Goal: Task Accomplishment & Management: Manage account settings

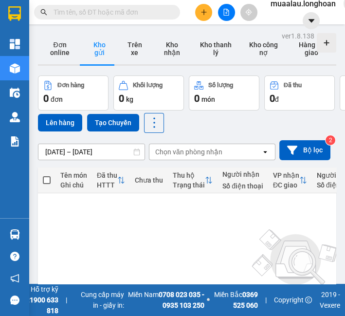
click at [125, 16] on input "text" at bounding box center [111, 12] width 115 height 11
paste input "HNHD0908250016"
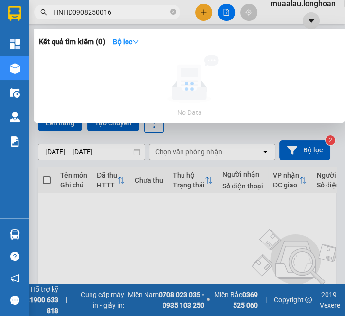
type input "HNHD0908250016"
click at [99, 89] on div at bounding box center [189, 85] width 301 height 63
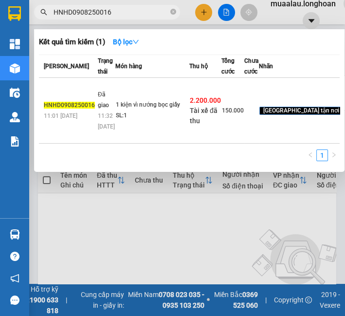
click at [99, 89] on td "Đã giao 11:32 - 12/08" at bounding box center [105, 111] width 20 height 66
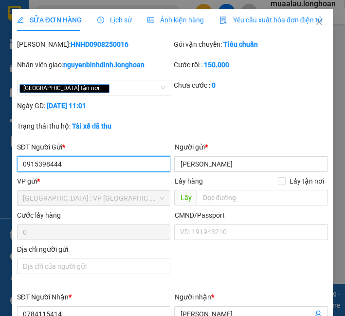
type input "0915398444"
type input "Anh Tiến"
type input "0784115414"
type input "Hoàng Đạt"
checkbox input "true"
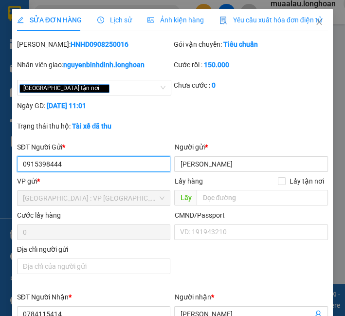
type input "Chợ Giai Xuân, Giai Xuân, Phong Điền Cần Thơ"
checkbox input "true"
type input "2.200.000"
type input "20.000"
type input "150.000"
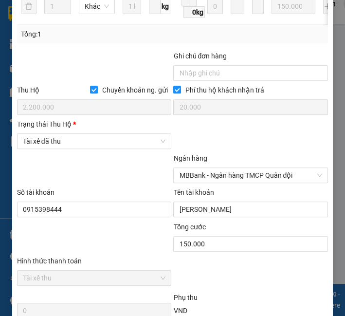
scroll to position [540, 0]
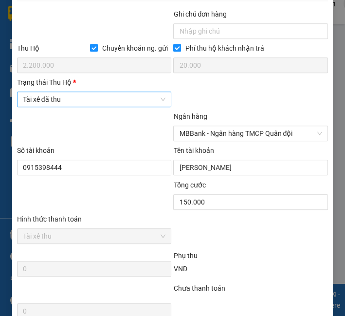
click at [101, 104] on span "Tài xế đã thu" at bounding box center [94, 99] width 143 height 15
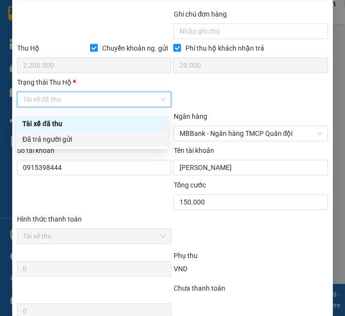
click at [80, 145] on div "Đã trả người gửi" at bounding box center [92, 139] width 151 height 16
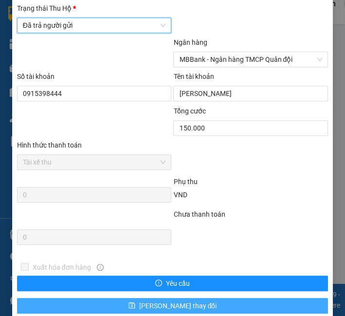
scroll to position [657, 0]
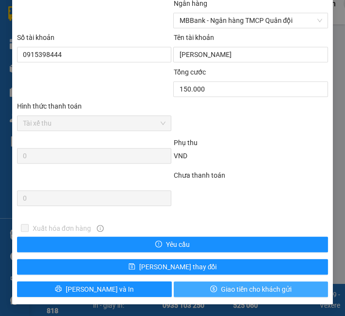
click at [245, 289] on span "Giao tiền cho khách gửi" at bounding box center [256, 289] width 71 height 11
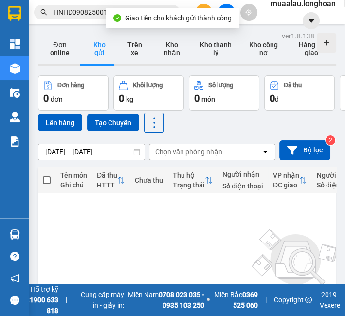
click at [72, 19] on span "HNHD0908250016" at bounding box center [107, 12] width 146 height 15
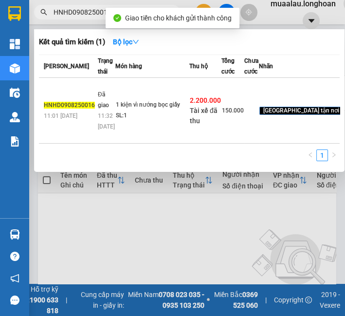
click at [74, 16] on input "HNHD0908250016" at bounding box center [111, 12] width 115 height 11
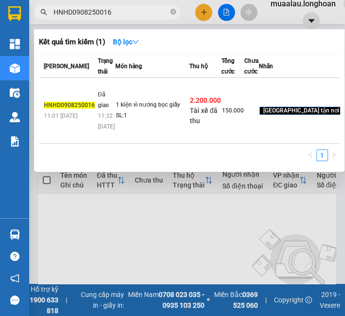
click at [74, 16] on input "HNHD0908250016" at bounding box center [111, 12] width 115 height 11
paste input "VD0908250029"
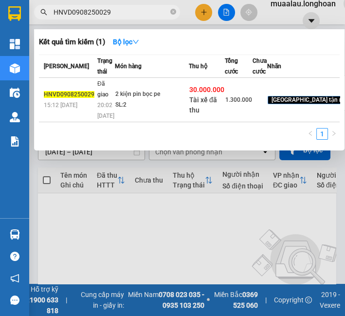
type input "HNVD0908250029"
click at [136, 100] on div "2 kiện pin bọc pe" at bounding box center [151, 94] width 73 height 11
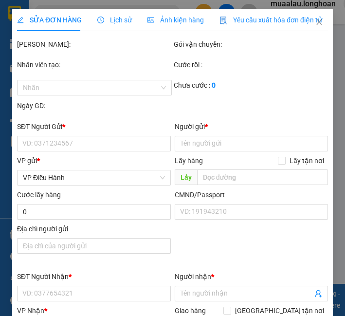
type input "0976538017"
type input "C vân"
type input "0918575034"
type input "thành tân"
checkbox input "true"
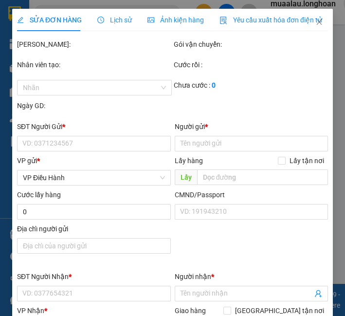
type input "29 đường số 1,khu dân cư thiên long.p 5,tp bạc liêu"
type input "hàng giao nguyên kiện, hư vỡ ko đền"
checkbox input "true"
type input "30.000.000"
type input "70.000"
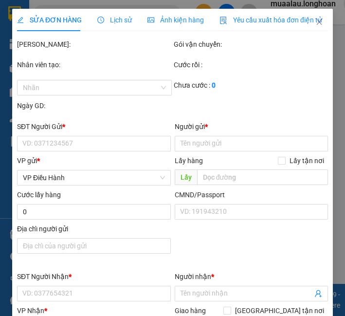
type input "1.300.000"
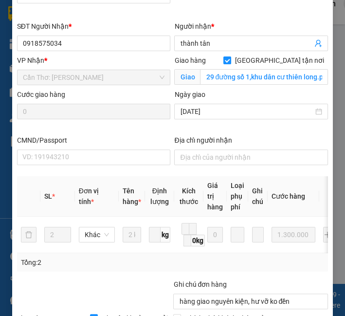
scroll to position [438, 0]
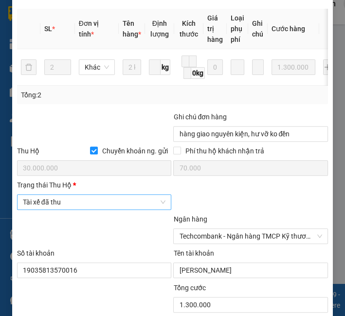
click at [93, 206] on span "Tài xế đã thu" at bounding box center [94, 202] width 143 height 15
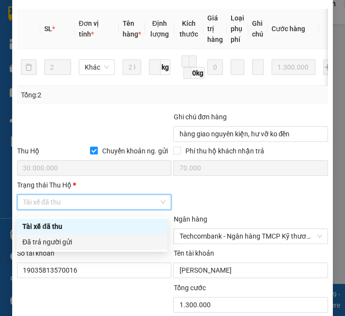
click at [75, 245] on div "Đã trả người gửi" at bounding box center [91, 241] width 139 height 11
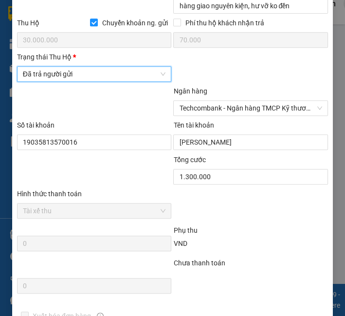
scroll to position [657, 0]
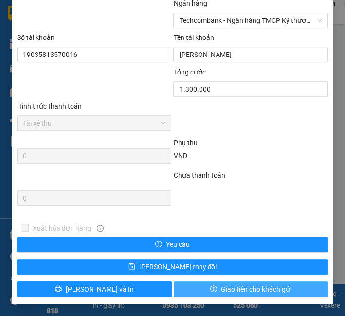
click at [221, 289] on span "Giao tiền cho khách gửi" at bounding box center [256, 289] width 71 height 11
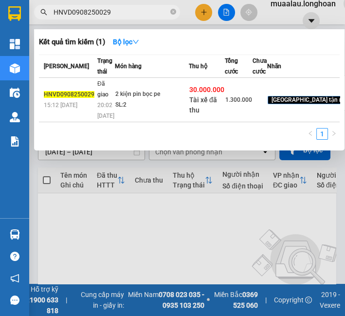
click at [128, 18] on span "HNVD0908250029" at bounding box center [107, 12] width 146 height 15
click at [128, 15] on input "HNVD0908250029" at bounding box center [111, 12] width 115 height 11
paste input "VPLB0808250014"
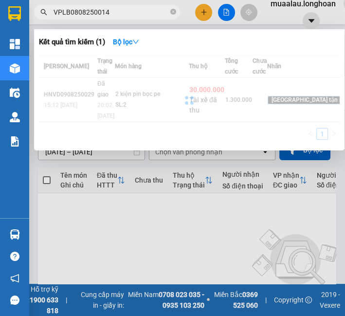
type input "VPLB0808250014"
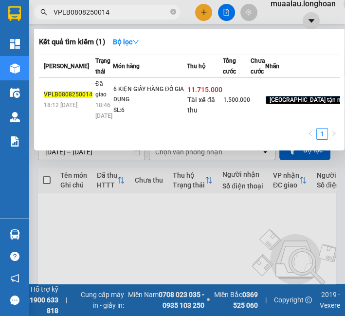
click at [89, 122] on td "VPLB0808250014 18:12 - 08/08" at bounding box center [66, 100] width 54 height 44
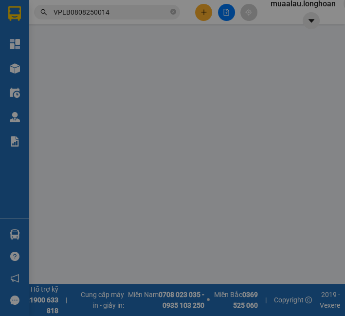
type input "0922164666"
type input "GIA DỤNG LONG BIÊN"
type input "0939449477"
type input "MINH PHÚC"
checkbox input "true"
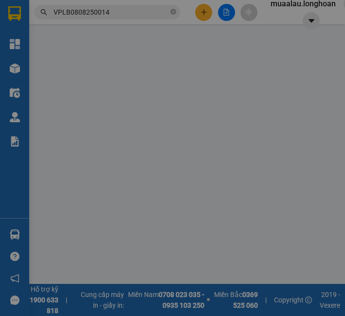
type input "QUỐC LỘ 60 ,XÃ LONG THỚI, HUYỆN TIỂU CẦN, TRÀ VINH"
type input "HÀNG DỄ VỠ, NHẸ TAY HƯ VỠ KHÔNG ĐỀN GIÁ TRỊ HÀNG"
checkbox input "true"
type input "11.715.000"
type input "30.000"
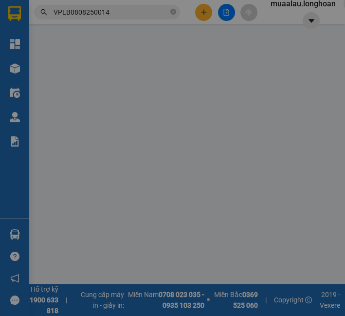
type input "1.500.000"
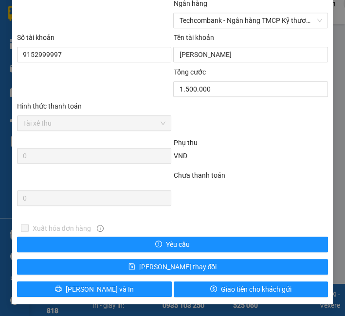
scroll to position [603, 0]
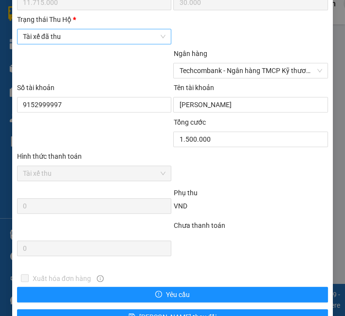
click at [68, 44] on span "Tài xế đã thu" at bounding box center [94, 36] width 143 height 15
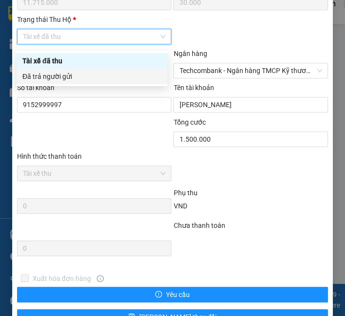
click at [72, 77] on div "Đã trả người gửi" at bounding box center [91, 76] width 139 height 11
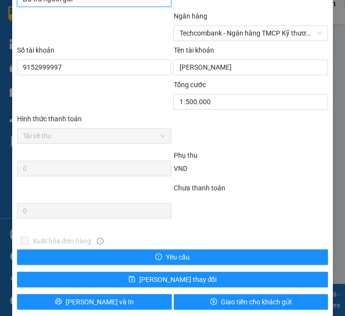
scroll to position [657, 0]
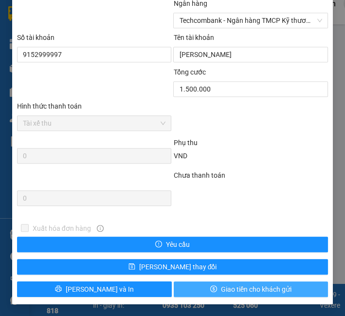
click at [239, 284] on span "Giao tiền cho khách gửi" at bounding box center [256, 289] width 71 height 11
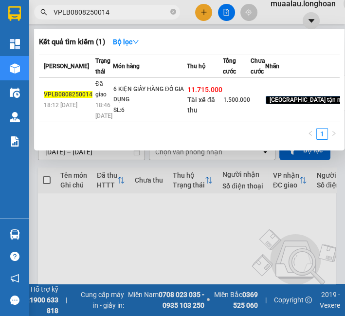
click at [94, 13] on input "VPLB0808250014" at bounding box center [111, 12] width 115 height 11
paste input "HM0808250023"
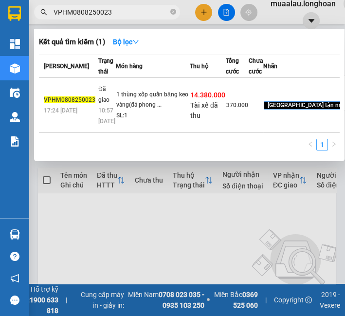
type input "VPHM0808250023"
click at [116, 107] on div "1 thùng xốp quấn băng keo vàng(đá phong ..." at bounding box center [152, 100] width 73 height 21
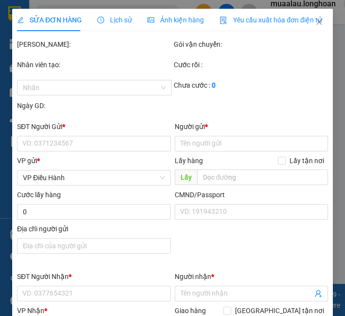
type input "0394499935"
type input "Hiếu"
type input "0979677504"
type input "kim ngân"
checkbox input "true"
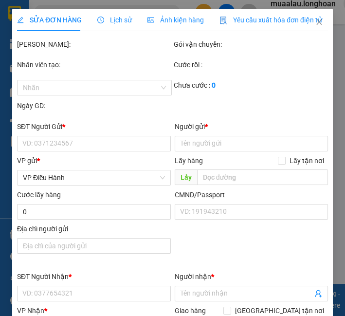
type input "số 6 đường phương thành,kp1,p đông hồ,hà tiên,kiên giang"
type input "nhận nguyên kiện,giao nguyên kiện,hư hỏng k đền)"
checkbox input "true"
type input "14.380.000"
type input "30.000"
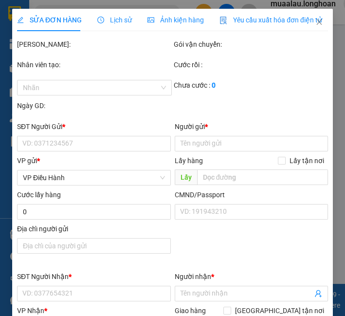
type input "370.000"
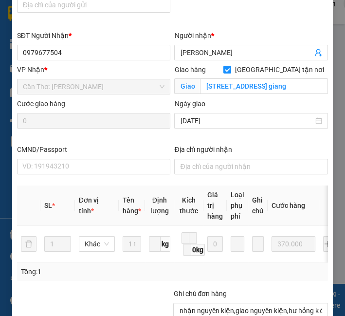
scroll to position [420, 0]
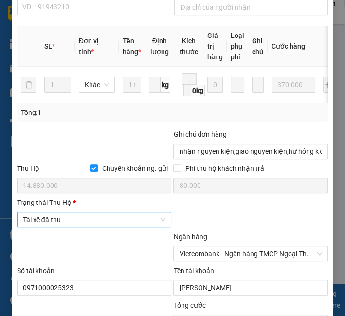
click at [73, 223] on span "Tài xế đã thu" at bounding box center [94, 219] width 143 height 15
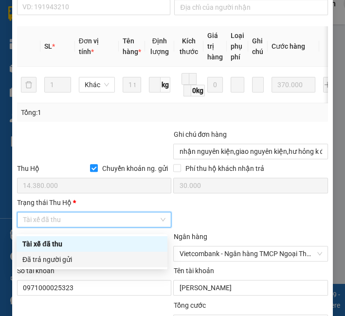
click at [85, 263] on div "Đã trả người gửi" at bounding box center [91, 259] width 139 height 11
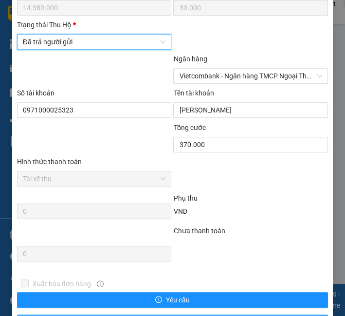
scroll to position [636, 0]
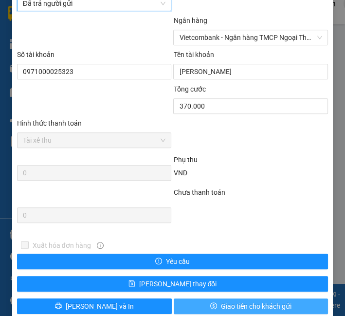
click at [254, 305] on span "Giao tiền cho khách gửi" at bounding box center [256, 306] width 71 height 11
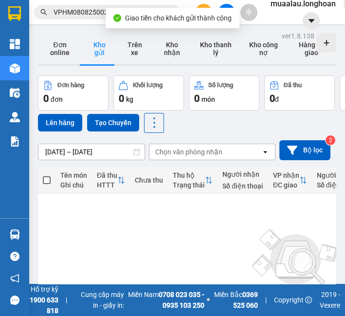
click at [82, 13] on input "VPHM0808250023" at bounding box center [111, 12] width 115 height 11
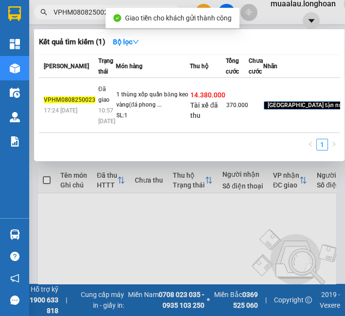
click at [83, 13] on input "VPHM0808250023" at bounding box center [111, 12] width 115 height 11
paste input "VPMD0808250035"
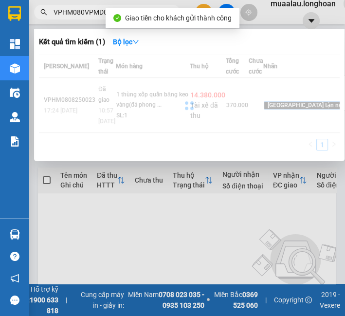
click at [90, 6] on span "VPHM080VPMD08082500358250023" at bounding box center [107, 12] width 146 height 15
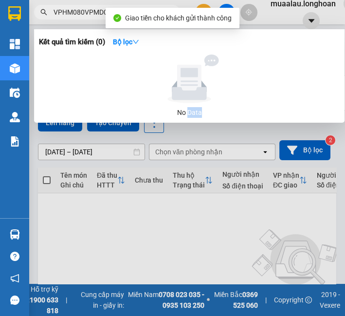
click at [90, 6] on span "VPHM080VPMD08082500358250023" at bounding box center [107, 12] width 146 height 15
click at [91, 11] on input "VPHM080VPMD08082500358250023" at bounding box center [111, 12] width 115 height 11
click at [91, 12] on input "VPHM080VPMD08082500358250023" at bounding box center [111, 12] width 115 height 11
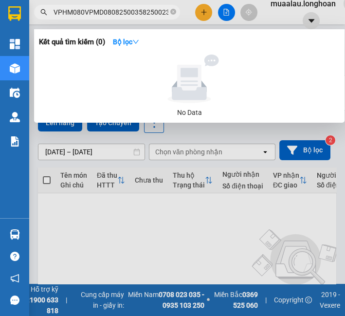
paste input "MD0808250035"
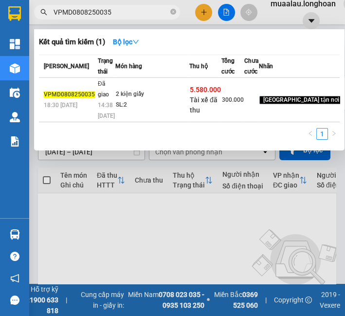
type input "VPMD0808250035"
click at [109, 96] on td "Đã giao 14:38 - 12/08" at bounding box center [105, 100] width 20 height 44
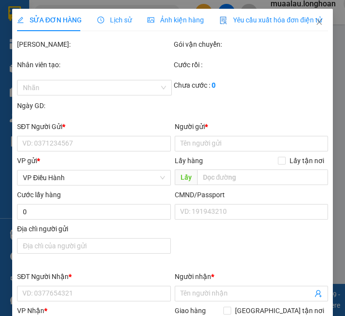
type input "0966691189"
type input "anh Thuận"
type input "0942699990"
type input "Anh Khang"
checkbox input "true"
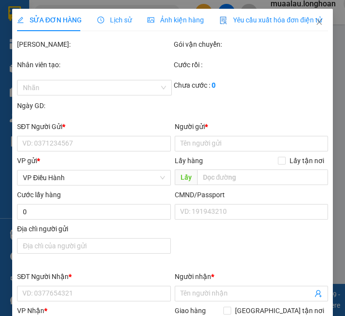
type input "phường tân thành tp cà mau"
type input "hàng ko đồng kiểm giao nguyên kiện hư vỡ k đền"
checkbox input "true"
type input "5.580.000"
type input "25.000"
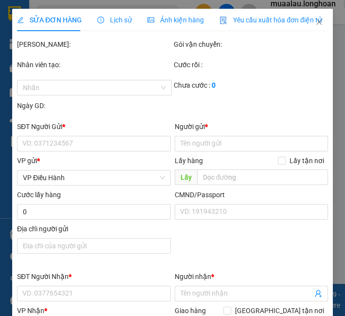
type input "300.000"
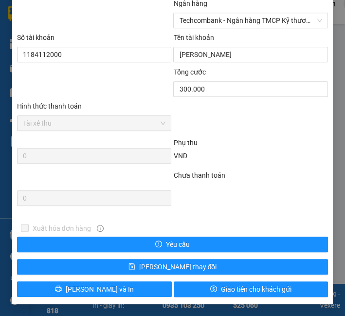
scroll to position [549, 0]
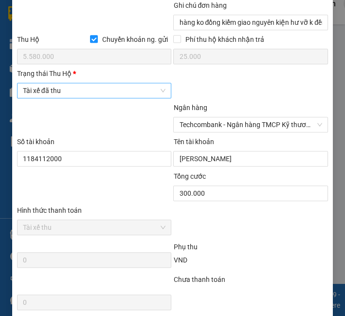
click at [108, 92] on span "Tài xế đã thu" at bounding box center [94, 90] width 143 height 15
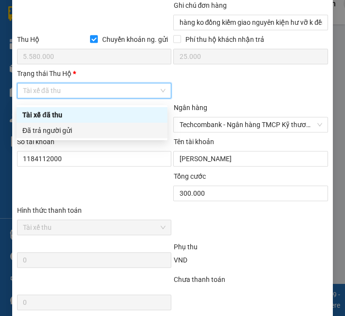
click at [92, 133] on div "Đã trả người gửi" at bounding box center [91, 130] width 139 height 11
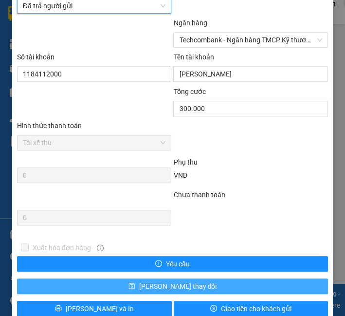
scroll to position [657, 0]
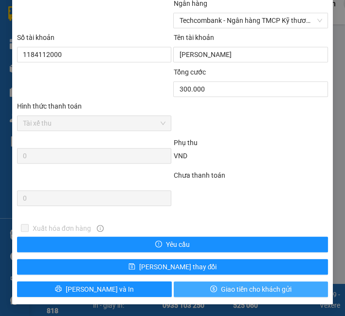
click at [237, 289] on span "Giao tiền cho khách gửi" at bounding box center [256, 289] width 71 height 11
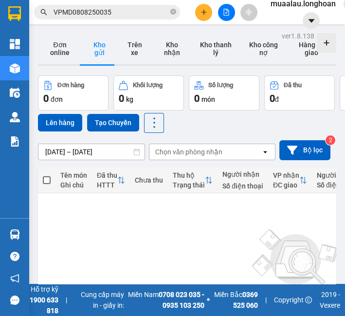
click at [101, 9] on input "VPMD0808250035" at bounding box center [111, 12] width 115 height 11
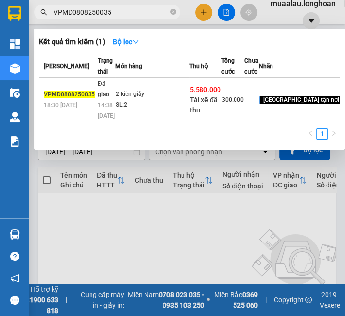
click at [101, 9] on input "VPMD0808250035" at bounding box center [111, 12] width 115 height 11
paste input "HM0908250002"
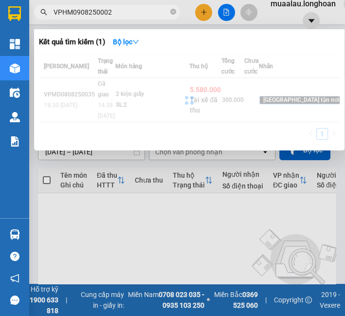
type input "VPHM0908250002"
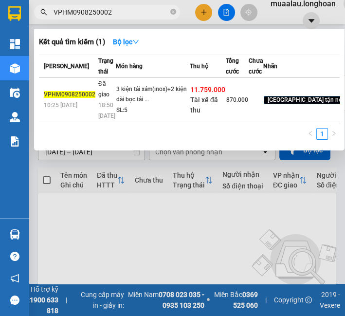
click at [96, 122] on td "Đã giao 18:50 - 12/08" at bounding box center [106, 100] width 20 height 44
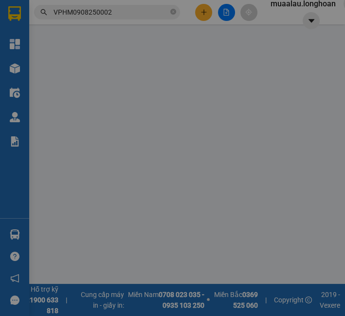
type input "0886664291"
type input "kiên"
type input "0913771848"
type input "long"
checkbox input "true"
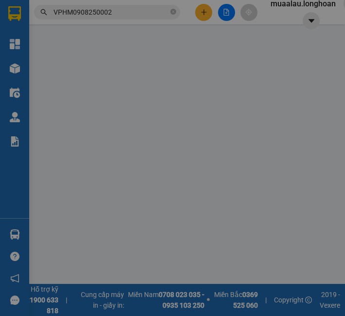
type input "Minh Điền, Long Điền Đông, Đông Hải, Bạc Liêu"
type input "k bao móp méo"
checkbox input "true"
type input "11.759.000"
type input "30.000"
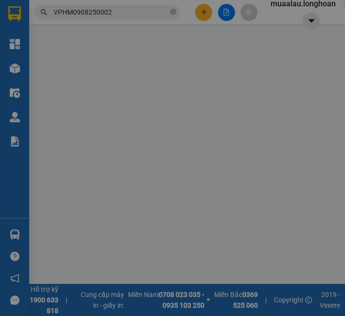
type input "870.000"
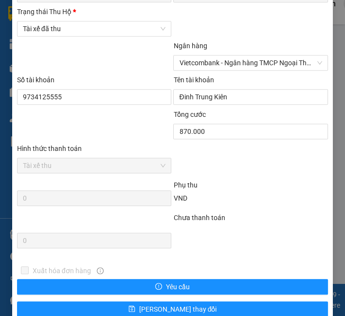
scroll to position [594, 0]
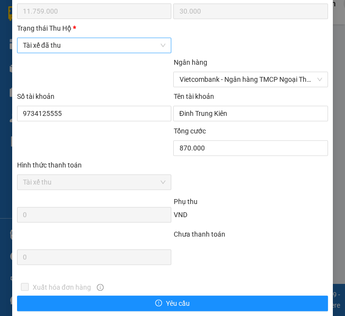
click at [66, 53] on span "Tài xế đã thu" at bounding box center [94, 45] width 143 height 15
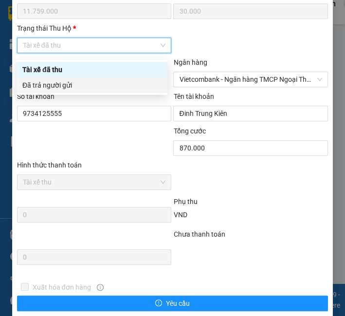
click at [60, 89] on div "Đã trả người gửi" at bounding box center [91, 85] width 139 height 11
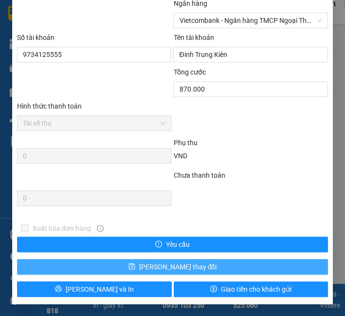
scroll to position [657, 0]
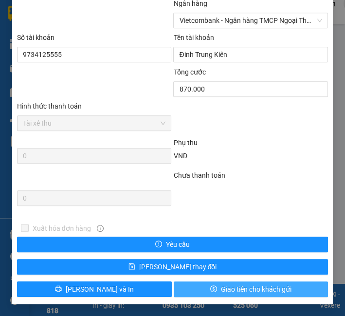
click at [218, 283] on button "Giao tiền cho khách gửi" at bounding box center [251, 289] width 155 height 16
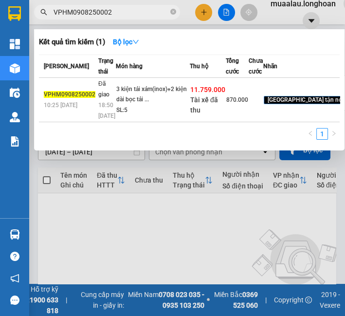
click at [71, 13] on input "VPHM0908250002" at bounding box center [111, 12] width 115 height 11
paste input "HNTH0808250011"
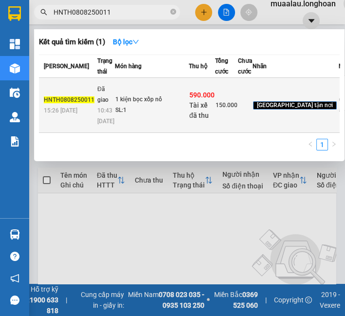
click at [162, 105] on div "1 kiện bọc xốp nổ" at bounding box center [151, 99] width 73 height 11
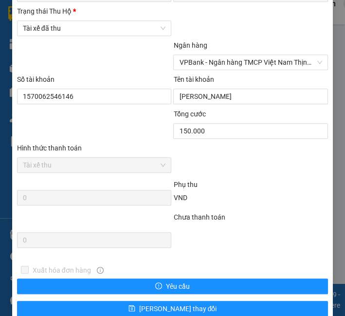
scroll to position [594, 0]
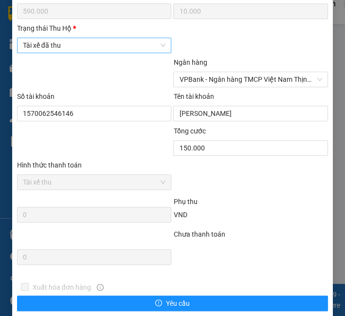
click at [85, 53] on span "Tài xế đã thu" at bounding box center [94, 45] width 143 height 15
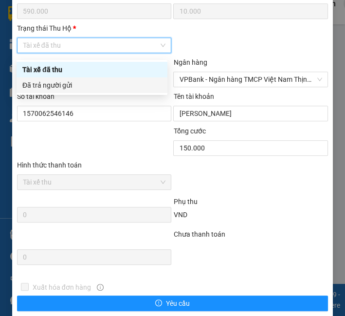
click at [81, 88] on div "Đã trả người gửi" at bounding box center [91, 85] width 139 height 11
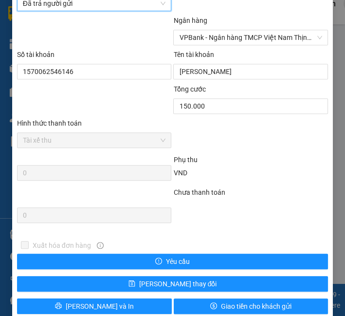
scroll to position [657, 0]
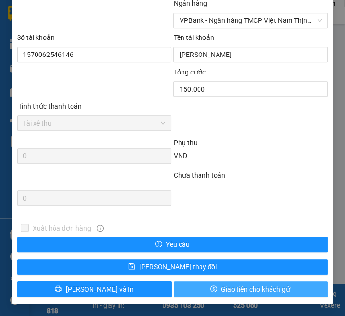
click at [178, 293] on button "Giao tiền cho khách gửi" at bounding box center [251, 289] width 155 height 16
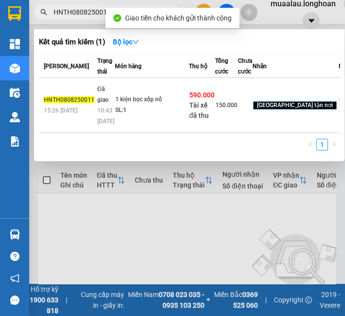
click at [87, 13] on input "HNTH0808250011" at bounding box center [111, 12] width 115 height 11
paste input "VD1108250010"
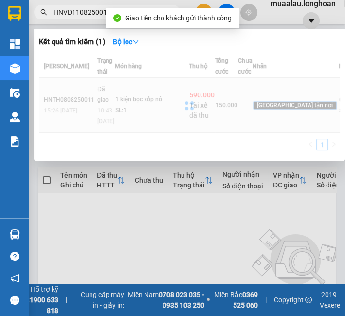
type input "HNVD1108250010"
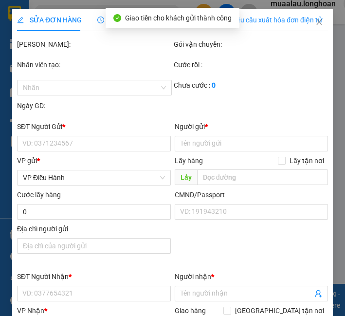
type input "0975485007"
type input "trang"
checkbox input "true"
type input "47 ngõ 7 phùng chí kiên, cầu giấy, hà nội"
type input "100.000"
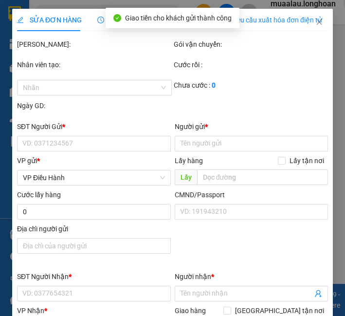
type input "0979323363"
type input ".."
checkbox input "true"
type input "xóm xuân đào , xã đào xá ,huyện phú bình , thái nguyên"
checkbox input "true"
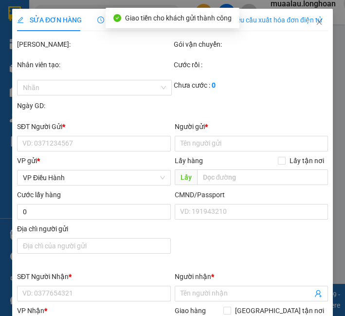
type input "26.900.000"
type input "60.000"
type input "650.000"
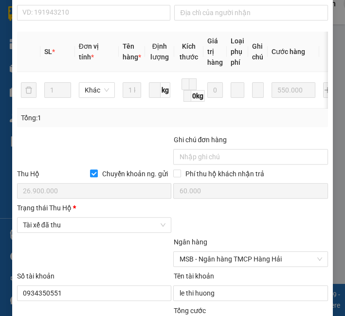
scroll to position [560, 0]
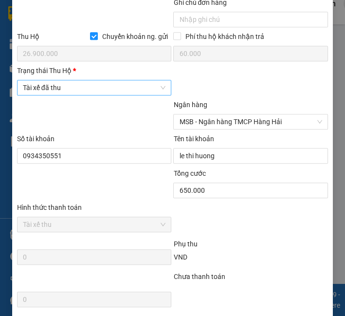
click at [89, 82] on span "Tài xế đã thu" at bounding box center [94, 87] width 143 height 15
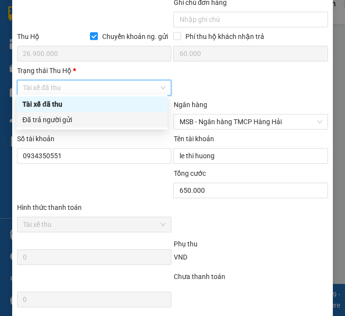
click at [76, 123] on div "Đã trả người gửi" at bounding box center [91, 119] width 139 height 11
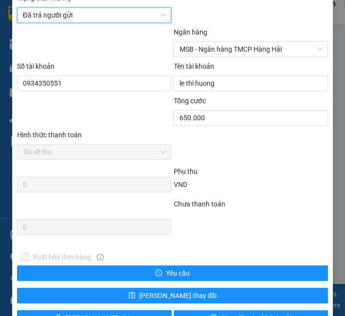
scroll to position [657, 0]
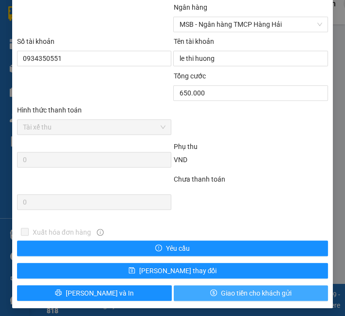
click at [210, 292] on span "dollar" at bounding box center [213, 293] width 7 height 8
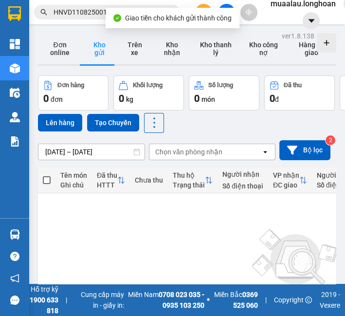
click at [74, 16] on input "HNVD1108250010" at bounding box center [111, 12] width 115 height 11
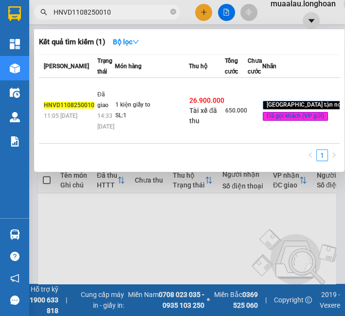
click at [74, 16] on input "HNVD1108250010" at bounding box center [111, 12] width 115 height 11
paste input "VP100408250004"
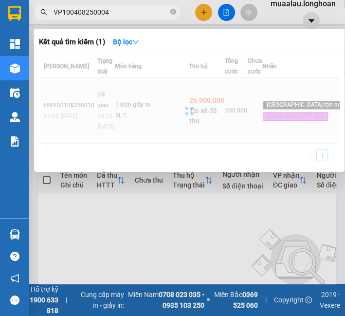
type input "VP100408250004"
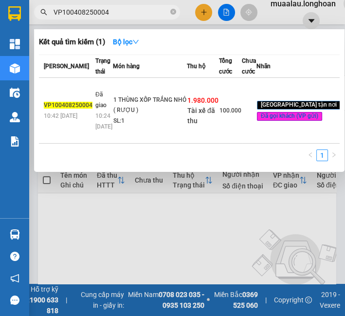
click at [150, 113] on td "1 THÙNG XỐP TRẮNG NHỎ ( RƯỢU ) SL: 1" at bounding box center [150, 111] width 74 height 66
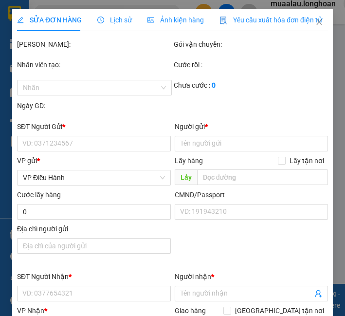
type input "0968899496"
type input "huế"
type input "0942849889"
type input "Kiên"
checkbox input "true"
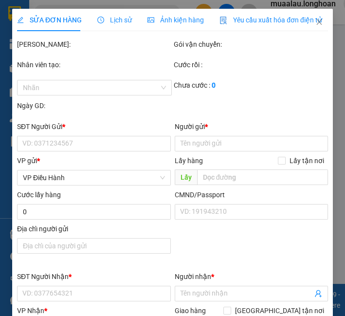
type input "165 thái hà - p, láng hạ - q, đống đa - hà nội"
type input "hàng k bao bể vỡ hư hỏng"
checkbox input "true"
type input "1.980.000"
type input "10.000"
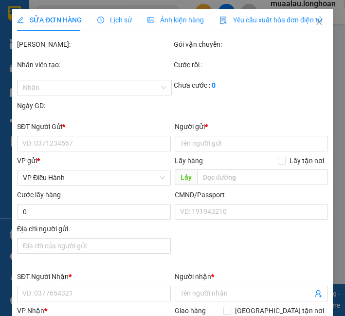
type input "100.000"
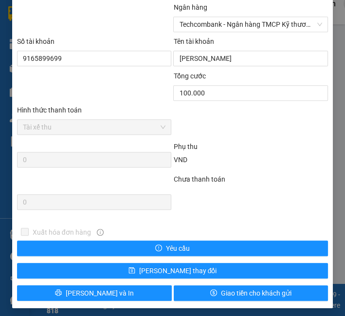
scroll to position [603, 0]
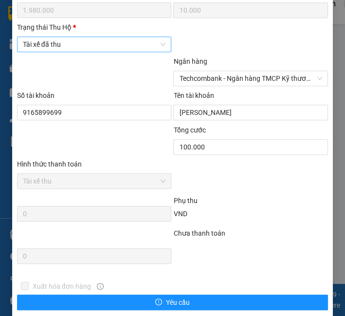
click at [90, 37] on span "Tài xế đã thu" at bounding box center [94, 44] width 143 height 15
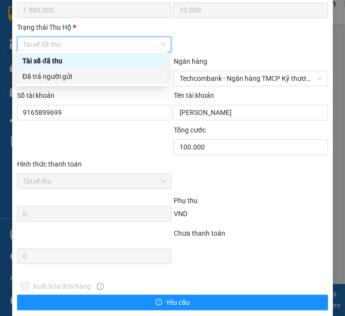
click at [83, 84] on div "Đã trả người gửi" at bounding box center [92, 77] width 151 height 16
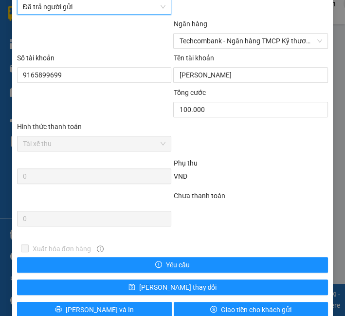
scroll to position [657, 0]
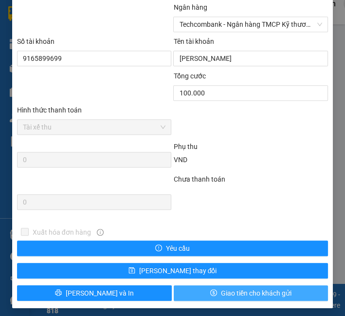
click at [218, 285] on button "Giao tiền cho khách gửi" at bounding box center [251, 293] width 155 height 16
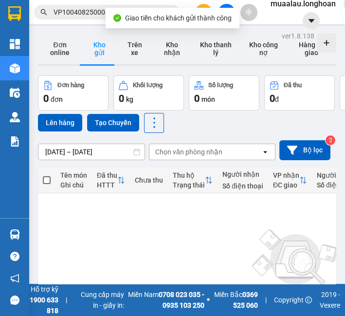
click at [92, 8] on input "VP100408250004" at bounding box center [111, 12] width 115 height 11
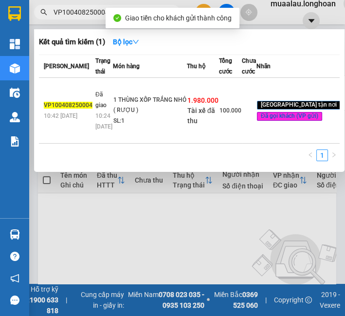
click at [92, 8] on input "VP100408250004" at bounding box center [111, 12] width 115 height 11
paste input "HQTP0808250016"
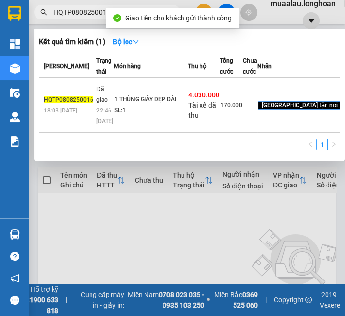
type input "HQTP0808250016"
click at [143, 105] on div "1 THÙNG GIẤY DẸP DÀI" at bounding box center [150, 99] width 73 height 11
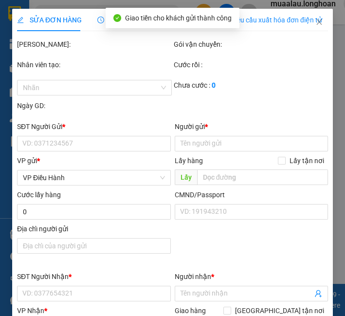
type input "0983763678"
type input "anh hùng"
type input "0915033908"
type input "NGUYỄN HÒA"
checkbox input "true"
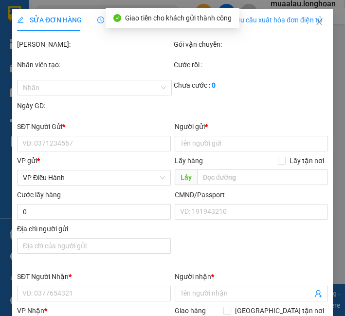
type input "SỐ NHÀ 66, TRƯỜNG CHINH, P. TÂN HÀ, TP. TUYÊN QUANG"
checkbox input "true"
type input "4.030.000"
type input "20.000"
type input "170.000"
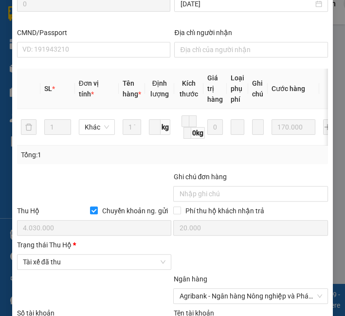
scroll to position [594, 0]
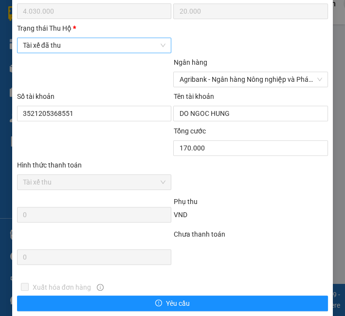
click at [121, 52] on span "Tài xế đã thu" at bounding box center [94, 45] width 143 height 15
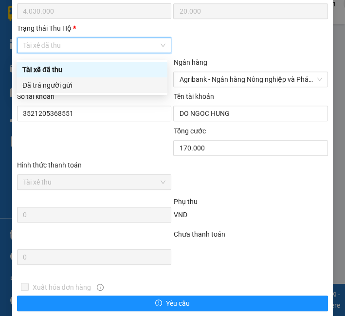
click at [118, 90] on div "Đã trả người gửi" at bounding box center [91, 85] width 139 height 11
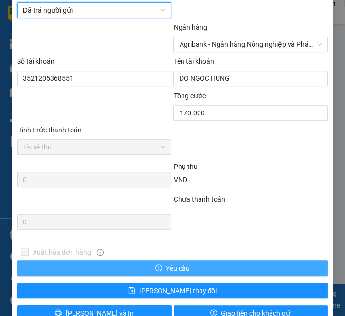
scroll to position [657, 0]
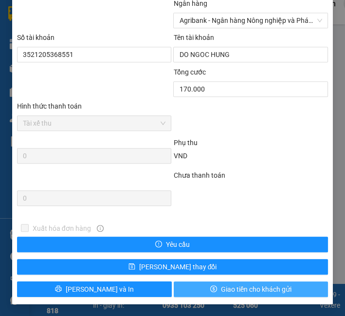
click at [203, 291] on button "Giao tiền cho khách gửi" at bounding box center [251, 289] width 155 height 16
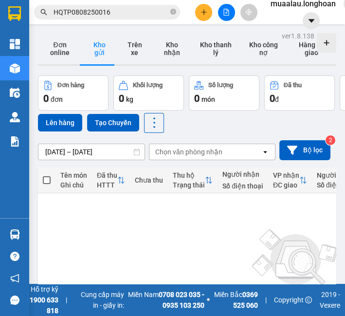
click at [82, 12] on input "HQTP0808250016" at bounding box center [111, 12] width 115 height 11
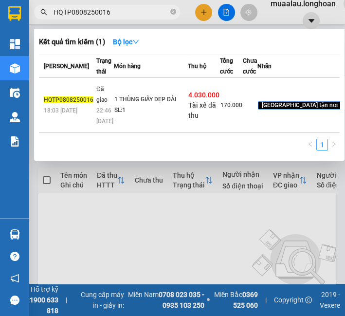
click at [82, 12] on input "HQTP0808250016" at bounding box center [111, 12] width 115 height 11
paste input "QU120908250003"
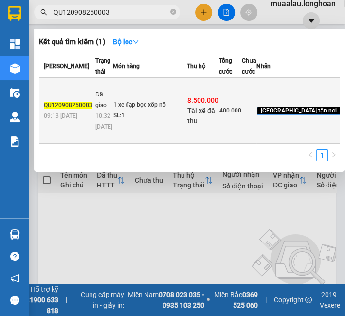
type input "QU120908250003"
click at [127, 127] on td "1 xe đạp bọc xốp nổ SL: 1" at bounding box center [150, 111] width 74 height 66
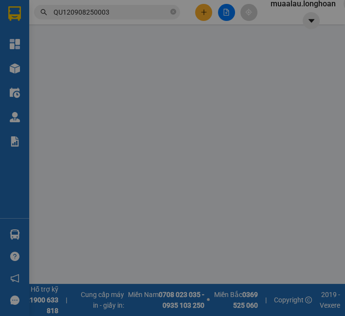
type input "0868590336"
type input "ĐẶNG TRƯỜNG SƠN"
type input "0907120000"
type input "Nguyễn Phú"
checkbox input "true"
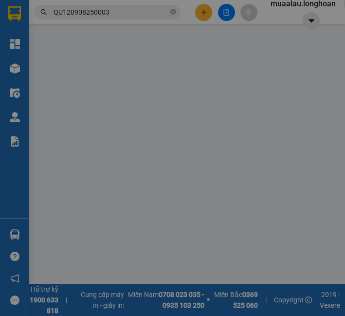
type input "số nhà 78, ngỗ 33 Phú Mỹ, Mỹ Đình 2, Nam Từ Liêm, Hà Nội"
checkbox input "true"
type input "8.500.000"
type input "25.000"
type input "400.000"
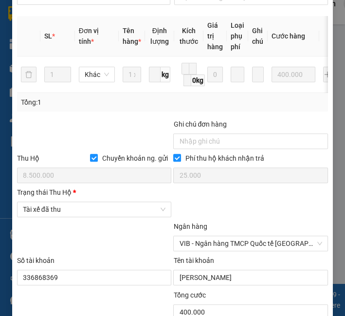
scroll to position [546, 0]
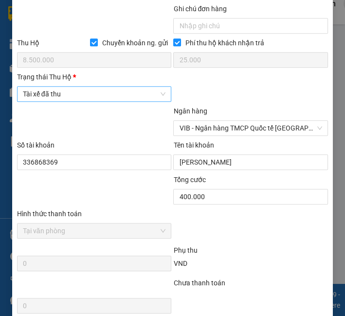
click at [92, 101] on span "Tài xế đã thu" at bounding box center [94, 94] width 143 height 15
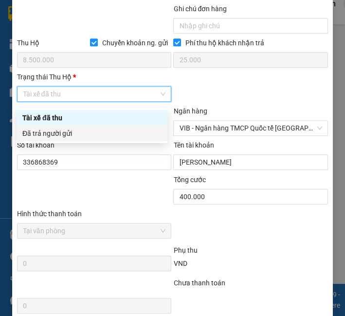
click at [82, 138] on div "Đã trả người gửi" at bounding box center [91, 133] width 139 height 11
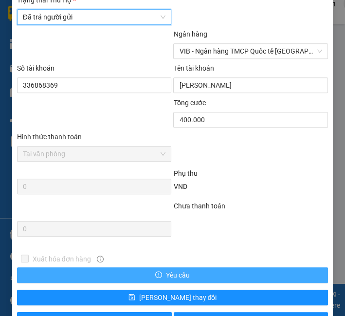
scroll to position [657, 0]
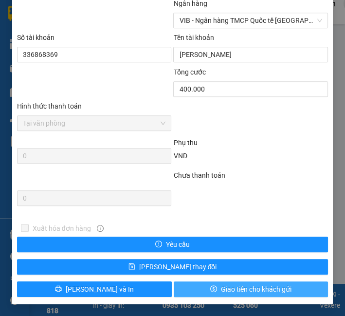
click at [200, 289] on button "Giao tiền cho khách gửi" at bounding box center [251, 289] width 155 height 16
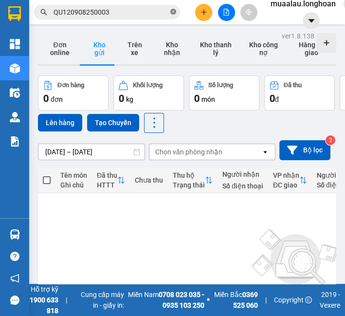
click at [176, 11] on span "QU120908250003" at bounding box center [107, 12] width 146 height 15
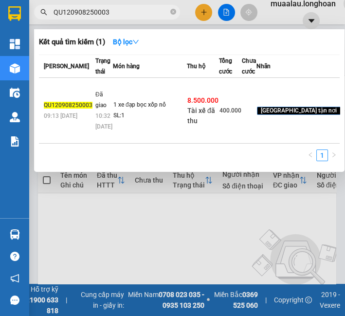
click at [166, 18] on span "QU120908250003" at bounding box center [107, 12] width 146 height 15
click at [146, 16] on input "QU120908250003" at bounding box center [111, 12] width 115 height 11
click at [111, 14] on input "QU120908250003" at bounding box center [111, 12] width 115 height 11
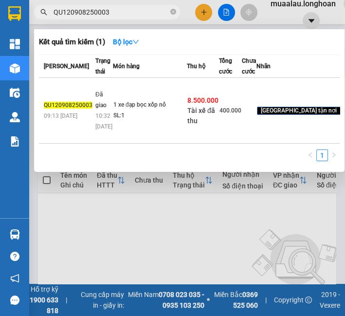
click at [111, 14] on input "QU120908250003" at bounding box center [111, 12] width 115 height 11
paste input "VPHM1108250016"
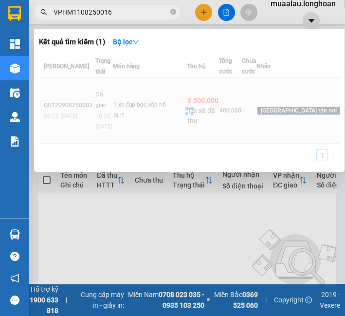
type input "VPHM1108250016"
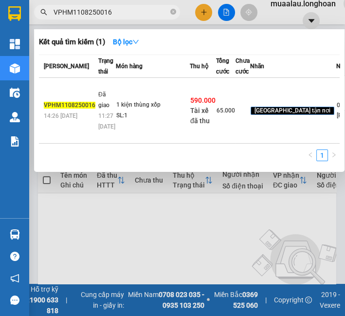
click at [140, 144] on td "1 kiện thùng xốp SL: 1" at bounding box center [153, 111] width 74 height 66
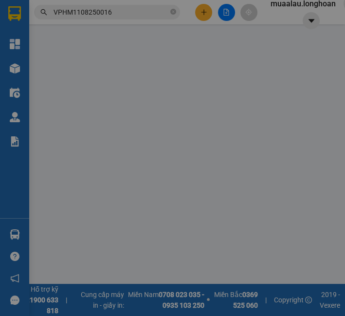
type input "0348671218"
type input "hà phương"
type input "0962635554"
type input "phúc"
checkbox input "true"
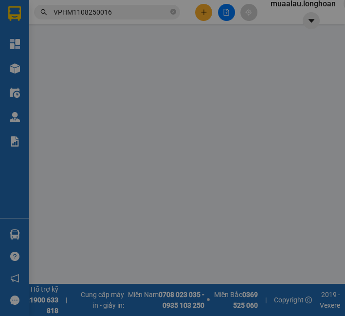
type input "chợ bầu,phủ lý,hà nam"
type input "nhận nguyên kiện,giao nguyên kiện,hư hỏng k đền)"
checkbox input "true"
type input "590.000"
type input "5.000"
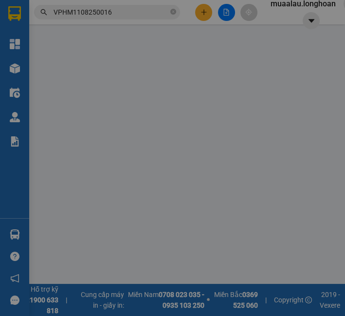
type input "65.000"
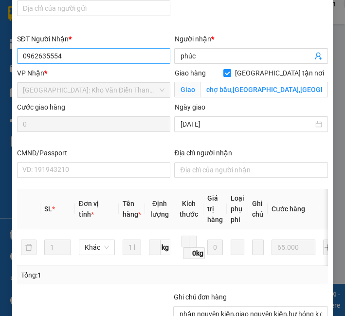
scroll to position [384, 0]
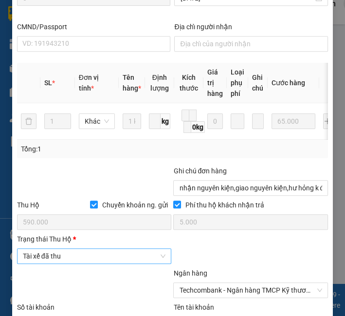
click at [49, 262] on span "Tài xế đã thu" at bounding box center [94, 256] width 143 height 15
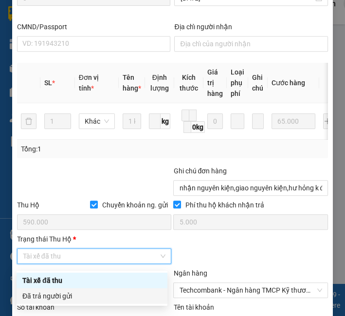
click at [51, 291] on div "Đã trả người gửi" at bounding box center [91, 295] width 139 height 11
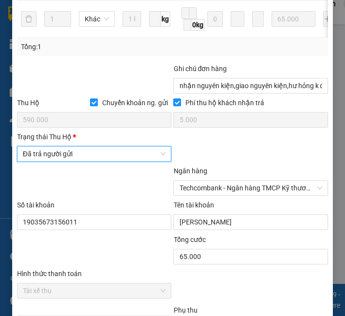
scroll to position [657, 0]
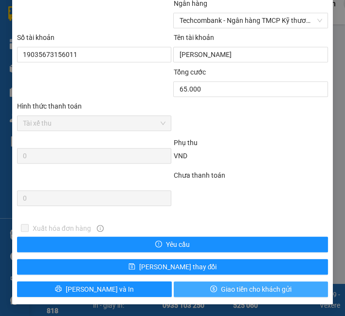
click at [215, 294] on button "Giao tiền cho khách gửi" at bounding box center [251, 289] width 155 height 16
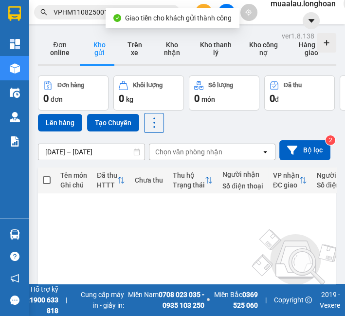
click at [88, 20] on div "Kết quả tìm kiếm ( 1 ) Bộ lọc Mã ĐH Trạng thái Món hàng Thu hộ Tổng cước Chưa c…" at bounding box center [95, 12] width 190 height 17
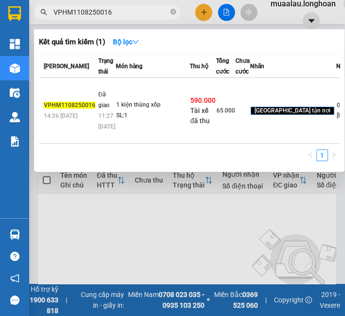
click at [88, 16] on input "VPHM1108250016" at bounding box center [111, 12] width 115 height 11
paste input "BXMT0808250004"
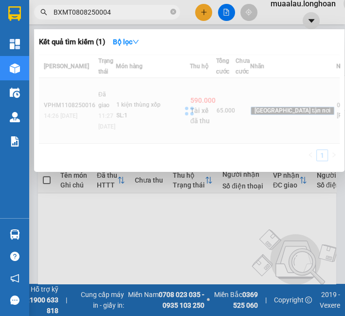
type input "BXMT0808250004"
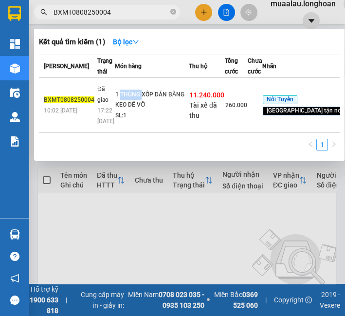
click at [119, 100] on td "1 THÙNG XỐP DÁN BĂNG KEO DỄ VỠ SL: 1" at bounding box center [152, 105] width 74 height 55
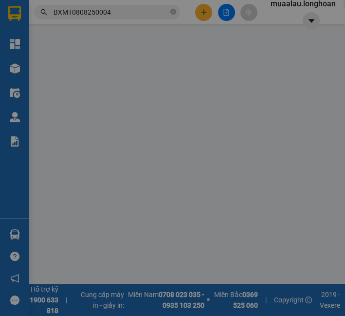
type input "0967854454"
type input "A BÌNH"
type input "0906954888"
type input "A NGHỊ"
checkbox input "true"
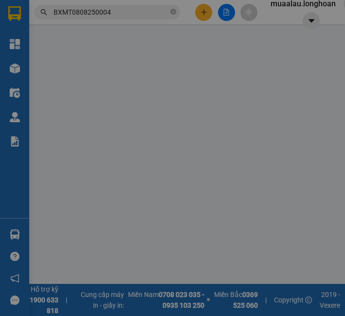
type input "NAM ĐỊNH-HẢI HƯNG,HẢI HẬU,NAM ĐỊNH"
type input "HÀNG DỄ VỠ HƯ VỠ KHÔNG ĐỀN"
checkbox input "true"
type input "11.240.000"
type input "30.000"
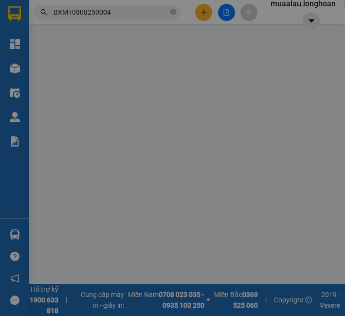
type input "260.000"
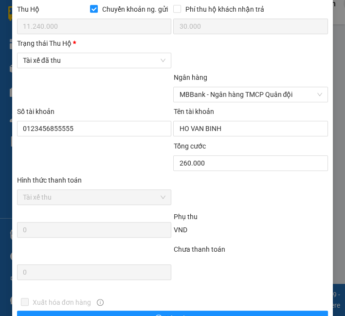
scroll to position [600, 0]
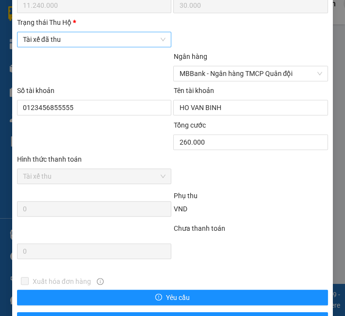
click at [77, 37] on span "Tài xế đã thu" at bounding box center [94, 39] width 143 height 15
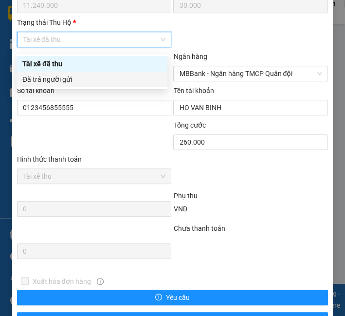
click at [84, 75] on div "Đã trả người gửi" at bounding box center [91, 79] width 139 height 11
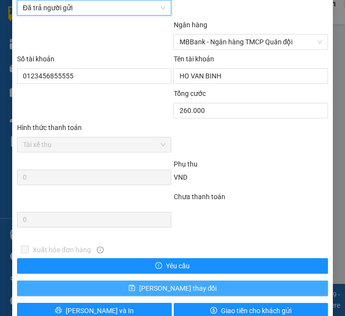
scroll to position [657, 0]
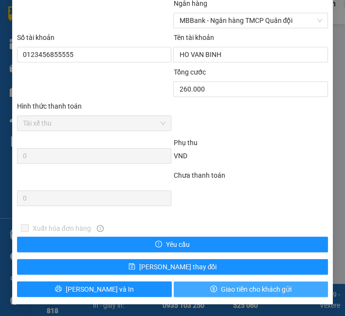
click at [221, 285] on span "Giao tiền cho khách gửi" at bounding box center [256, 289] width 71 height 11
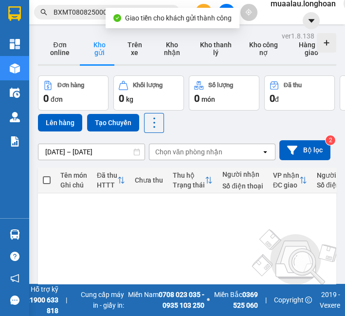
click at [73, 12] on input "BXMT0808250004" at bounding box center [111, 12] width 115 height 11
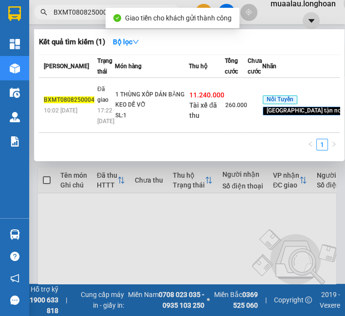
click at [73, 12] on input "BXMT0808250004" at bounding box center [111, 12] width 115 height 11
paste input "VPBT0908250009"
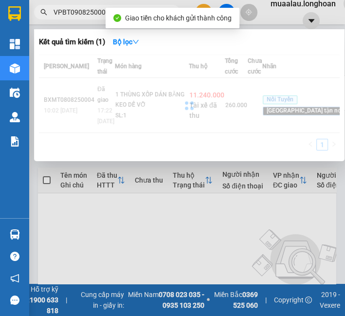
type input "VPBT0908250009"
click at [127, 109] on div at bounding box center [189, 105] width 301 height 102
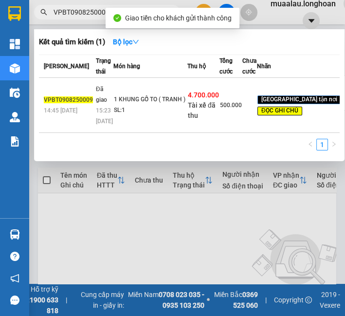
click at [127, 110] on td "1 KHUNG GỖ TO ( TRANH ) SL: 1" at bounding box center [150, 105] width 74 height 55
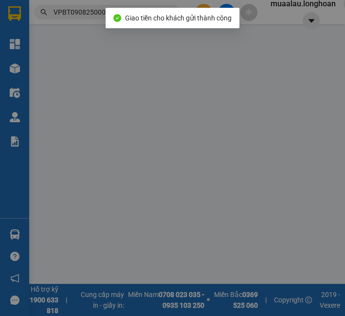
type input "0898697796"
type input "NGUYỄN HOÀNG ANH"
type input "0338602222"
type input "LÊ THỊ QUỲNH NHƯ"
checkbox input "true"
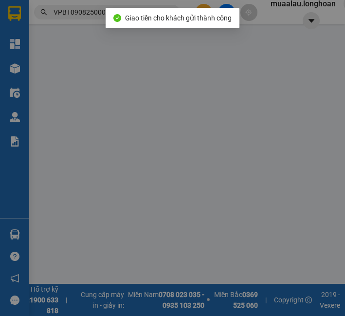
type input "Khu Grow Vilas LK.6 - SN.15 Gia sàng - Thái Nguyên"
type input "( GIAO THEO Đ/C TRÊN APP GIÚP E ) HÀNG DỄ VỠ NHẸ TAY GIÚP E"
checkbox input "true"
type input "4.700.000"
type input "20.000"
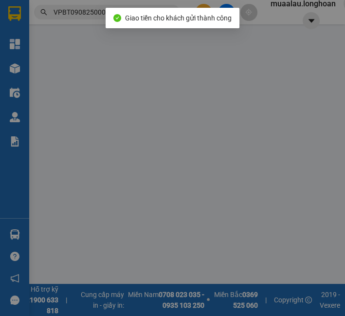
type input "500.000"
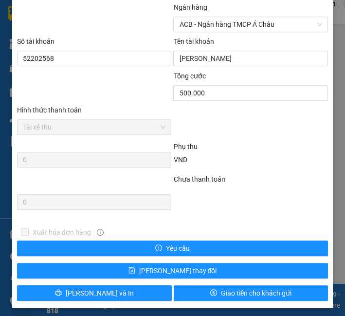
scroll to position [603, 0]
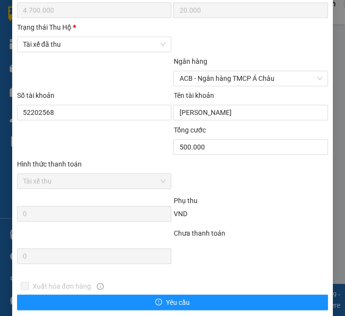
click at [78, 41] on span "Tài xế đã thu" at bounding box center [94, 44] width 143 height 15
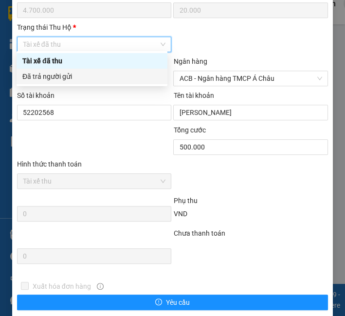
click at [78, 77] on div "Đã trả người gửi" at bounding box center [91, 76] width 139 height 11
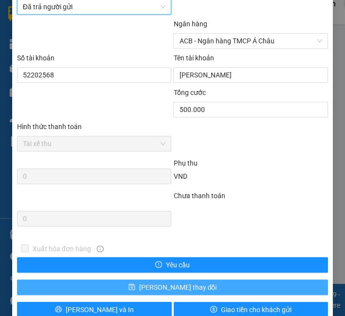
scroll to position [657, 0]
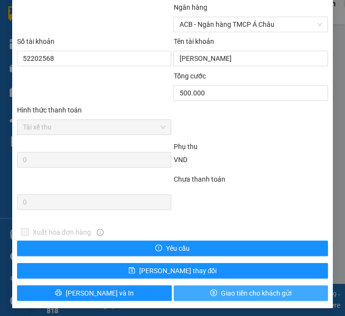
click at [233, 287] on span "Giao tiền cho khách gửi" at bounding box center [256, 292] width 71 height 11
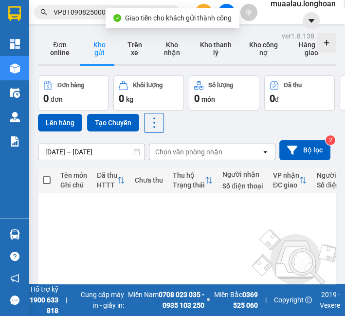
click at [92, 13] on input "VPBT0908250009" at bounding box center [111, 12] width 115 height 11
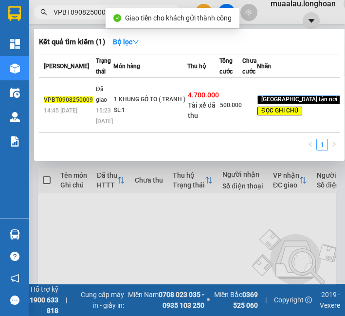
click at [92, 13] on input "VPBT0908250009" at bounding box center [111, 12] width 115 height 11
paste input "LB1108250005"
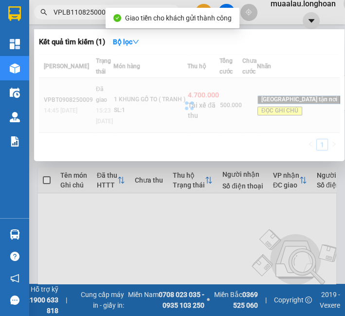
type input "VPLB1108250005"
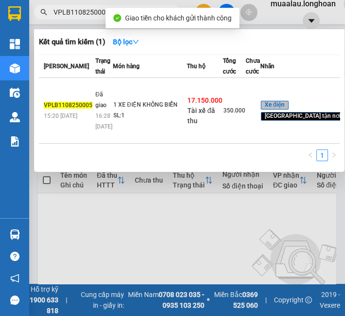
click at [171, 122] on td "1 XE ĐIỆN KHÔNG BIỂN SL: 1" at bounding box center [150, 111] width 74 height 66
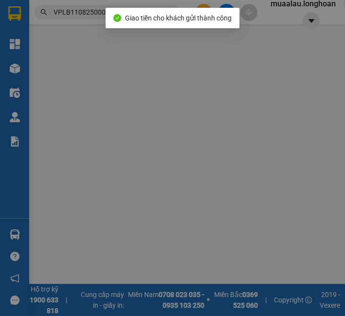
type input "0967674761"
type input "A ĐỨC"
type input "0889327598"
type input "QUANG ỔN"
checkbox input "true"
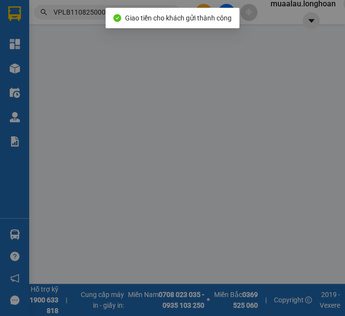
type input "XÓM 8 , XÃ NGHĨA SƠN, NGHĨA HƯNG, NAM ĐỊNH"
type input "CÓ CHÌA KHÓA ĐỂ TRONG HỘP CHỖ ĐỂ CHÂN"
checkbox input "true"
type input "17.150.000"
type input "35.000"
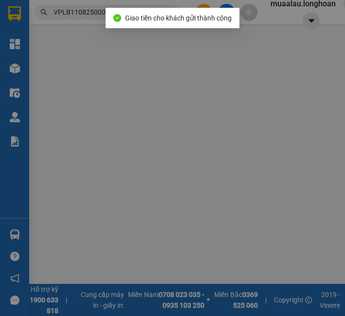
type input "350.000"
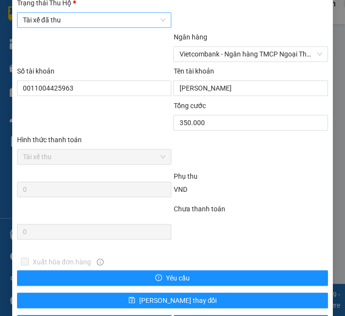
scroll to position [603, 0]
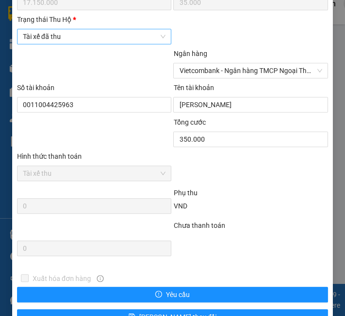
click at [89, 41] on span "Tài xế đã thu" at bounding box center [94, 36] width 143 height 15
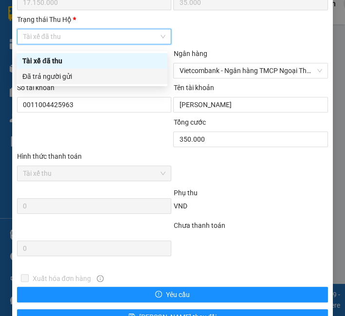
click at [88, 75] on div "Đã trả người gửi" at bounding box center [91, 76] width 139 height 11
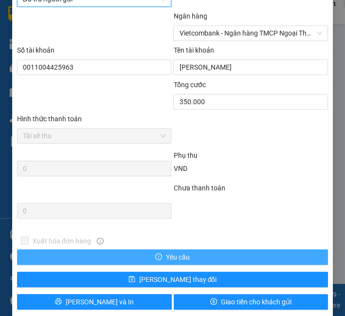
scroll to position [657, 0]
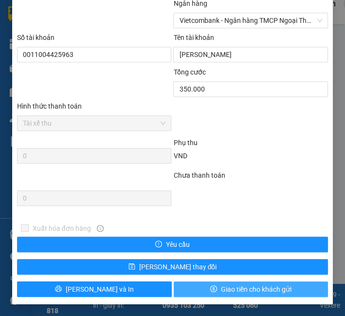
click at [221, 284] on span "Giao tiền cho khách gửi" at bounding box center [256, 289] width 71 height 11
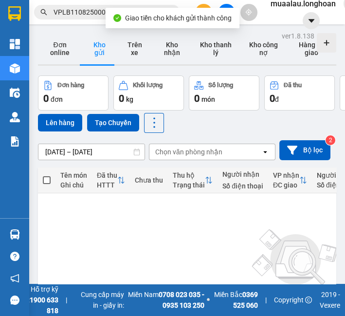
click at [80, 18] on span "VPLB1108250005" at bounding box center [107, 12] width 146 height 15
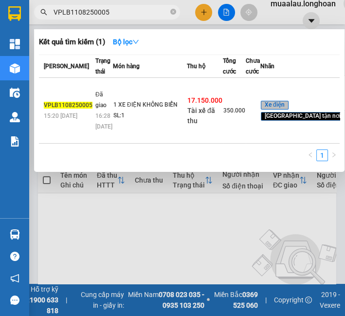
click at [81, 15] on input "VPLB1108250005" at bounding box center [111, 12] width 115 height 11
paste input "BT0908250008"
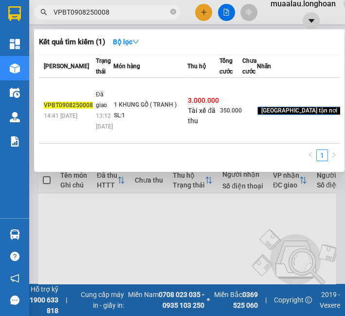
type input "VPBT0908250008"
click at [142, 119] on td "1 KHUNG GỖ ( TRANH ) SL: 1" at bounding box center [150, 111] width 74 height 66
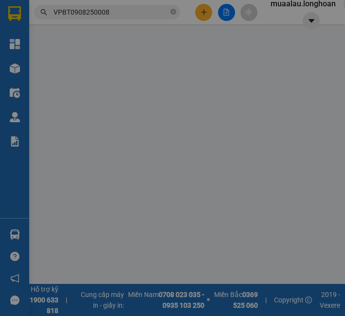
type input "0898697796"
type input "NGUYỄN HOÀNG ANH"
type input "0922615686"
type input "NGỌC KHANH VŨ"
checkbox input "true"
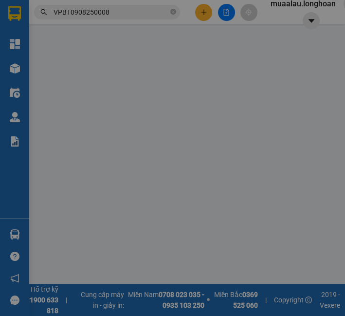
type input "KHU 1 VỌNG SƠN /XÃ TRIỆU ĐỀ - HUYỆN LẬP THẠCH - VĨNH PHÚC"
type input "HÀNG DỄ VỠ NHẸ TAY GIÚP E"
checkbox input "true"
type input "3.000.000"
type input "20.000"
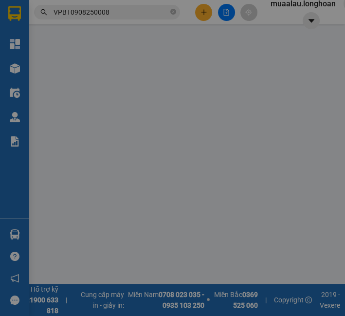
type input "350.000"
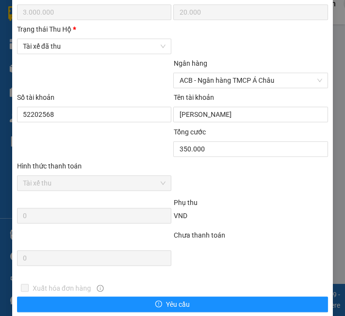
scroll to position [600, 0]
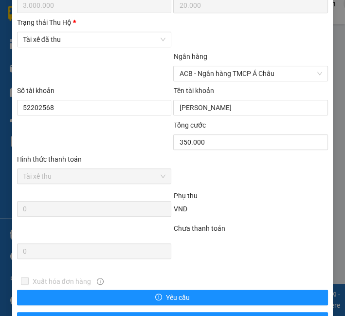
click at [66, 32] on div "Trạng thái [PERSON_NAME] *" at bounding box center [94, 24] width 155 height 15
click at [74, 47] on span "Tài xế đã thu" at bounding box center [94, 39] width 143 height 15
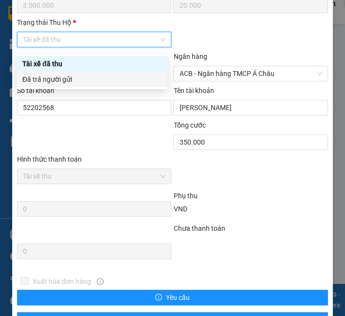
click at [72, 79] on div "Đã trả người gửi" at bounding box center [91, 79] width 139 height 11
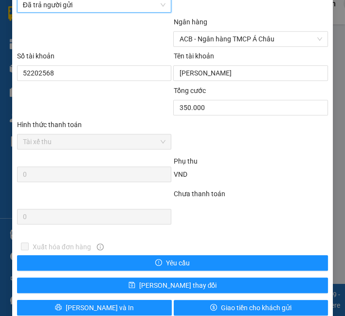
scroll to position [657, 0]
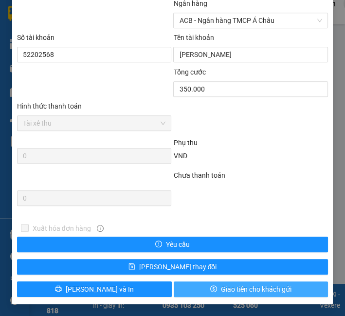
drag, startPoint x: 232, startPoint y: 291, endPoint x: 4, endPoint y: 35, distance: 343.2
click at [231, 291] on span "Giao tiền cho khách gửi" at bounding box center [256, 289] width 71 height 11
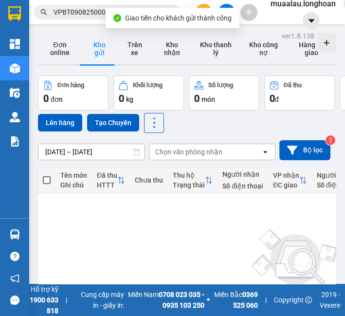
click at [74, 10] on input "VPBT0908250008" at bounding box center [111, 12] width 115 height 11
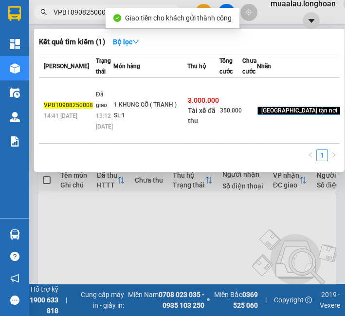
click at [74, 10] on input "VPBT0908250008" at bounding box center [111, 12] width 115 height 11
paste input "KQ120708250013"
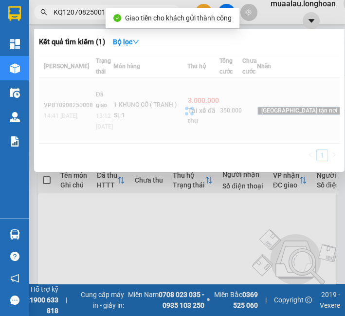
type input "KQ120708250013"
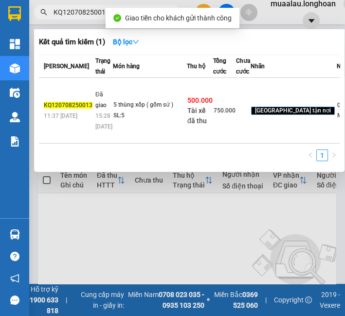
click at [162, 102] on td "5 thùng xốp ( gốm sứ ) SL: 5" at bounding box center [150, 111] width 74 height 66
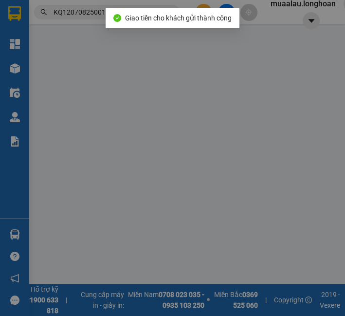
type input "0933029789"
type input "Minh"
checkbox input "true"
type input "Đc: ấp phú vinh - xã hoà hiệp- xuyên mộc- brvt"
type input "0986950125"
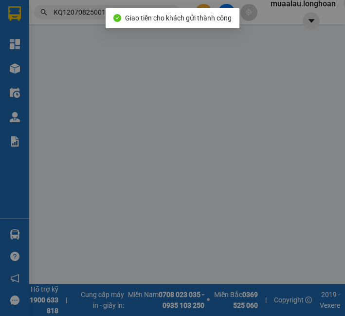
type input "huy"
checkbox input "true"
type input "Đc: Toà nhà ctech, thị trấn tứ kỳ, huyện tứ kỳ, tỉnh hải dương"
type input "VẬN CHUYỂN NHẸ TAY - KHÔNG BAO HƯ VỠ"
checkbox input "true"
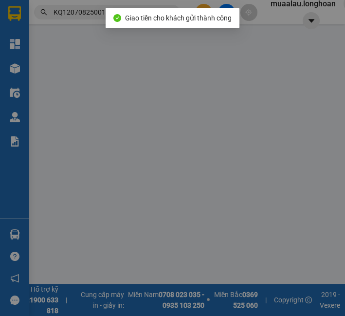
type input "500.000"
type input "10.000"
type input "750.000"
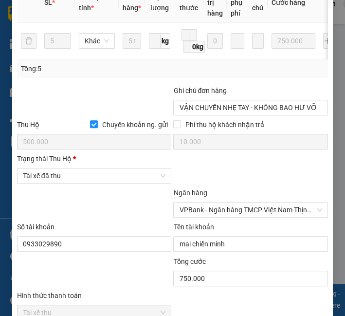
scroll to position [492, 0]
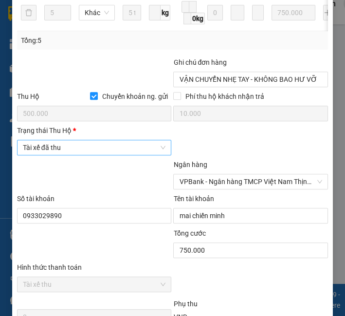
click at [73, 148] on span "Tài xế đã thu" at bounding box center [94, 147] width 143 height 15
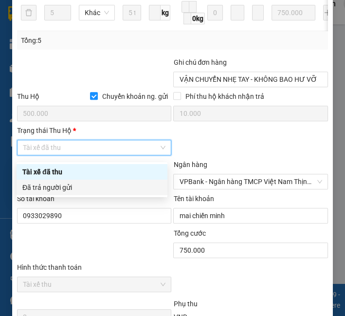
click at [72, 186] on div "Đã trả người gửi" at bounding box center [91, 187] width 139 height 11
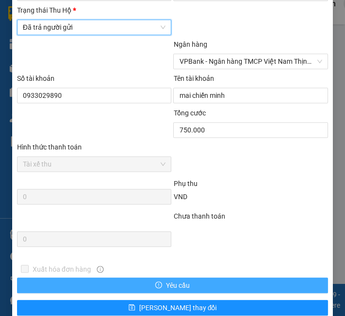
scroll to position [657, 0]
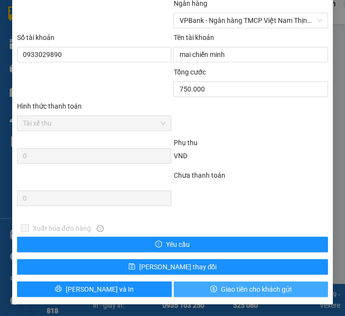
click at [221, 289] on span "Giao tiền cho khách gửi" at bounding box center [256, 289] width 71 height 11
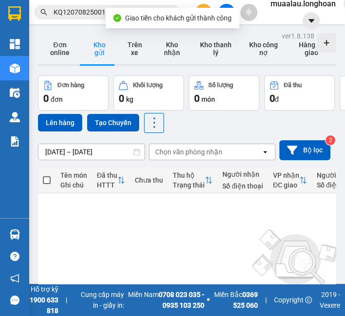
click at [78, 14] on input "KQ120708250013" at bounding box center [111, 12] width 115 height 11
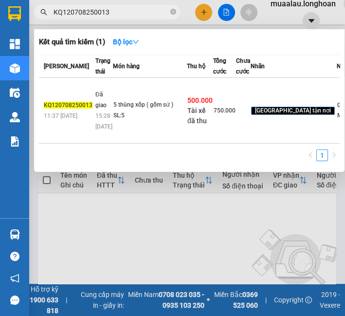
click at [78, 14] on input "KQ120708250013" at bounding box center [111, 12] width 115 height 11
paste input "QU120908250004"
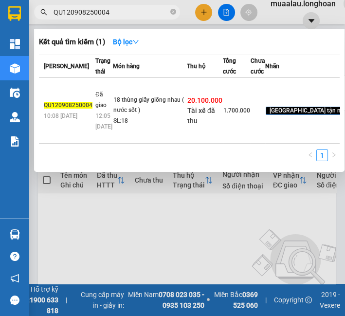
type input "QU120908250004"
click at [106, 126] on td "Đã giao 12:05 - 12/08" at bounding box center [103, 111] width 20 height 66
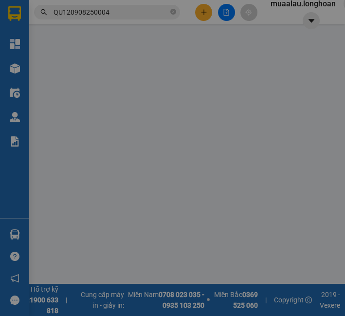
type input "0993996669"
type input "Bùi Văn Hảo"
type input "0865585705"
type input "Bùi Việt Hoàng"
checkbox input "true"
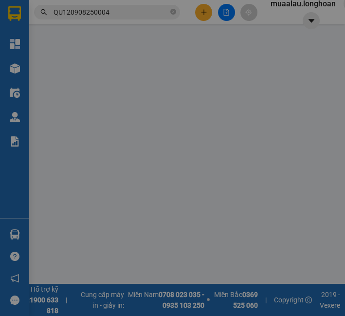
type input "số 140 ngõ 322, Mỹ Đình, Nam Từ Liêm, Hà Nội"
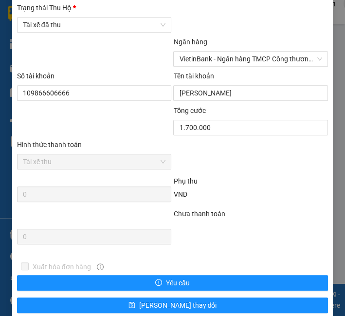
scroll to position [549, 0]
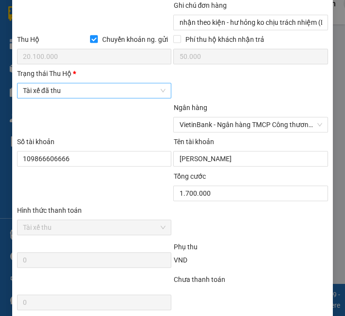
click at [70, 97] on span "Tài xế đã thu" at bounding box center [94, 90] width 143 height 15
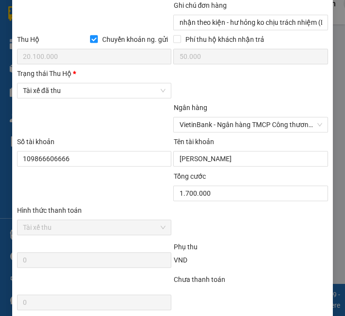
click at [72, 141] on div "Số tài khoản" at bounding box center [94, 143] width 155 height 15
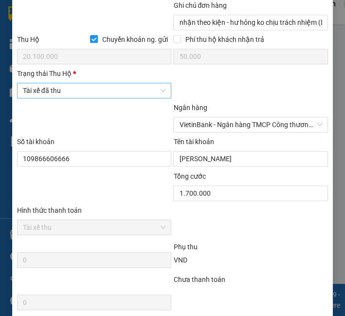
click at [75, 98] on span "Tài xế đã thu" at bounding box center [94, 90] width 143 height 15
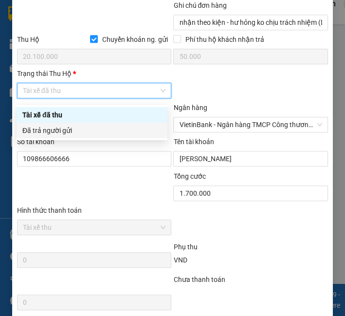
click at [73, 125] on div "Đã trả người gửi" at bounding box center [91, 130] width 139 height 11
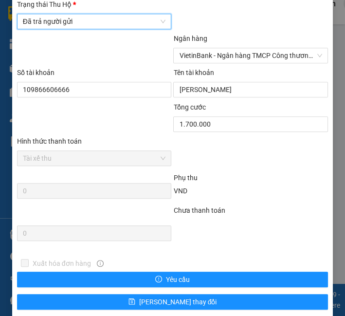
scroll to position [657, 0]
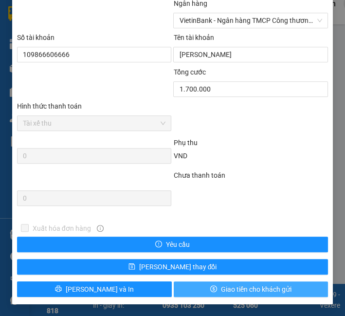
click at [225, 292] on span "Giao tiền cho khách gửi" at bounding box center [256, 289] width 71 height 11
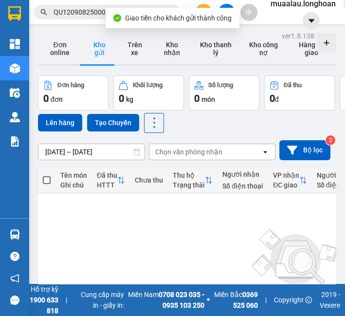
click at [96, 13] on input "QU120908250004" at bounding box center [111, 12] width 115 height 11
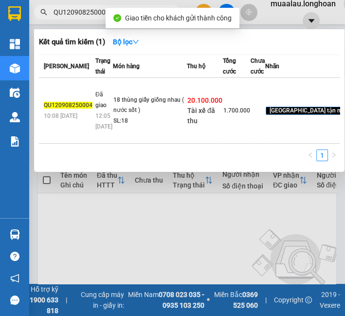
click at [96, 13] on input "QU120908250004" at bounding box center [111, 12] width 115 height 11
paste input "HQTP0408250017"
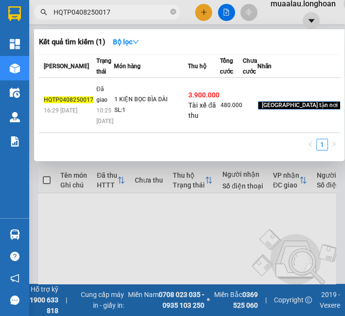
click at [163, 116] on div "SL: 1" at bounding box center [150, 110] width 73 height 11
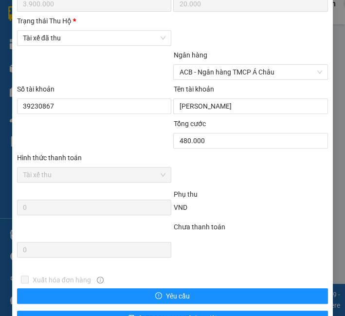
scroll to position [549, 0]
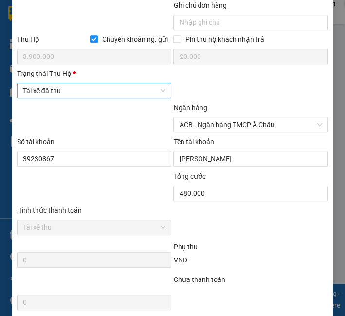
click at [51, 94] on span "Tài xế đã thu" at bounding box center [94, 90] width 143 height 15
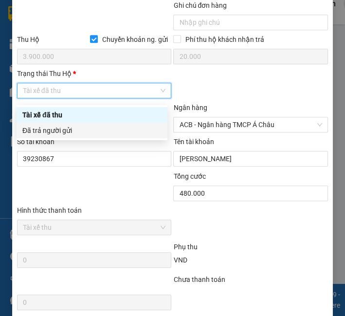
click at [62, 125] on div "Đã trả người gửi" at bounding box center [91, 130] width 139 height 11
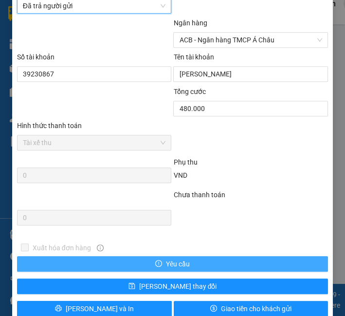
scroll to position [657, 0]
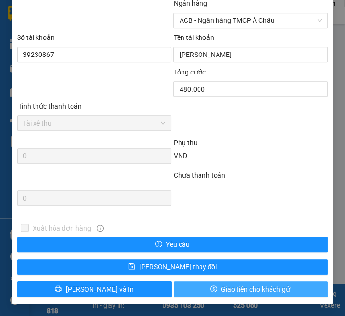
click at [221, 287] on span "Giao tiền cho khách gửi" at bounding box center [256, 289] width 71 height 11
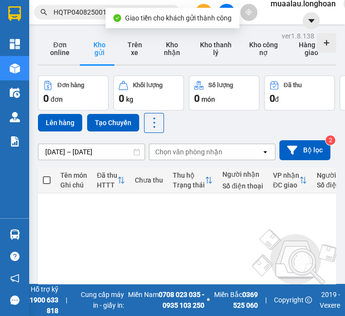
click at [86, 16] on input "HQTP0408250017" at bounding box center [111, 12] width 115 height 11
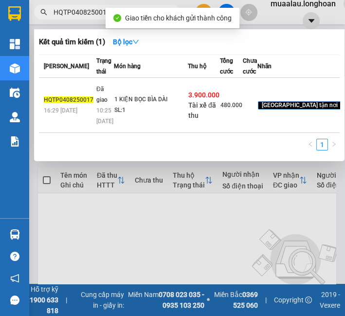
click at [86, 16] on input "HQTP0408250017" at bounding box center [111, 12] width 115 height 11
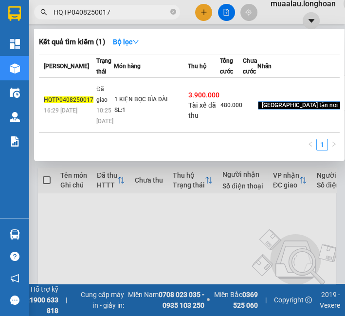
paste input "NTH1108250020"
click at [121, 105] on div "2 kiện bọc inlong đen" at bounding box center [151, 99] width 73 height 11
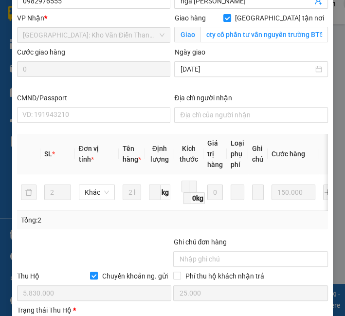
scroll to position [473, 0]
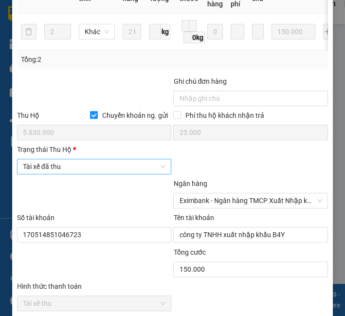
click at [75, 170] on span "Tài xế đã thu" at bounding box center [94, 166] width 143 height 15
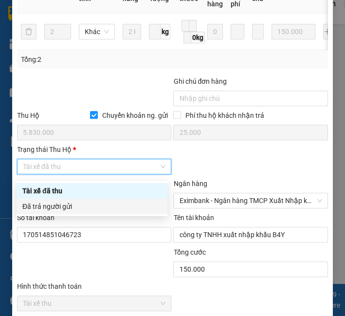
click at [69, 212] on div "Đã trả người gửi" at bounding box center [92, 206] width 151 height 16
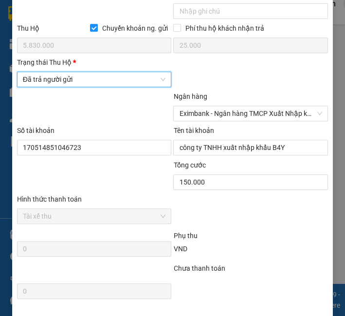
scroll to position [657, 0]
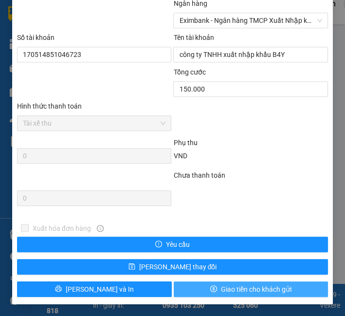
click at [194, 288] on button "Giao tiền cho khách gửi" at bounding box center [251, 289] width 155 height 16
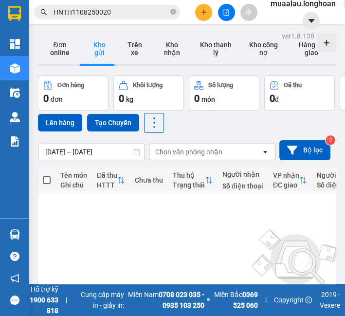
click at [74, 16] on input "HNTH1108250020" at bounding box center [111, 12] width 115 height 11
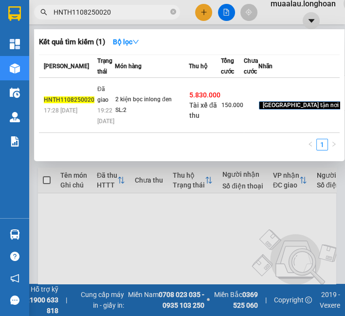
click at [74, 16] on input "HNTH1108250020" at bounding box center [111, 12] width 115 height 11
paste input "KQ120908250032"
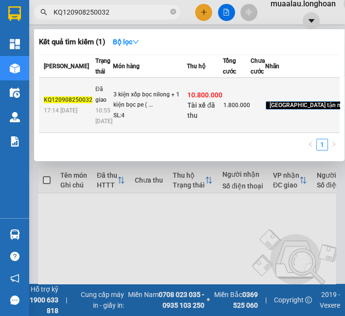
click at [125, 130] on td "3 kiện xốp bọc nilong + 1 kiện bọc pe ( ... SL: 4" at bounding box center [150, 105] width 74 height 55
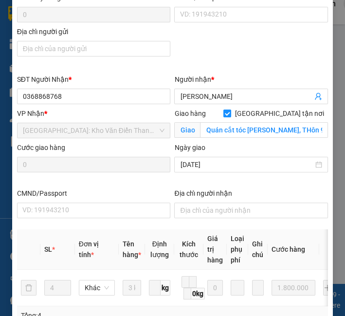
scroll to position [438, 0]
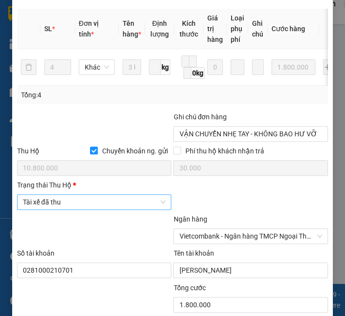
click at [72, 206] on span "Tài xế đã thu" at bounding box center [94, 202] width 143 height 15
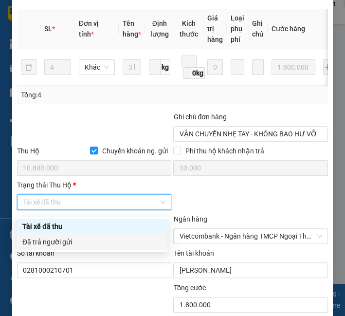
click at [76, 246] on div "Đã trả người gửi" at bounding box center [91, 241] width 139 height 11
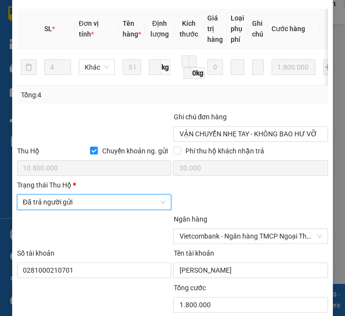
scroll to position [657, 0]
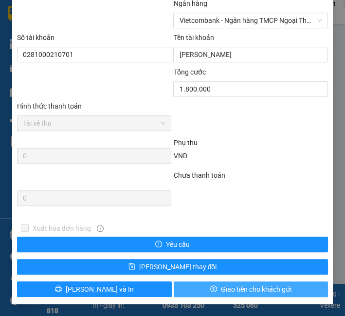
click at [230, 286] on span "Giao tiền cho khách gửi" at bounding box center [256, 289] width 71 height 11
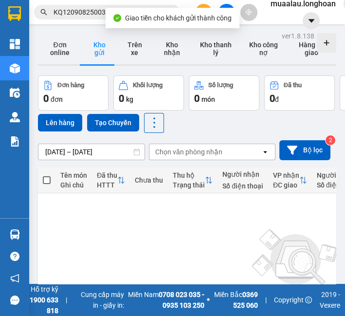
click at [77, 15] on input "KQ120908250032" at bounding box center [111, 12] width 115 height 11
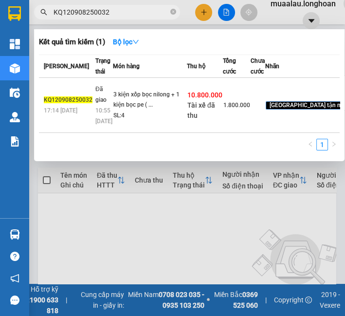
click at [77, 15] on input "KQ120908250032" at bounding box center [111, 12] width 115 height 11
paste input "808250008"
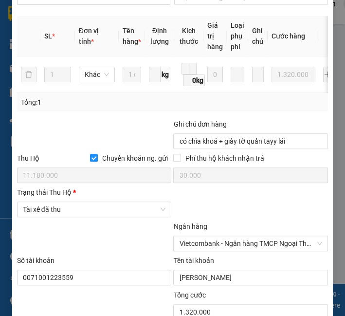
scroll to position [499, 0]
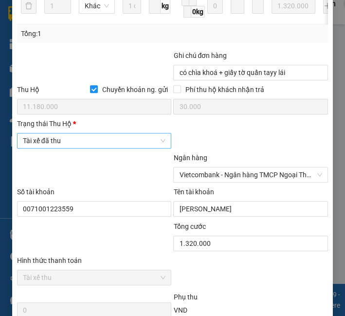
click at [77, 140] on span "Tài xế đã thu" at bounding box center [94, 140] width 143 height 15
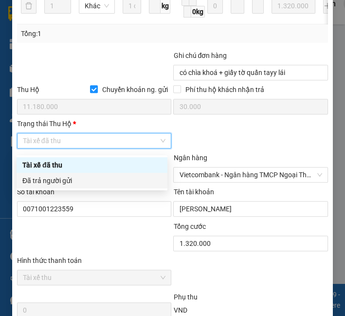
click at [79, 183] on div "Đã trả người gửi" at bounding box center [91, 180] width 139 height 11
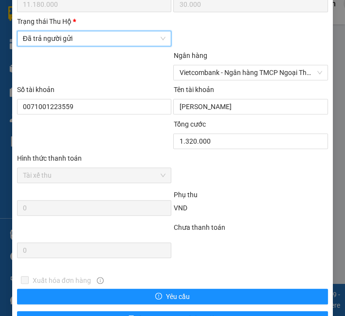
scroll to position [657, 0]
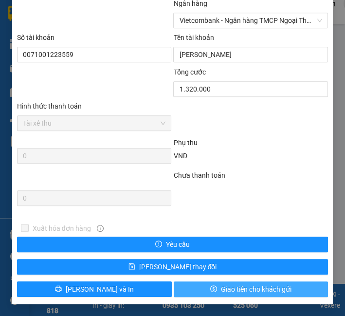
click at [210, 288] on icon "dollar" at bounding box center [213, 288] width 7 height 7
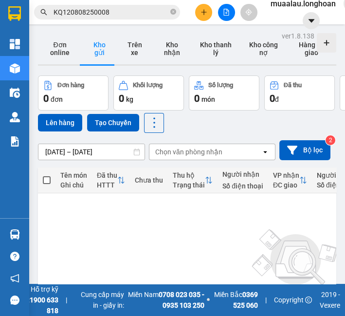
click at [86, 12] on input "KQ120808250008" at bounding box center [111, 12] width 115 height 11
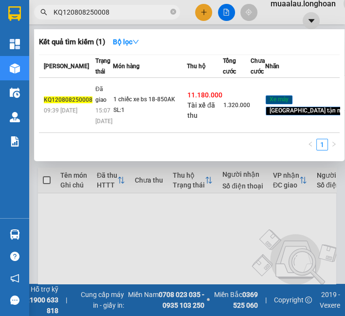
click at [86, 10] on input "KQ120808250008" at bounding box center [111, 12] width 115 height 11
paste input "QU120808250031"
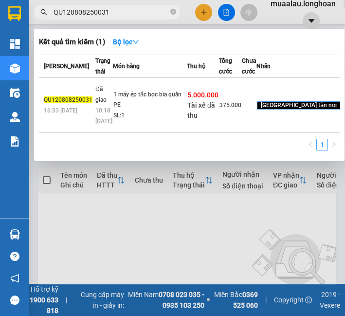
click at [116, 133] on td "1 máy ép tắc bọc bìa quấn PE SL: 1" at bounding box center [150, 105] width 74 height 55
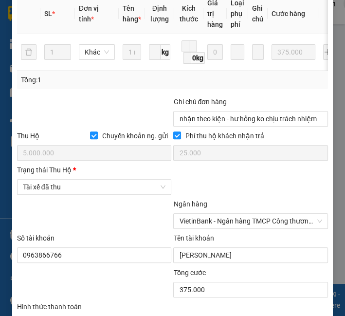
scroll to position [532, 0]
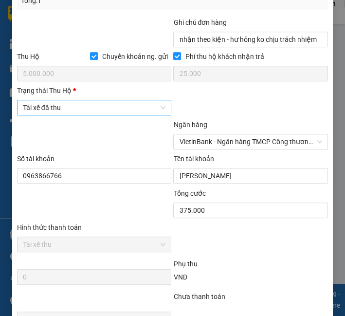
click at [58, 113] on span "Tài xế đã thu" at bounding box center [94, 107] width 143 height 15
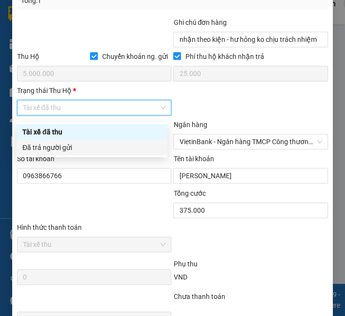
click at [66, 148] on div "Đã trả người gửi" at bounding box center [91, 147] width 139 height 11
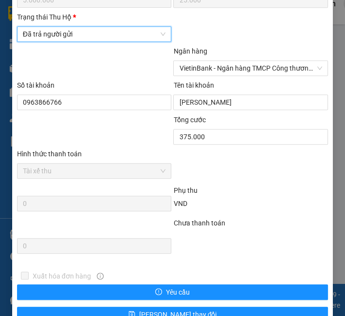
scroll to position [657, 0]
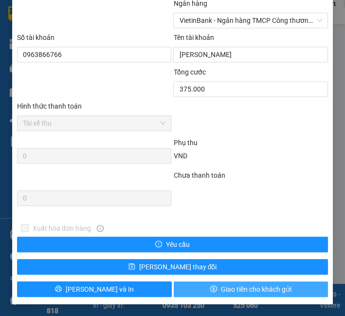
click at [194, 291] on button "Giao tiền cho khách gửi" at bounding box center [251, 289] width 155 height 16
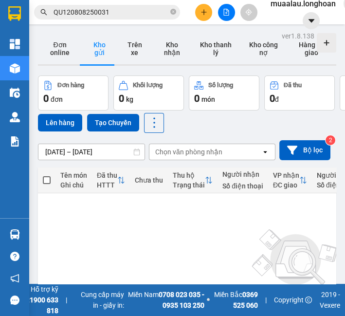
click at [82, 13] on input "QU120808250031" at bounding box center [111, 12] width 115 height 11
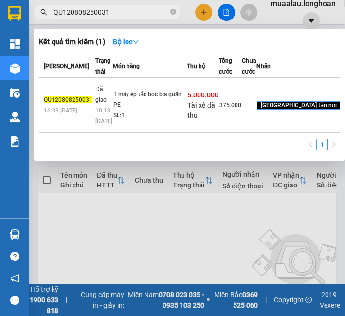
click at [82, 13] on input "QU120808250031" at bounding box center [111, 12] width 115 height 11
paste input "HNHD1108250005"
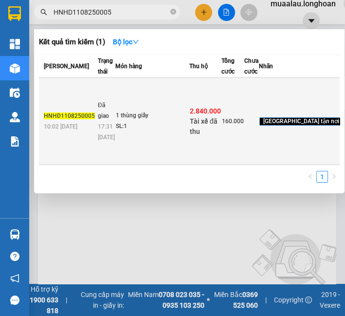
click at [137, 114] on td "1 thùng giấy SL: 1" at bounding box center [152, 121] width 74 height 87
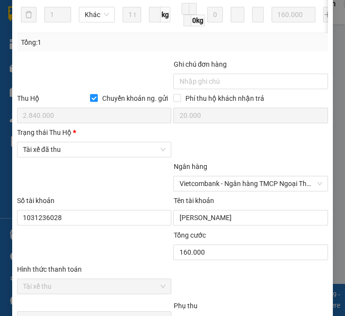
scroll to position [492, 0]
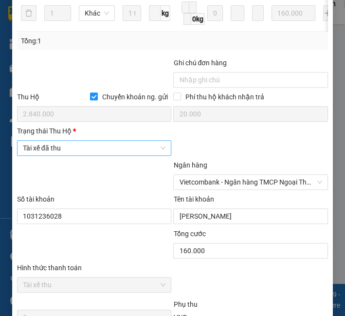
click at [94, 152] on span "Tài xế đã thu" at bounding box center [94, 148] width 143 height 15
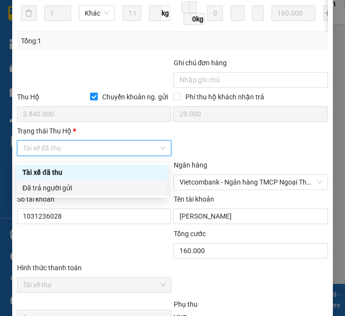
click at [93, 182] on div "Đã trả người gửi" at bounding box center [91, 187] width 139 height 11
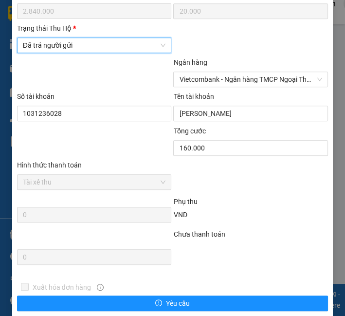
scroll to position [657, 0]
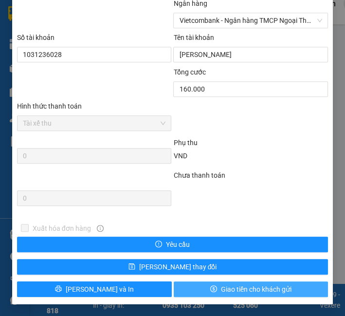
click at [196, 282] on button "Giao tiền cho khách gửi" at bounding box center [251, 289] width 155 height 16
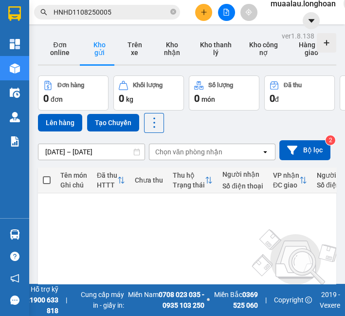
click at [167, 14] on input "HNHD1108250005" at bounding box center [111, 12] width 115 height 11
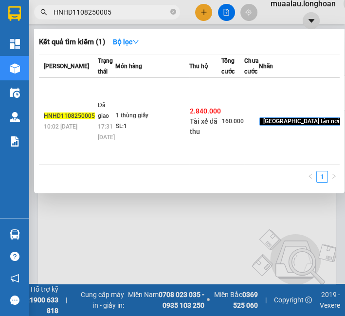
click at [167, 14] on input "HNHD1108250005" at bounding box center [111, 12] width 115 height 11
paste input "6"
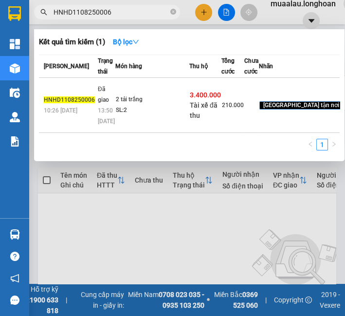
click at [159, 129] on td "2 tải trắng SL: 2" at bounding box center [152, 105] width 74 height 55
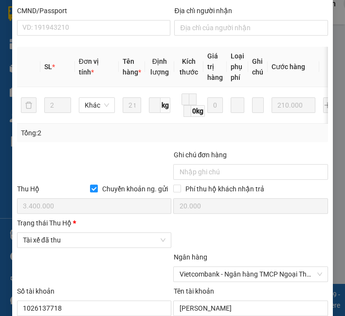
scroll to position [540, 0]
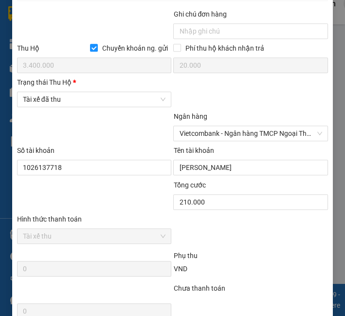
click at [46, 91] on div "Trạng thái [PERSON_NAME] *" at bounding box center [94, 84] width 155 height 15
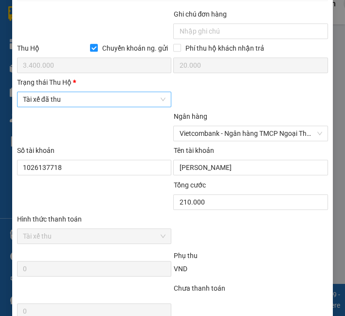
click at [57, 107] on span "Tài xế đã thu" at bounding box center [94, 99] width 143 height 15
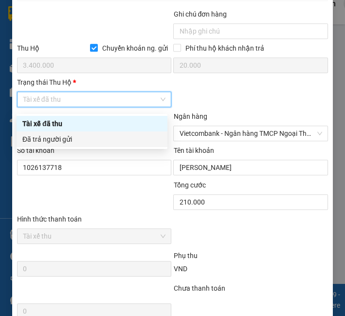
click at [66, 132] on div "Đã trả người gửi" at bounding box center [92, 139] width 151 height 16
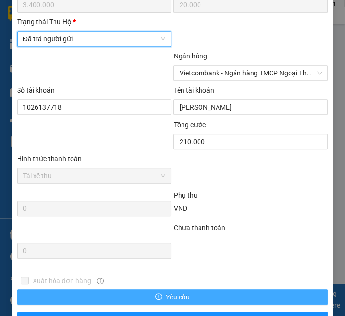
scroll to position [657, 0]
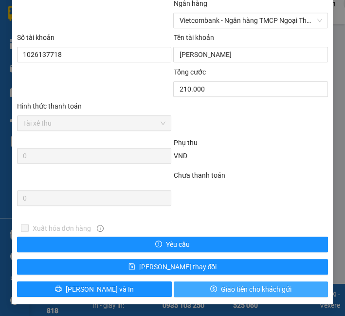
click at [260, 284] on span "Giao tiền cho khách gửi" at bounding box center [256, 289] width 71 height 11
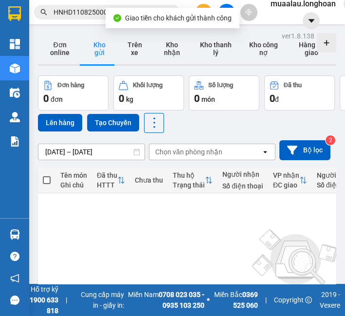
click at [85, 19] on div "Kết quả tìm kiếm ( 1 ) Bộ lọc Mã ĐH Trạng thái Món hàng Thu hộ Tổng cước Chưa c…" at bounding box center [95, 12] width 190 height 17
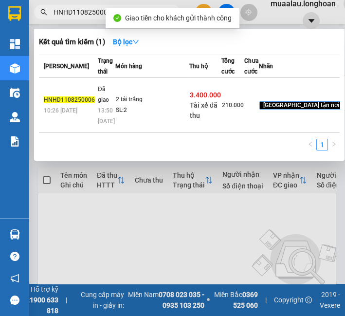
click at [85, 17] on input "HNHD1108250006" at bounding box center [111, 12] width 115 height 11
paste input "VPBT0908250012"
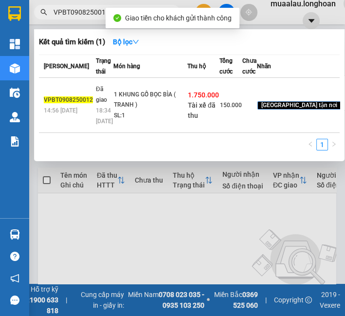
click at [126, 110] on div "1 KHUNG GỖ BỌC BÌA ( TRANH )" at bounding box center [150, 100] width 73 height 21
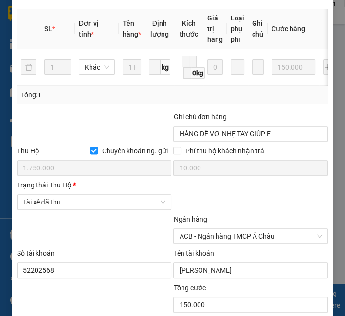
scroll to position [438, 0]
click at [83, 209] on span "Tài xế đã thu" at bounding box center [94, 202] width 143 height 15
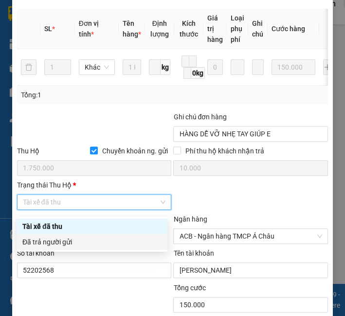
click at [82, 239] on div "Đã trả người gửi" at bounding box center [91, 241] width 139 height 11
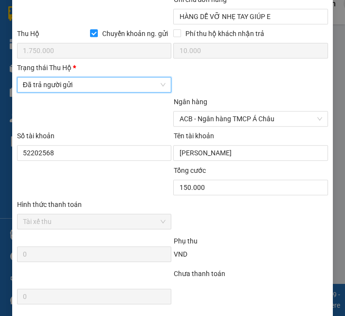
scroll to position [657, 0]
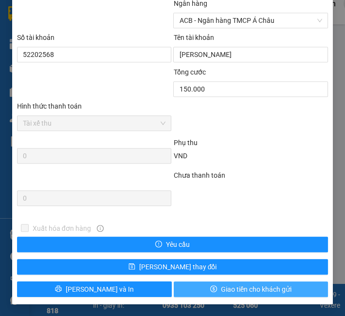
click at [210, 292] on icon "dollar" at bounding box center [213, 288] width 7 height 7
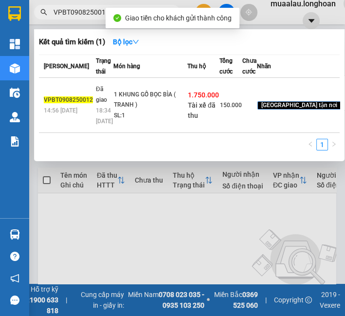
click at [75, 9] on input "VPBT0908250012" at bounding box center [111, 12] width 115 height 11
paste input "TX1108250018"
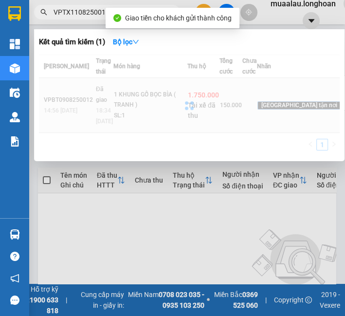
click at [131, 112] on div at bounding box center [189, 105] width 301 height 102
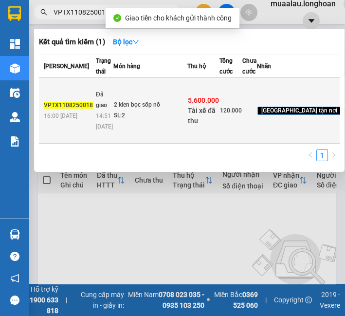
click at [129, 110] on div "2 kien bọc sốp nổ" at bounding box center [150, 105] width 73 height 11
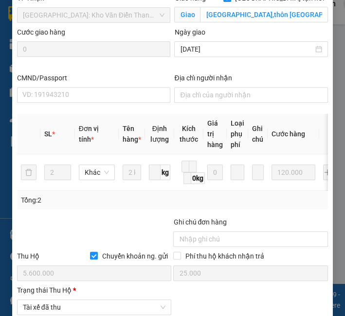
scroll to position [594, 0]
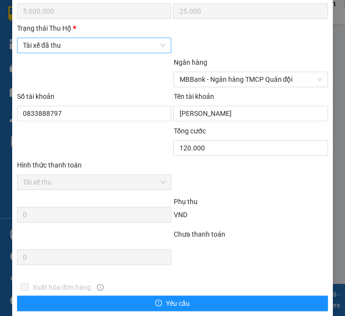
click at [87, 46] on span "Tài xế đã thu" at bounding box center [94, 45] width 143 height 15
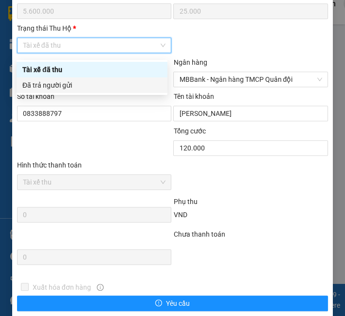
click at [76, 93] on body "Kết quả tìm kiếm ( 1 ) Bộ lọc Mã ĐH Trạng thái Món hàng Thu hộ Tổng cước Chưa c…" at bounding box center [172, 158] width 345 height 316
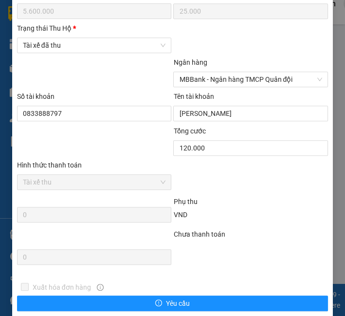
click at [80, 80] on div at bounding box center [94, 74] width 157 height 34
click at [79, 53] on span "Tài xế đã thu" at bounding box center [94, 45] width 143 height 15
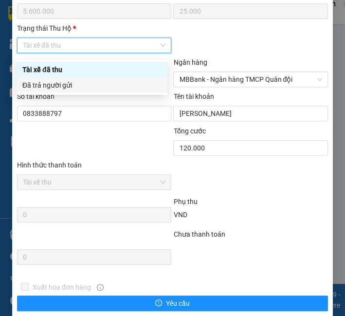
click at [72, 80] on div "Đã trả người gửi" at bounding box center [91, 85] width 139 height 11
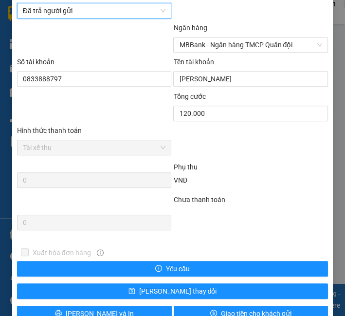
scroll to position [657, 0]
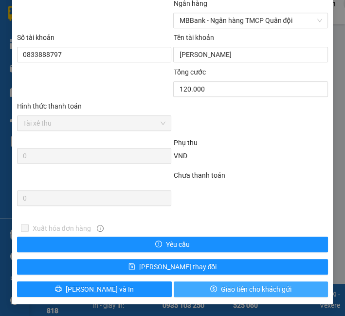
click at [249, 286] on span "Giao tiền cho khách gửi" at bounding box center [256, 289] width 71 height 11
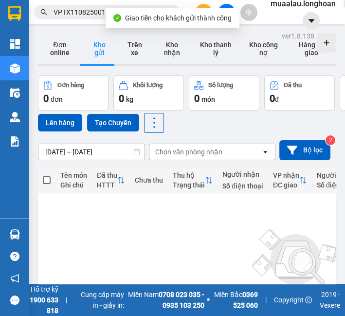
click at [86, 16] on input "VPTX1108250018" at bounding box center [111, 12] width 115 height 11
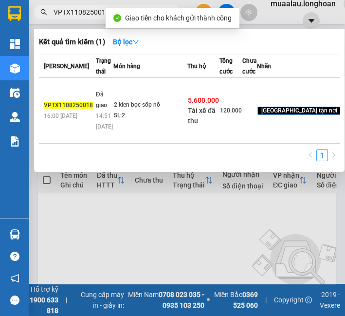
click at [84, 16] on input "VPTX1108250018" at bounding box center [111, 12] width 115 height 11
click at [82, 15] on input "VPTX1108250018" at bounding box center [111, 12] width 115 height 11
paste input "10070825000"
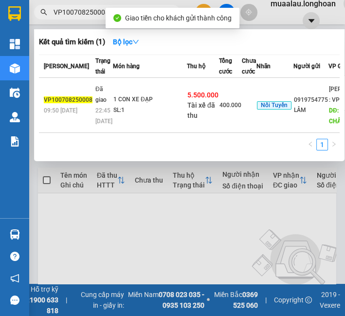
click at [187, 99] on span "5.500.000" at bounding box center [202, 95] width 31 height 8
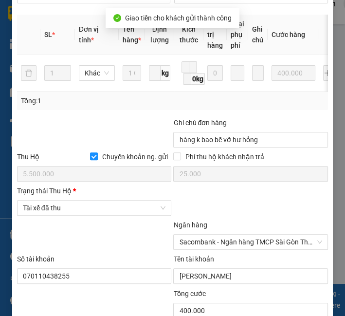
scroll to position [540, 0]
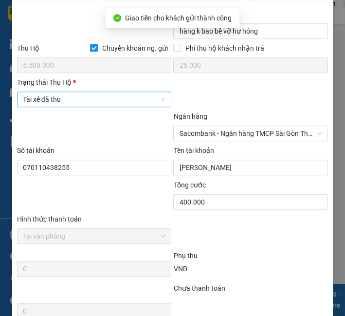
click at [100, 105] on span "Tài xế đã thu" at bounding box center [94, 99] width 143 height 15
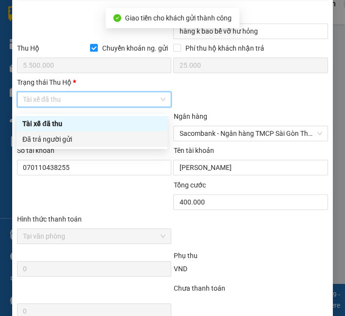
click at [95, 140] on div "Đã trả người gửi" at bounding box center [91, 139] width 139 height 11
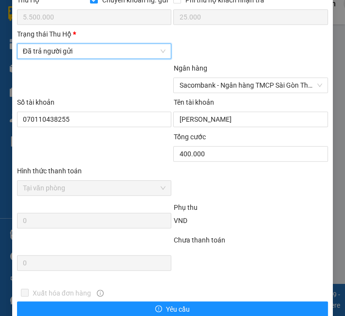
scroll to position [657, 0]
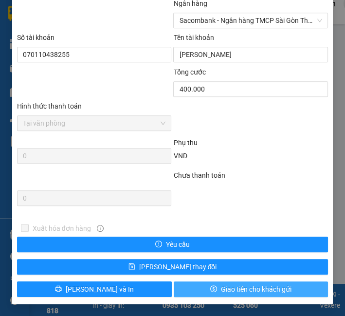
click at [268, 289] on span "Giao tiền cho khách gửi" at bounding box center [256, 289] width 71 height 11
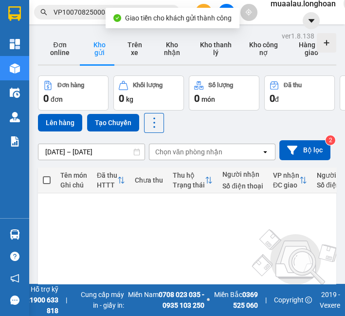
click at [88, 14] on input "VP100708250008" at bounding box center [111, 12] width 115 height 11
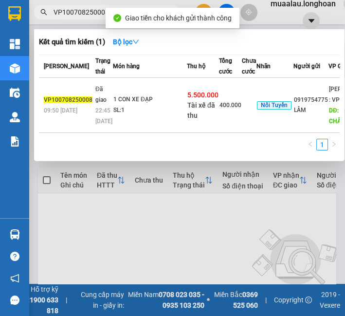
click at [88, 14] on input "VP100708250008" at bounding box center [111, 12] width 115 height 11
paste input "HNTH1108250013"
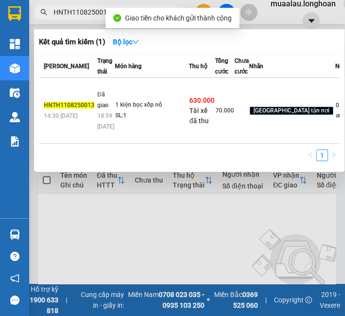
click at [141, 126] on td "1 kiện bọc xốp nổ SL: 1" at bounding box center [152, 111] width 74 height 66
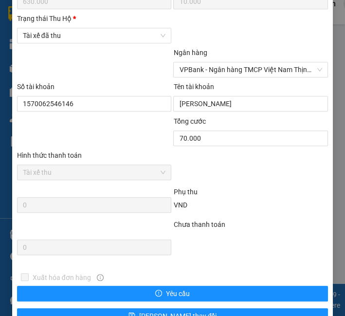
scroll to position [594, 0]
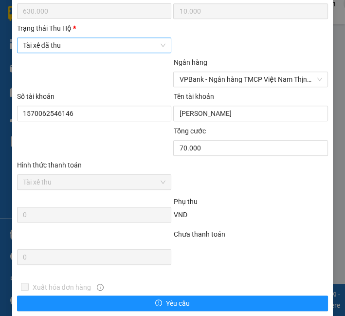
click at [72, 53] on span "Tài xế đã thu" at bounding box center [94, 45] width 143 height 15
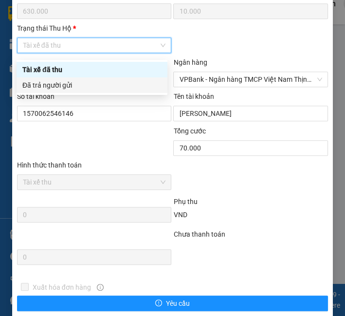
click at [64, 88] on div "Đã trả người gửi" at bounding box center [91, 85] width 139 height 11
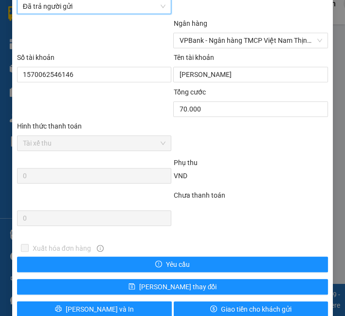
scroll to position [657, 0]
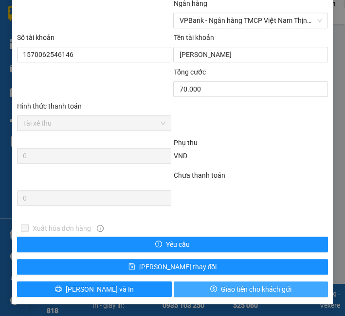
click at [265, 295] on button "Giao tiền cho khách gửi" at bounding box center [251, 289] width 155 height 16
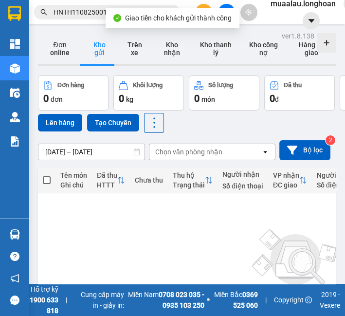
click at [61, 17] on input "HNTH1108250013" at bounding box center [111, 12] width 115 height 11
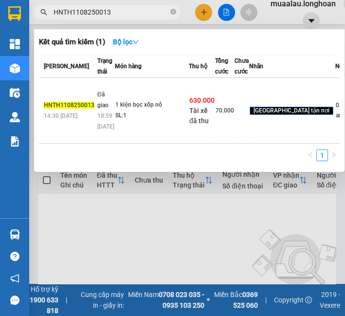
click at [61, 17] on input "HNTH1108250013" at bounding box center [111, 12] width 115 height 11
paste input "VPHM1108250001"
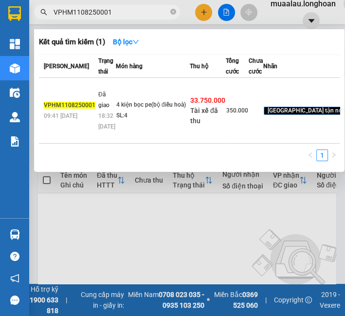
click at [110, 132] on div "18:32 - 12/08" at bounding box center [106, 120] width 17 height 21
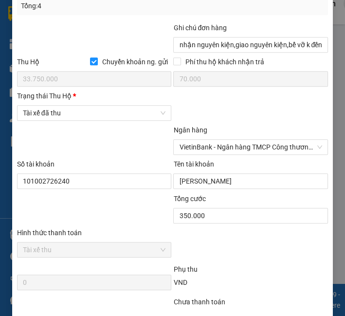
scroll to position [540, 0]
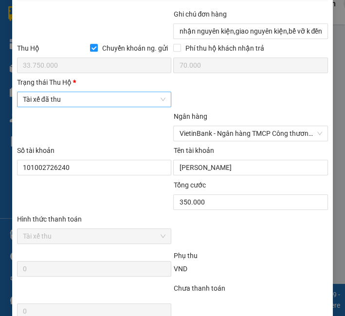
click at [63, 103] on span "Tài xế đã thu" at bounding box center [94, 99] width 143 height 15
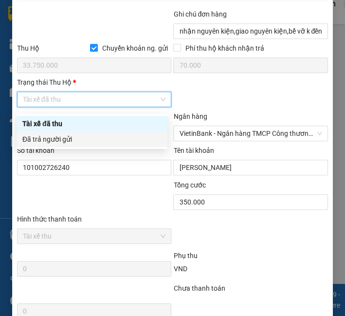
click at [66, 141] on div "Đã trả người gửi" at bounding box center [91, 139] width 139 height 11
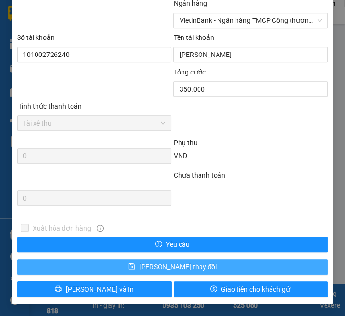
scroll to position [657, 0]
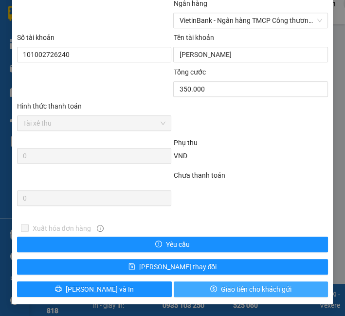
click at [218, 294] on button "Giao tiền cho khách gửi" at bounding box center [251, 289] width 155 height 16
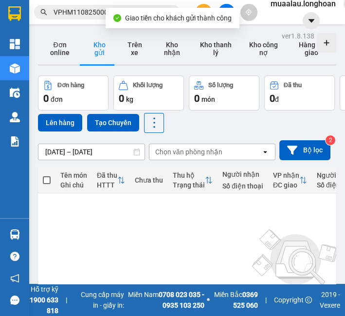
click at [77, 7] on input "VPHM1108250001" at bounding box center [111, 12] width 115 height 11
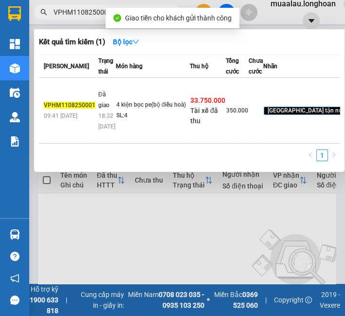
click at [74, 20] on div at bounding box center [172, 158] width 345 height 316
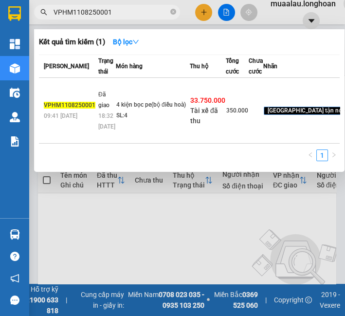
click at [73, 16] on input "VPHM1108250001" at bounding box center [111, 12] width 115 height 11
paste input "HNVD1108250048"
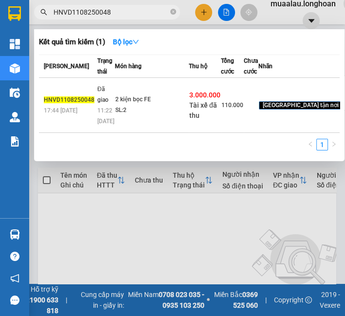
click at [162, 129] on td "2 kiện bọc FE SL: 2" at bounding box center [152, 105] width 74 height 55
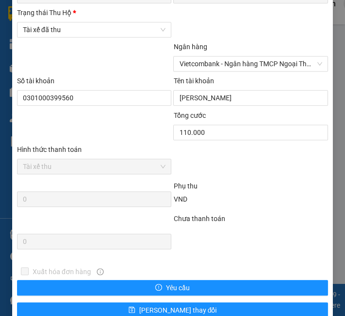
scroll to position [594, 0]
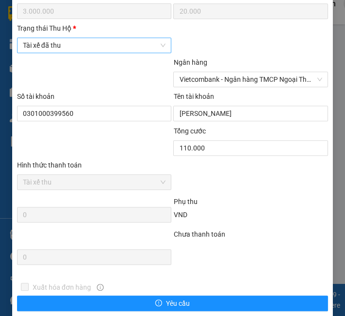
click at [75, 53] on span "Tài xế đã thu" at bounding box center [94, 45] width 143 height 15
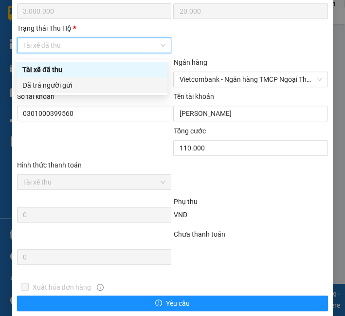
click at [74, 80] on div "Đã trả người gửi" at bounding box center [91, 85] width 139 height 11
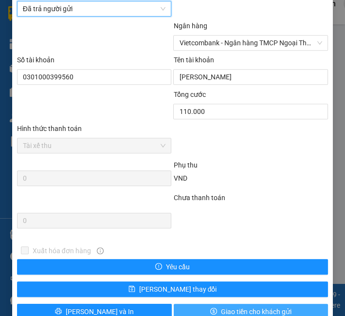
scroll to position [657, 0]
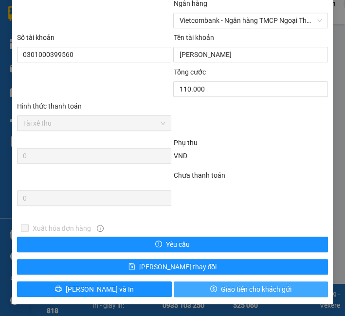
click at [259, 286] on span "Giao tiền cho khách gửi" at bounding box center [256, 289] width 71 height 11
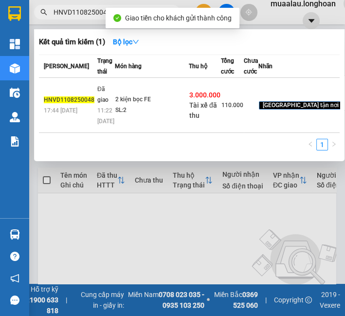
click at [80, 14] on input "HNVD1108250048" at bounding box center [111, 12] width 115 height 11
paste input "KQ120708250012"
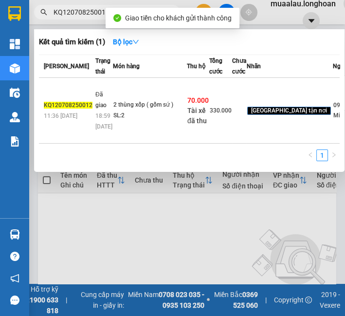
click at [133, 132] on td "2 thùng xốp ( gốm sứ ) SL: 2" at bounding box center [150, 111] width 74 height 66
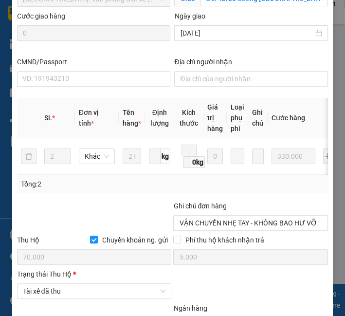
scroll to position [443, 0]
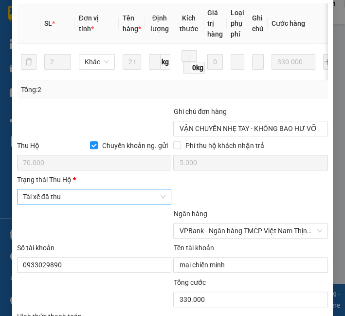
click at [90, 197] on span "Tài xế đã thu" at bounding box center [94, 196] width 143 height 15
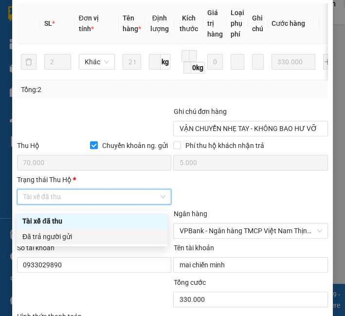
click at [76, 232] on div "Đã trả người gửi" at bounding box center [91, 236] width 139 height 11
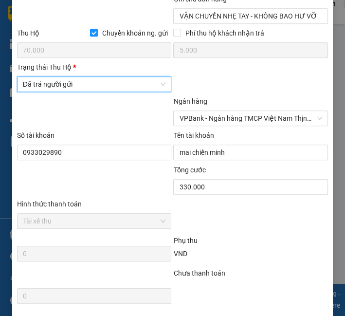
scroll to position [657, 0]
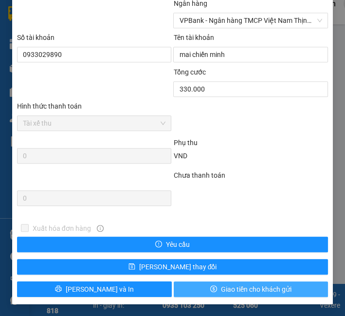
click at [226, 290] on span "Giao tiền cho khách gửi" at bounding box center [256, 289] width 71 height 11
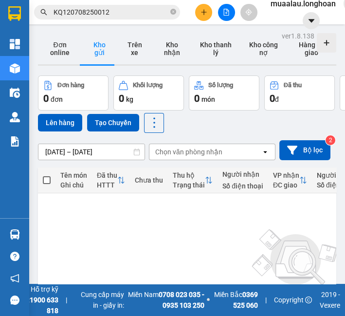
click at [78, 16] on input "KQ120708250012" at bounding box center [111, 12] width 115 height 11
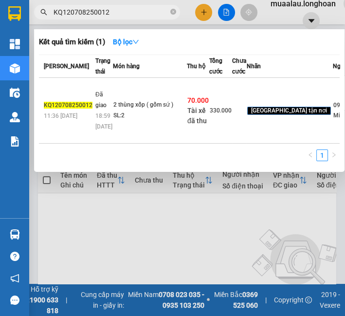
click at [78, 16] on input "KQ120708250012" at bounding box center [111, 12] width 115 height 11
paste input "VPHM0908250008"
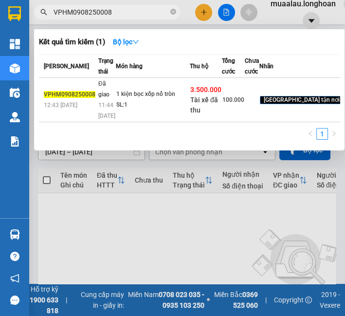
click at [163, 110] on div "SL: 1" at bounding box center [152, 105] width 73 height 11
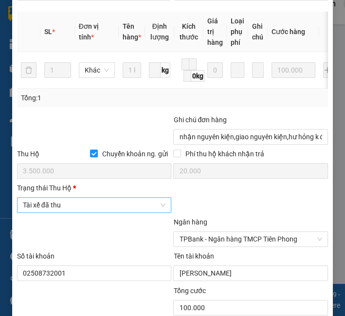
scroll to position [440, 0]
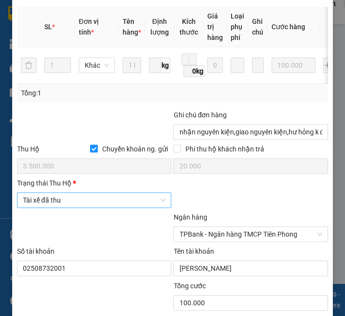
click at [88, 205] on span "Tài xế đã thu" at bounding box center [94, 200] width 143 height 15
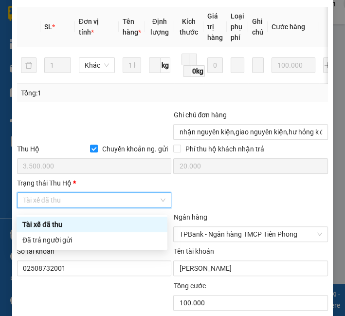
click at [76, 235] on div "Đã trả người gửi" at bounding box center [91, 239] width 139 height 11
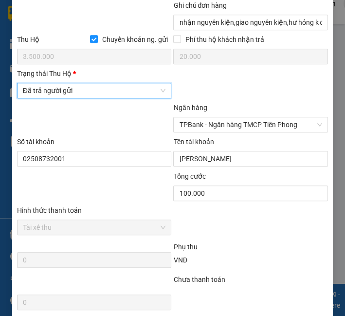
scroll to position [657, 0]
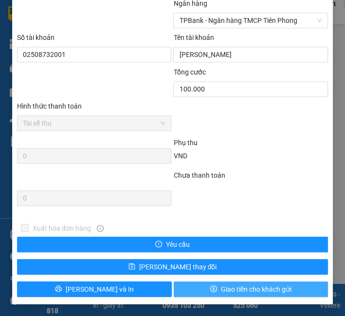
click at [211, 285] on button "Giao tiền cho khách gửi" at bounding box center [251, 289] width 155 height 16
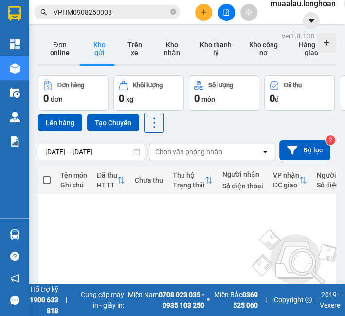
click at [98, 13] on input "VPHM0908250008" at bounding box center [111, 12] width 115 height 11
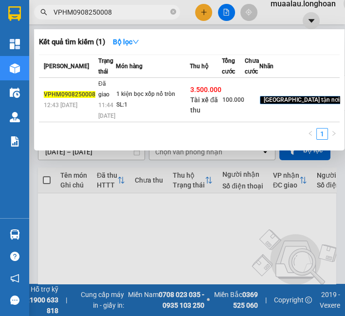
click at [98, 13] on input "VPHM0908250008" at bounding box center [111, 12] width 115 height 11
paste input "KQ121008250022"
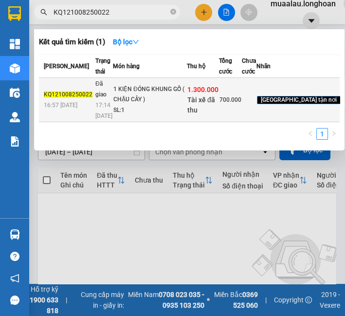
click at [134, 122] on td "1 KIỆN ĐÓNG KHUNG GỖ ( CHẬU CÂY ) SL: 1" at bounding box center [150, 100] width 74 height 44
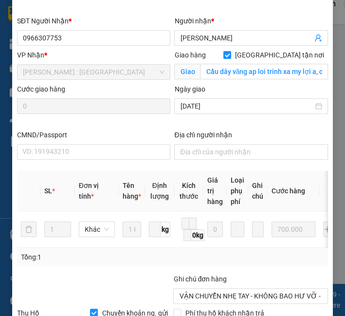
scroll to position [492, 0]
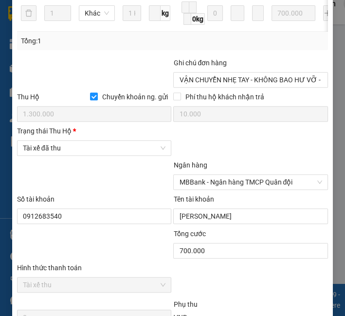
click at [94, 160] on div "Trạng thái Thu Hộ * Tài xế đã thu" at bounding box center [94, 143] width 155 height 34
click at [96, 153] on span "Tài xế đã thu" at bounding box center [94, 148] width 143 height 15
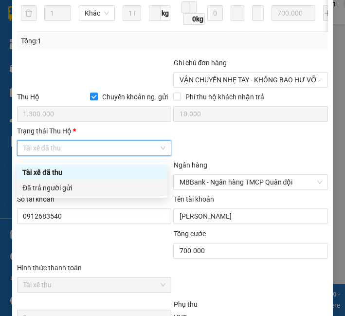
click at [85, 183] on div "Đã trả người gửi" at bounding box center [91, 187] width 139 height 11
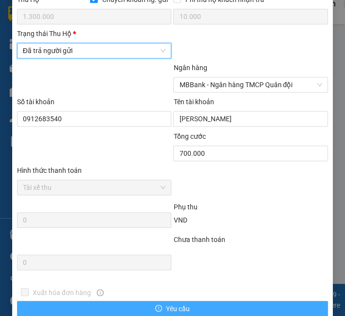
scroll to position [657, 0]
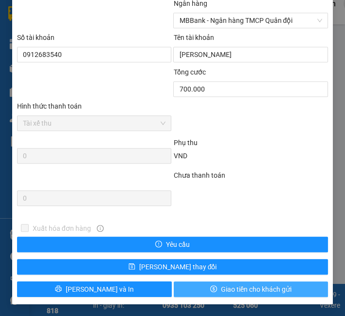
click at [212, 281] on button "Giao tiền cho khách gửi" at bounding box center [251, 289] width 155 height 16
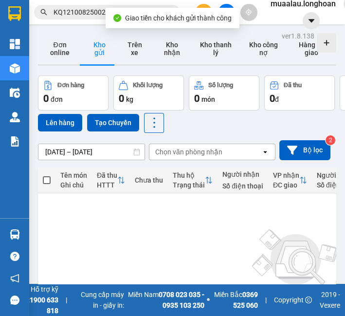
click at [75, 7] on input "KQ121008250022" at bounding box center [111, 12] width 115 height 11
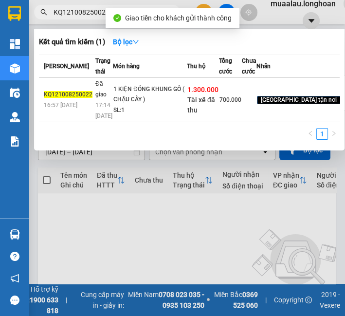
click at [75, 7] on input "KQ121008250022" at bounding box center [111, 12] width 115 height 11
paste input "HNVD0908250019"
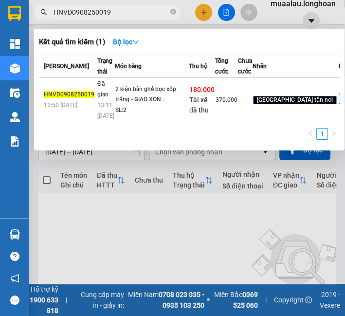
click at [158, 122] on td "2 kiện bàn ghế bọc xốp trắng - GIAO XON... SL: 2" at bounding box center [152, 100] width 74 height 44
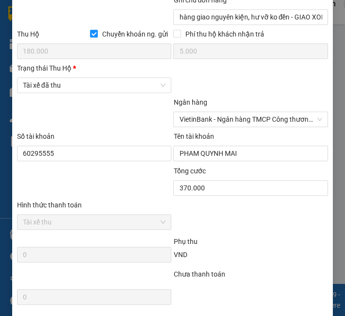
scroll to position [557, 0]
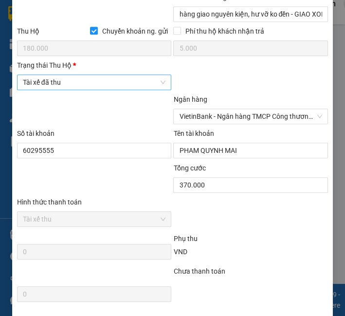
click at [75, 90] on span "Tài xế đã thu" at bounding box center [94, 82] width 143 height 15
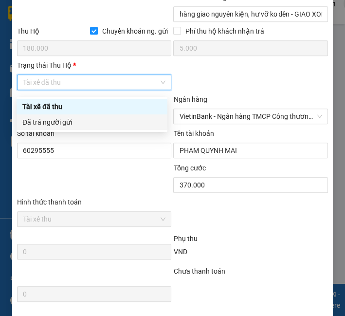
click at [80, 119] on div "Đã trả người gửi" at bounding box center [91, 122] width 139 height 11
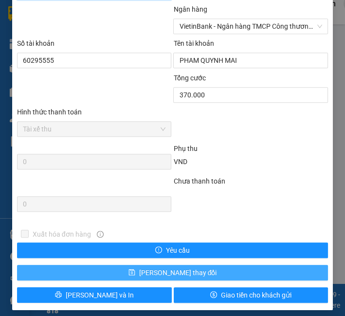
scroll to position [657, 0]
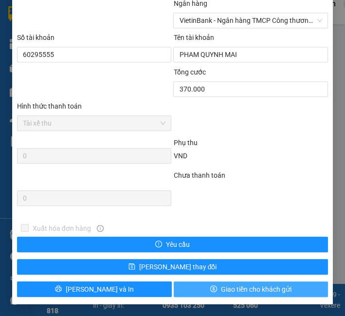
click at [221, 286] on span "Giao tiền cho khách gửi" at bounding box center [256, 289] width 71 height 11
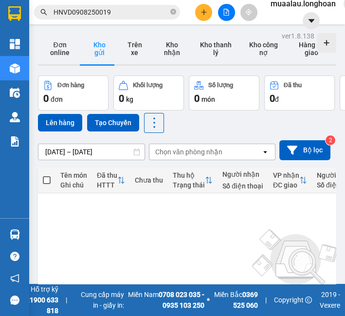
click at [73, 5] on span "HNVD0908250019" at bounding box center [107, 12] width 146 height 15
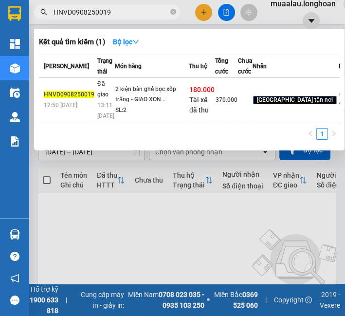
click at [72, 5] on span "HNVD0908250019" at bounding box center [107, 12] width 146 height 15
click at [73, 12] on input "HNVD0908250019" at bounding box center [111, 12] width 115 height 11
paste input "VPLB0908250021"
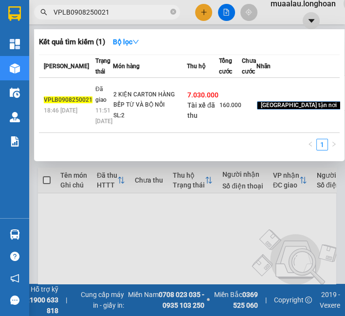
click at [138, 127] on td "2 KIỆN CARTON HÀNG BẾP TỪ VÀ BỘ NỒI SL: 2" at bounding box center [150, 105] width 74 height 55
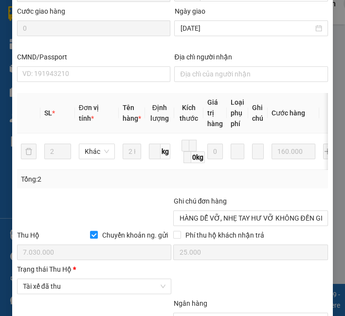
scroll to position [432, 0]
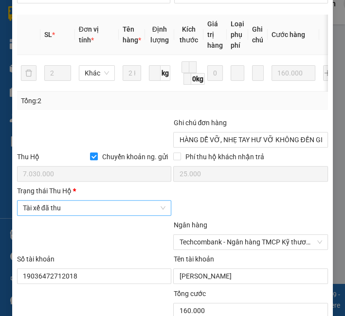
click at [81, 206] on span "Tài xế đã thu" at bounding box center [94, 207] width 143 height 15
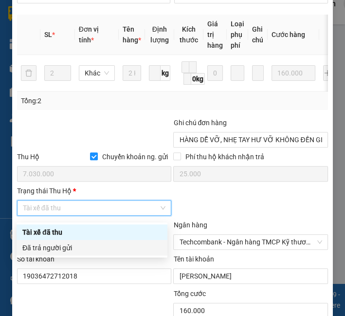
drag, startPoint x: 80, startPoint y: 242, endPoint x: 95, endPoint y: 230, distance: 19.4
click at [80, 243] on div "Đã trả người gửi" at bounding box center [91, 247] width 139 height 11
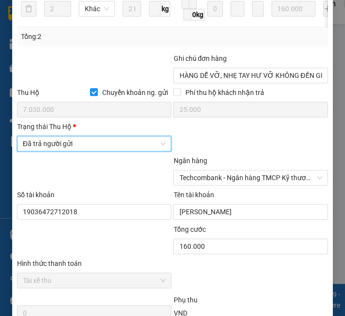
scroll to position [657, 0]
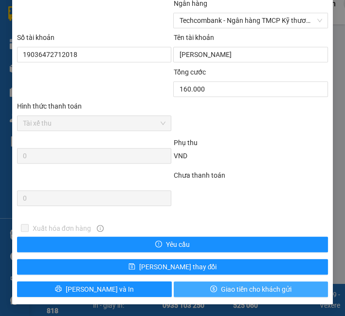
drag, startPoint x: 275, startPoint y: 286, endPoint x: 202, endPoint y: 122, distance: 179.2
click at [273, 286] on span "Giao tiền cho khách gửi" at bounding box center [256, 289] width 71 height 11
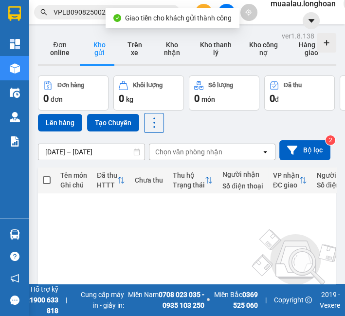
click at [85, 18] on span "VPLB0908250021" at bounding box center [107, 12] width 146 height 15
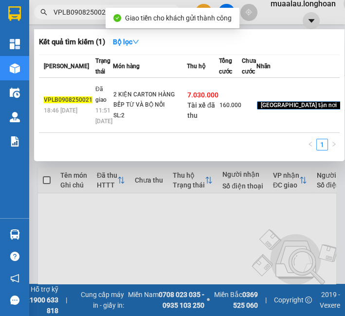
click at [85, 18] on span "VPLB0908250021" at bounding box center [107, 12] width 146 height 15
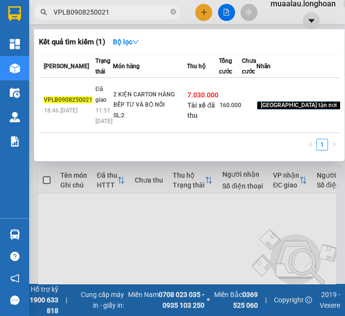
click at [85, 15] on input "VPLB0908250021" at bounding box center [111, 12] width 115 height 11
paste input "HBT0408250030"
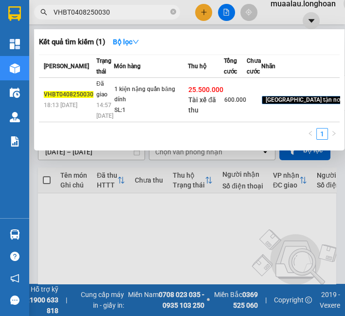
click at [119, 105] on div "1 kiện nặng quấn băng dính" at bounding box center [150, 94] width 73 height 21
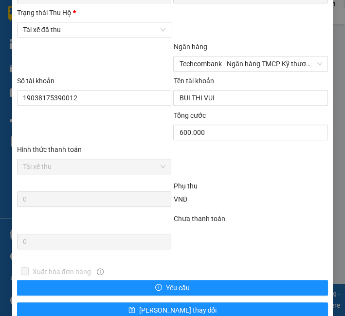
scroll to position [603, 0]
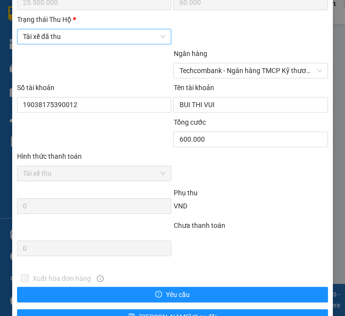
click at [81, 40] on span "Tài xế đã thu" at bounding box center [94, 36] width 143 height 15
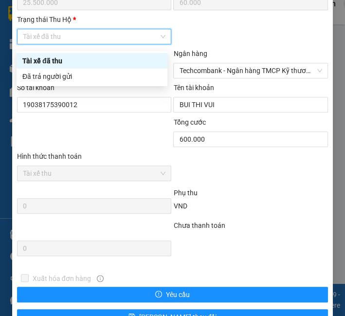
click at [69, 65] on div "Tài xế đã thu" at bounding box center [91, 60] width 139 height 11
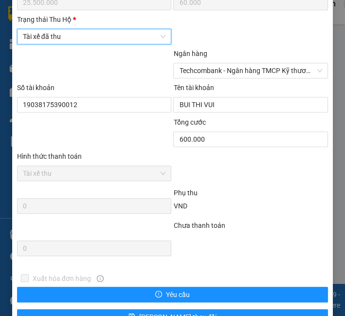
click at [71, 44] on span "Tài xế đã thu" at bounding box center [94, 36] width 143 height 15
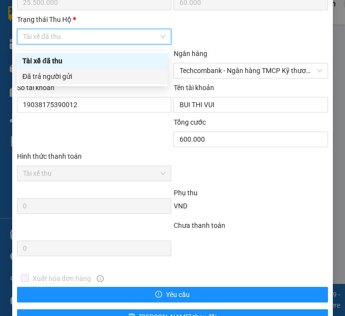
click at [64, 80] on div "Đã trả người gửi" at bounding box center [91, 76] width 139 height 11
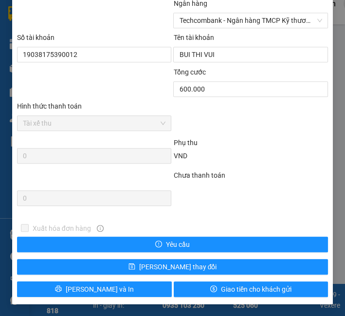
scroll to position [657, 0]
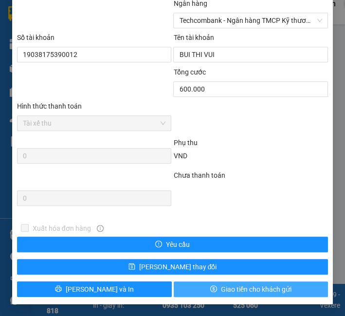
click at [257, 285] on span "Giao tiền cho khách gửi" at bounding box center [256, 289] width 71 height 11
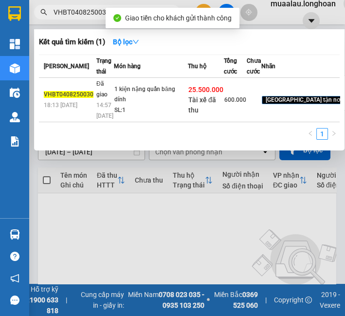
click at [76, 17] on input "VHBT0408250030" at bounding box center [111, 12] width 115 height 11
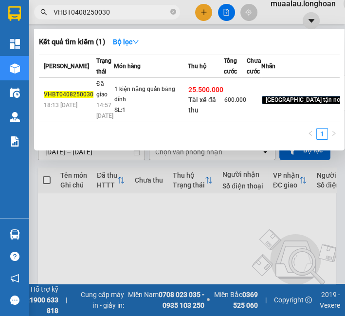
paste input "708250027"
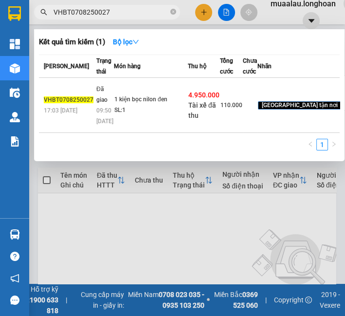
click at [127, 120] on td "1 kiện bọc nilon đen SL: 1" at bounding box center [151, 105] width 74 height 55
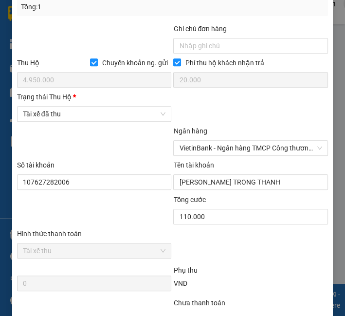
scroll to position [527, 0]
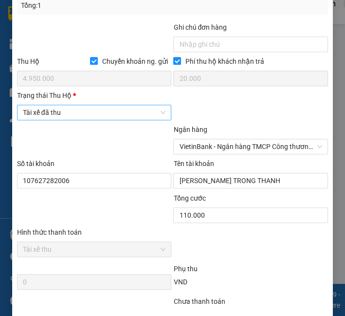
click at [93, 118] on span "Tài xế đã thu" at bounding box center [94, 112] width 143 height 15
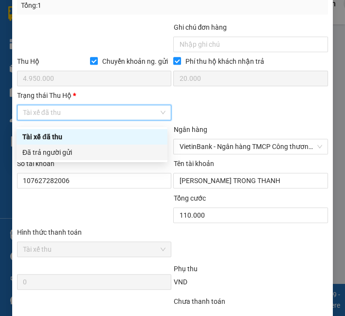
click at [76, 151] on div "Đã trả người gửi" at bounding box center [91, 152] width 139 height 11
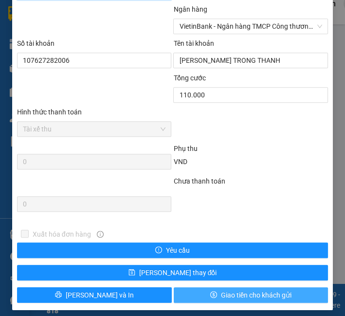
scroll to position [657, 0]
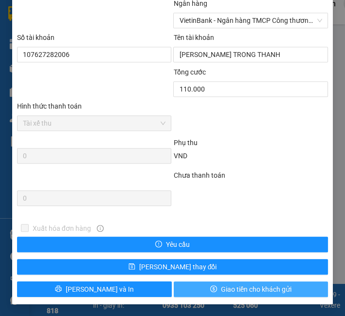
click at [235, 291] on span "Giao tiền cho khách gửi" at bounding box center [256, 289] width 71 height 11
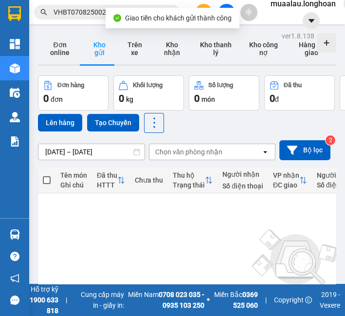
click at [75, 20] on div "Kết quả tìm kiếm ( 1 ) Bộ lọc Mã ĐH Trạng thái Món hàng Thu hộ Tổng cước Chưa c…" at bounding box center [95, 12] width 190 height 17
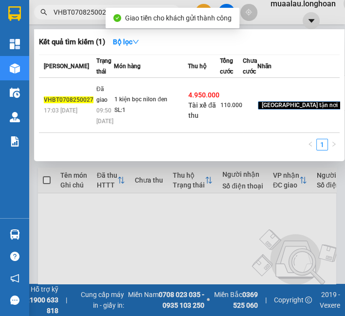
click at [75, 17] on input "VHBT0708250027" at bounding box center [111, 12] width 115 height 11
paste input "50825001"
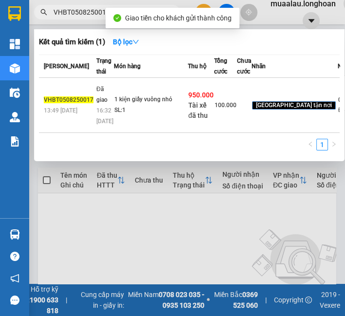
click at [135, 115] on td "1 kiện giấy vuông nhỏ SL: 1" at bounding box center [151, 105] width 74 height 55
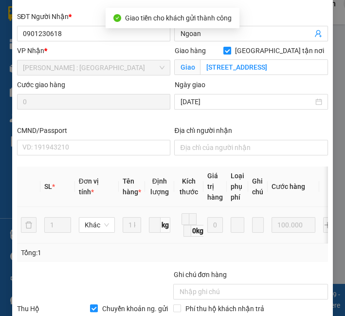
scroll to position [432, 0]
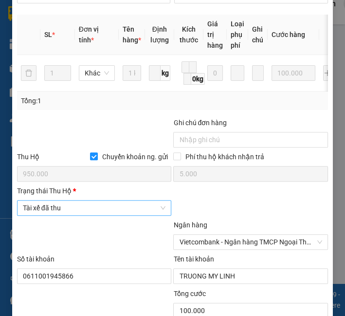
click at [76, 215] on span "Tài xế đã thu" at bounding box center [94, 207] width 143 height 15
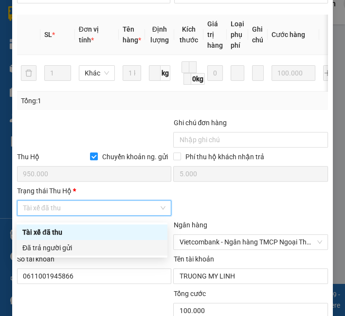
click at [71, 247] on div "Đã trả người gửi" at bounding box center [91, 247] width 139 height 11
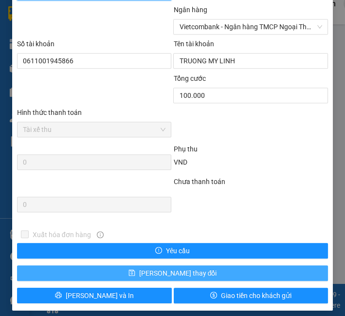
scroll to position [657, 0]
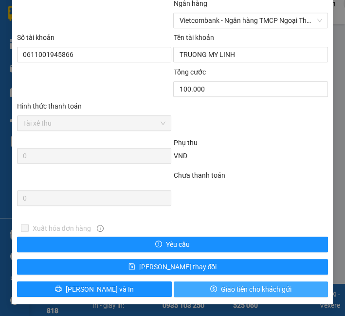
click at [212, 288] on button "Giao tiền cho khách gửi" at bounding box center [251, 289] width 155 height 16
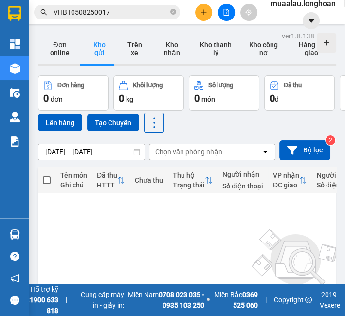
drag, startPoint x: 89, startPoint y: 22, endPoint x: 90, endPoint y: 13, distance: 9.8
click at [89, 22] on div "Kết quả tìm kiếm ( 1 ) Bộ lọc Mã ĐH Trạng thái Món hàng Thu hộ Tổng cước Chưa c…" at bounding box center [172, 12] width 345 height 24
click at [90, 13] on input "VHBT0508250017" at bounding box center [111, 12] width 115 height 11
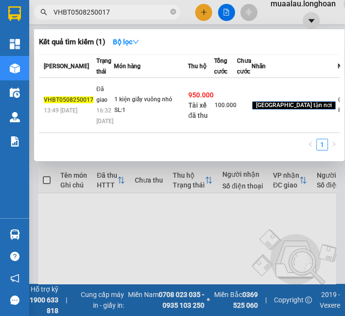
click at [90, 13] on input "VHBT0508250017" at bounding box center [111, 12] width 115 height 11
paste input "PTX0708250015"
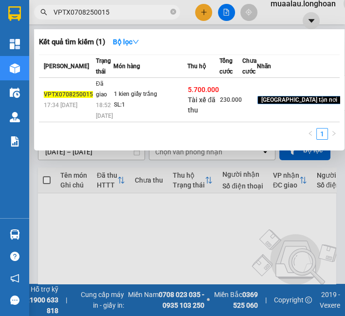
click at [115, 122] on td "1 kien giấy trắng SL: 1" at bounding box center [150, 100] width 74 height 44
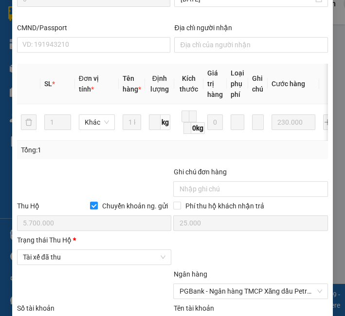
scroll to position [506, 0]
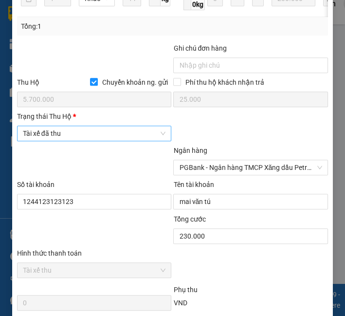
click at [101, 139] on span "Tài xế đã thu" at bounding box center [94, 133] width 143 height 15
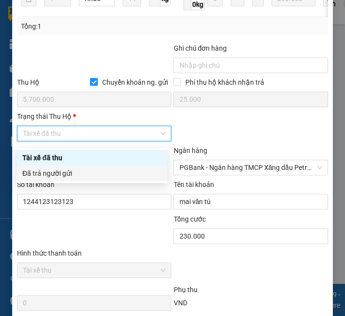
click at [89, 166] on div "Đã trả người gửi" at bounding box center [92, 173] width 151 height 16
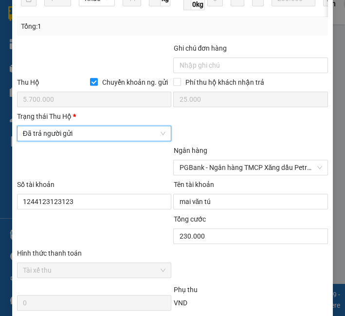
scroll to position [657, 0]
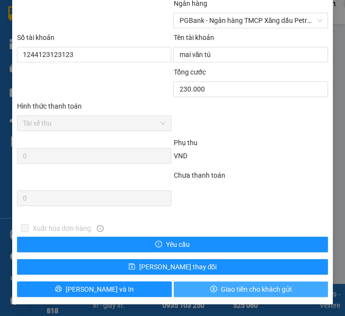
click at [238, 294] on button "Giao tiền cho khách gửi" at bounding box center [251, 289] width 155 height 16
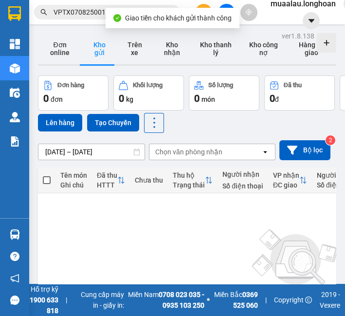
click at [72, 1] on div "Kết quả tìm kiếm ( 1 ) Bộ lọc Mã ĐH Trạng thái Món hàng Thu hộ Tổng cước Chưa c…" at bounding box center [172, 12] width 345 height 24
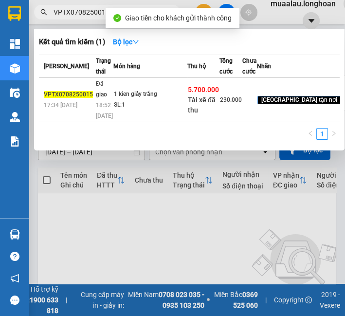
click at [74, 16] on input "VPTX0708250015" at bounding box center [111, 12] width 115 height 11
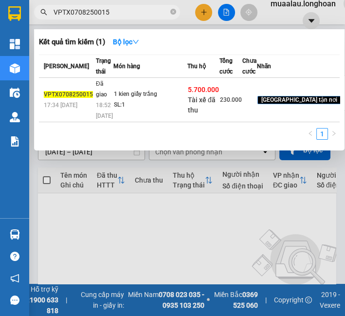
click at [74, 16] on input "VPTX0708250015" at bounding box center [111, 12] width 115 height 11
paste input "HNTH0708250008"
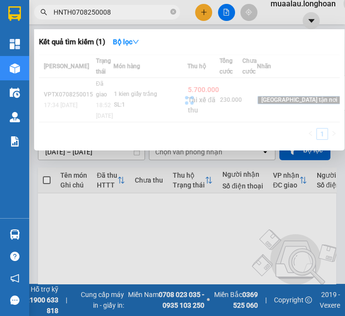
click at [153, 107] on div at bounding box center [189, 99] width 301 height 91
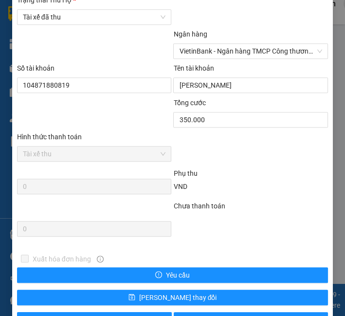
scroll to position [597, 0]
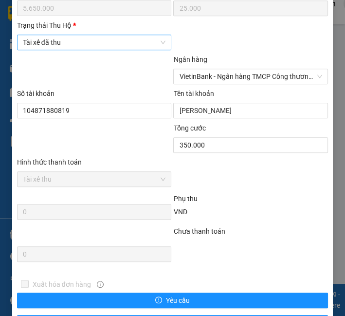
click at [82, 45] on span "Tài xế đã thu" at bounding box center [94, 42] width 143 height 15
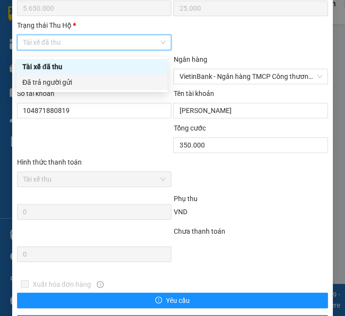
click at [79, 81] on div "Đã trả người gửi" at bounding box center [91, 82] width 139 height 11
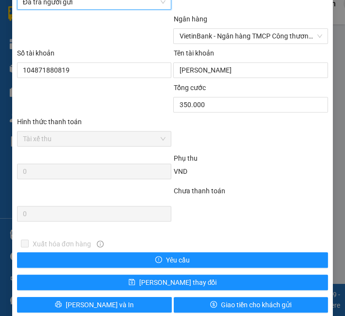
scroll to position [657, 0]
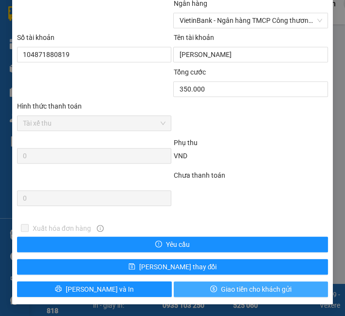
click at [210, 286] on icon "dollar" at bounding box center [213, 288] width 7 height 7
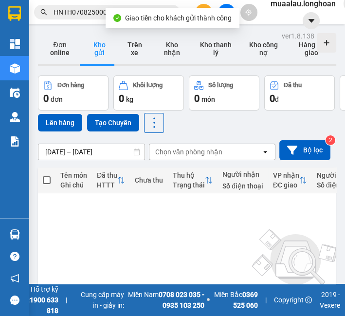
click at [81, 11] on input "HNTH0708250008" at bounding box center [111, 12] width 115 height 11
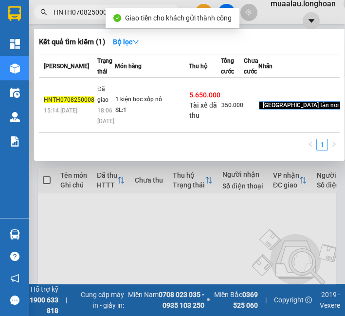
click at [81, 11] on input "HNTH0708250008" at bounding box center [111, 12] width 115 height 11
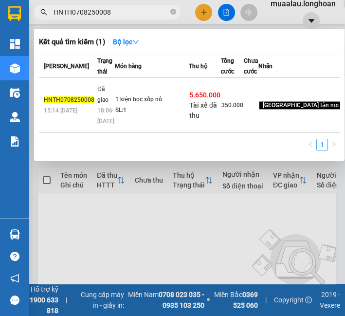
paste input "VHBT0808250001"
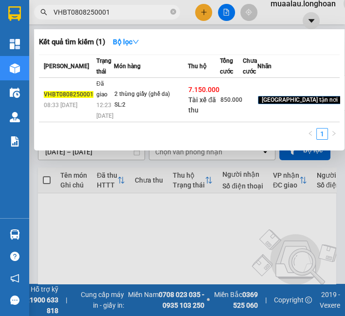
click at [144, 117] on td "2 thùng giấy (ghế da) SL: 2" at bounding box center [151, 100] width 74 height 44
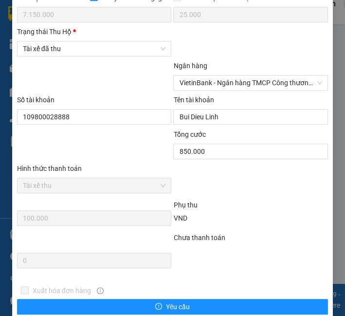
scroll to position [594, 0]
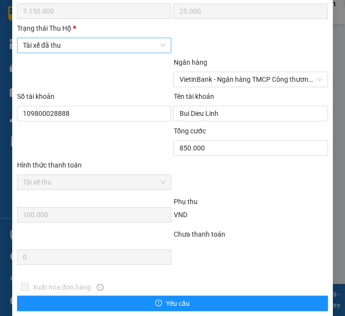
click at [76, 44] on span "Tài xế đã thu" at bounding box center [94, 45] width 143 height 15
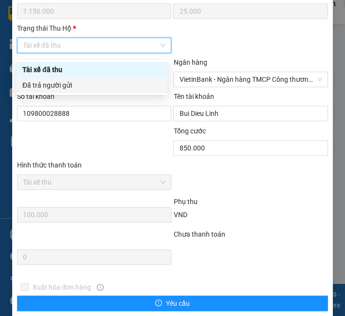
click at [83, 81] on div "Đã trả người gửi" at bounding box center [91, 85] width 139 height 11
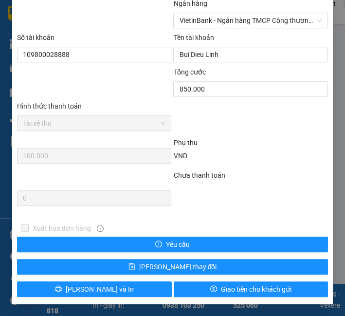
scroll to position [657, 0]
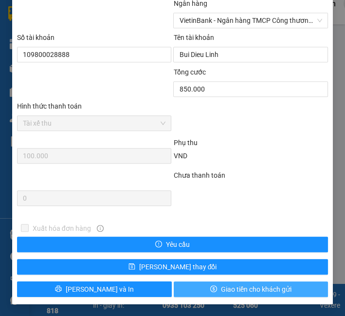
drag, startPoint x: 236, startPoint y: 291, endPoint x: 233, endPoint y: 282, distance: 10.0
click at [234, 291] on span "Giao tiền cho khách gửi" at bounding box center [256, 289] width 71 height 11
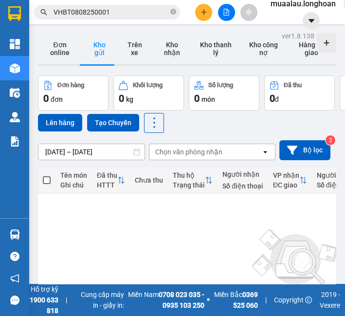
click at [117, 13] on input "VHBT0808250001" at bounding box center [111, 12] width 115 height 11
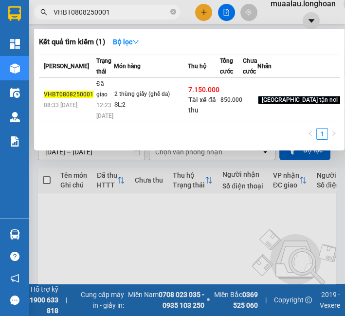
click at [117, 13] on input "VHBT0808250001" at bounding box center [111, 12] width 115 height 11
paste input "PHP0808250005"
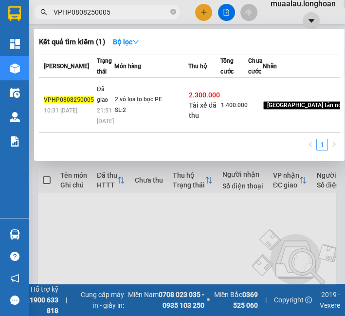
click at [127, 127] on td "2 vỏ loa to bọc PE SL: 2" at bounding box center [151, 105] width 74 height 55
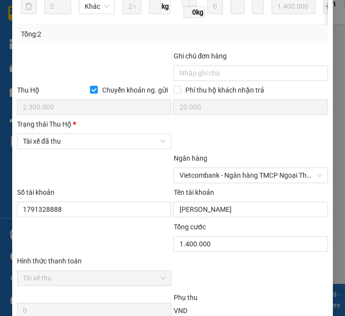
scroll to position [527, 0]
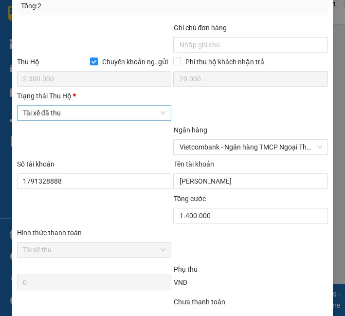
click at [88, 120] on span "Tài xế đã thu" at bounding box center [94, 113] width 143 height 15
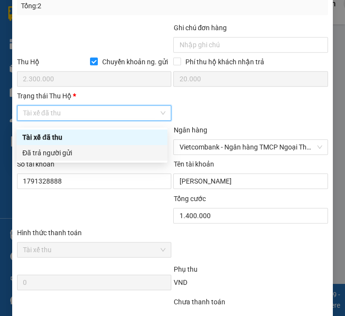
click at [89, 152] on div "Đã trả người gửi" at bounding box center [91, 152] width 139 height 11
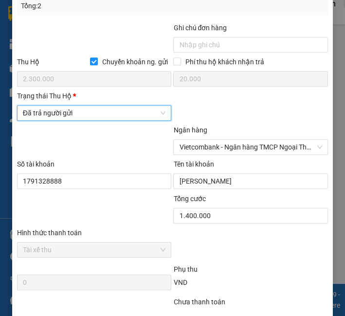
scroll to position [657, 0]
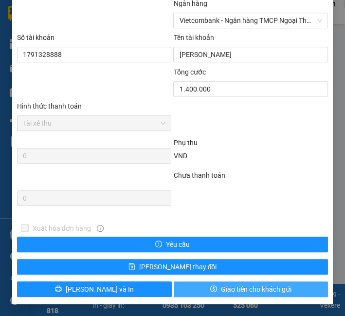
click at [213, 285] on button "Giao tiền cho khách gửi" at bounding box center [251, 289] width 155 height 16
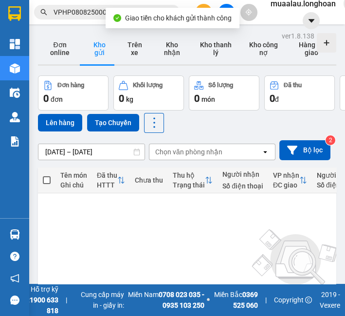
click at [83, 14] on input "VPHP0808250005" at bounding box center [111, 12] width 115 height 11
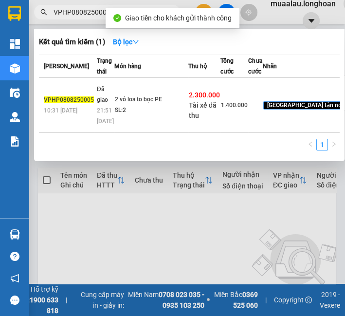
click at [83, 14] on input "VPHP0808250005" at bounding box center [111, 12] width 115 height 11
paste input "HBT0808250020"
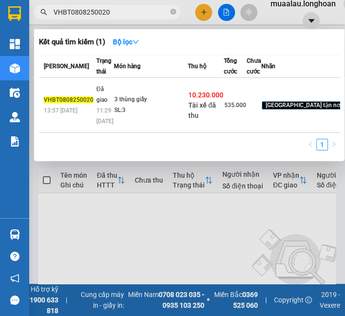
click at [148, 118] on td "3 thùng giấy SL: 3" at bounding box center [151, 105] width 74 height 55
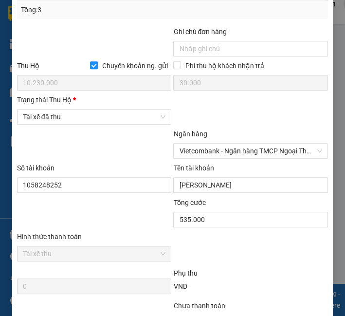
scroll to position [582, 0]
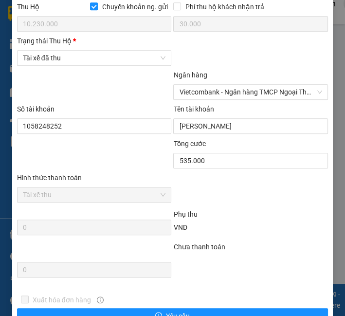
click at [101, 50] on div "Trạng thái [PERSON_NAME] *" at bounding box center [94, 43] width 155 height 15
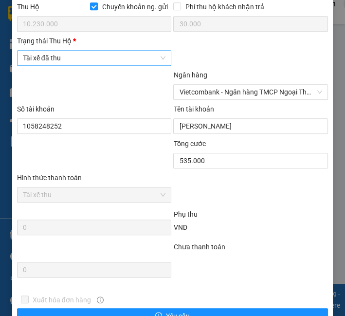
click at [100, 65] on span "Tài xế đã thu" at bounding box center [94, 58] width 143 height 15
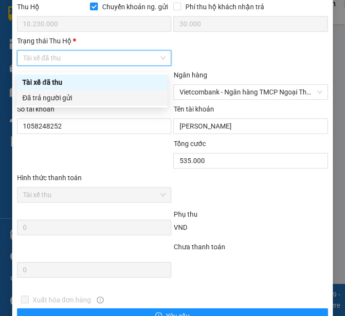
click at [82, 106] on body "Kết quả tìm kiếm ( 1 ) Bộ lọc Mã ĐH Trạng thái Món hàng Thu hộ Tổng cước Chưa c…" at bounding box center [172, 158] width 345 height 316
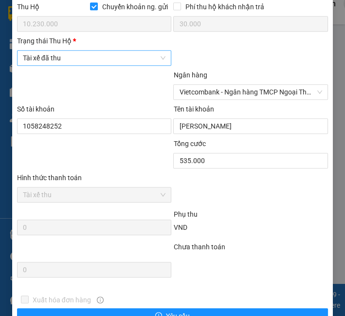
click at [90, 65] on span "Tài xế đã thu" at bounding box center [94, 58] width 143 height 15
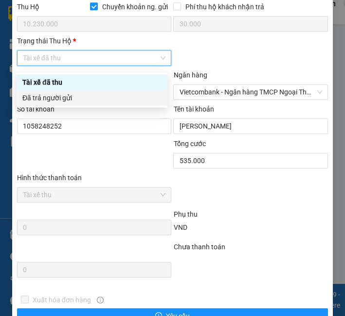
click at [78, 96] on div "Đã trả người gửi" at bounding box center [91, 97] width 139 height 11
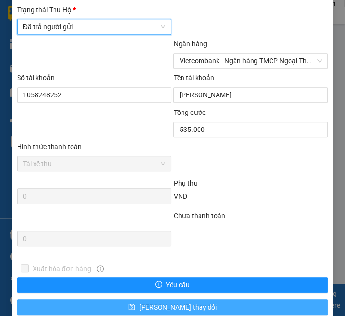
scroll to position [657, 0]
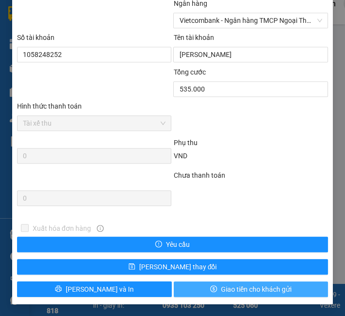
click at [221, 287] on span "Giao tiền cho khách gửi" at bounding box center [256, 289] width 71 height 11
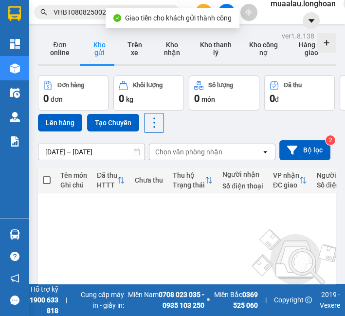
click at [75, 18] on span "VHBT0808250020" at bounding box center [107, 12] width 146 height 15
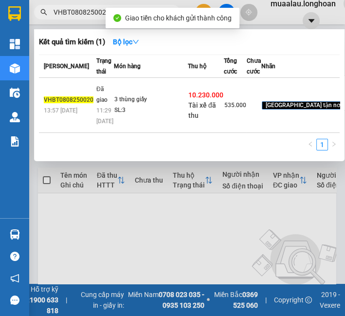
click at [75, 18] on span "VHBT0808250020" at bounding box center [107, 12] width 146 height 15
click at [75, 14] on input "VHBT0808250020" at bounding box center [111, 12] width 115 height 11
paste input "PHP0808250012"
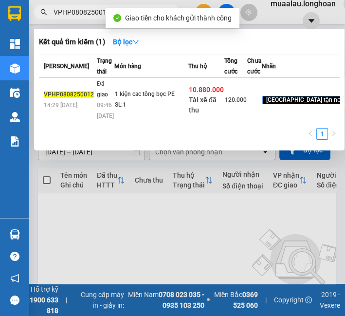
click at [152, 122] on td "1 kiện cac tông bọc PE SL: 1" at bounding box center [151, 100] width 74 height 44
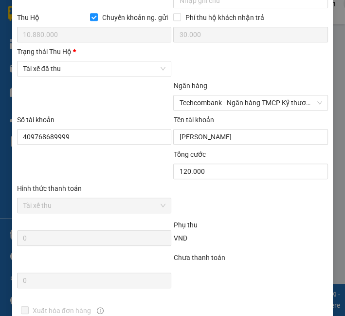
scroll to position [495, 0]
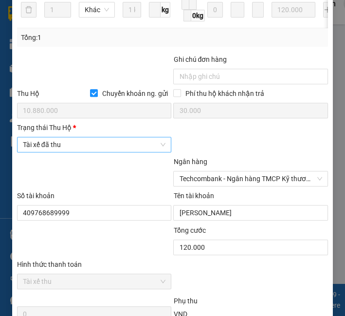
click at [61, 152] on span "Tài xế đã thu" at bounding box center [94, 144] width 143 height 15
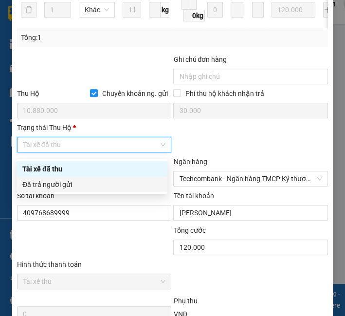
click at [69, 187] on div "Đã trả người gửi" at bounding box center [91, 184] width 139 height 11
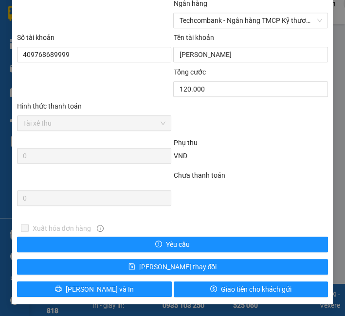
scroll to position [657, 0]
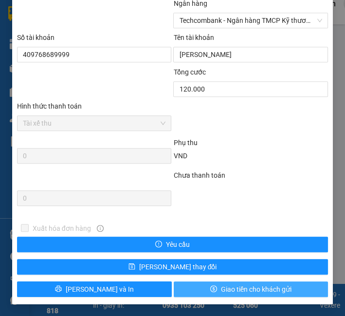
click at [239, 296] on button "Giao tiền cho khách gửi" at bounding box center [251, 289] width 155 height 16
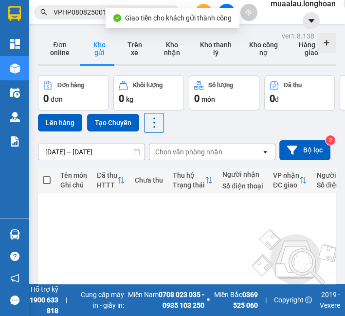
click at [89, 16] on input "VPHP0808250012" at bounding box center [111, 12] width 115 height 11
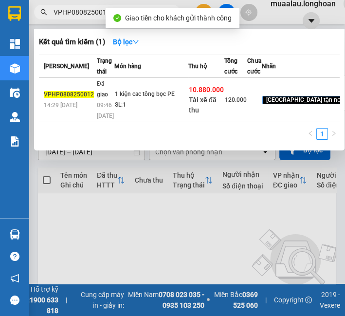
click at [88, 16] on input "VPHP0808250012" at bounding box center [111, 12] width 115 height 11
paste input "HNVD0808250020"
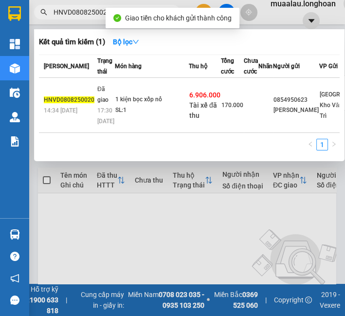
click at [150, 105] on div "1 kiện bọc xốp nổ" at bounding box center [151, 99] width 73 height 11
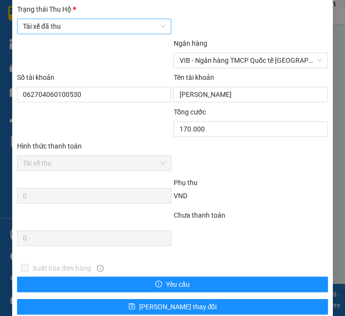
scroll to position [603, 0]
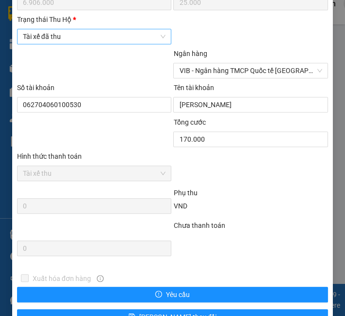
click at [64, 44] on span "Tài xế đã thu" at bounding box center [94, 36] width 143 height 15
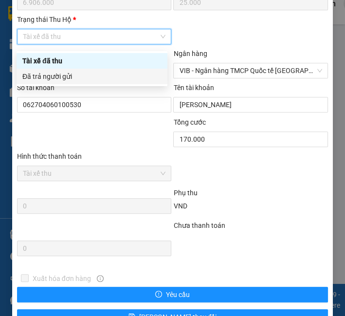
click at [57, 78] on div "Đã trả người gửi" at bounding box center [91, 76] width 139 height 11
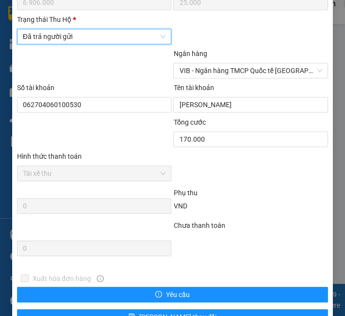
scroll to position [657, 0]
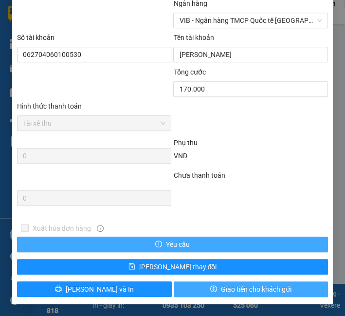
drag, startPoint x: 233, startPoint y: 295, endPoint x: 233, endPoint y: 238, distance: 56.9
click at [232, 295] on button "Giao tiền cho khách gửi" at bounding box center [251, 289] width 155 height 16
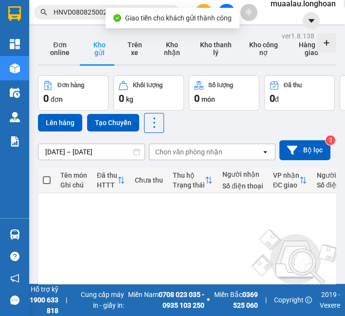
click at [39, 11] on span "HNVD0808250020" at bounding box center [107, 12] width 146 height 15
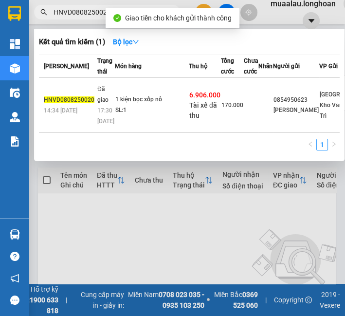
click at [59, 12] on input "HNVD0808250020" at bounding box center [111, 12] width 115 height 11
paste input "VHBT0808250037"
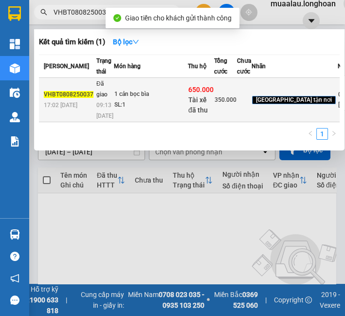
drag, startPoint x: 193, startPoint y: 137, endPoint x: 195, endPoint y: 126, distance: 11.4
click at [195, 93] on span "650.000" at bounding box center [200, 90] width 25 height 8
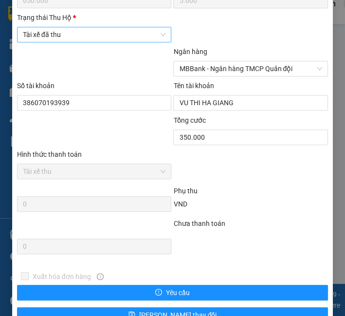
scroll to position [603, 0]
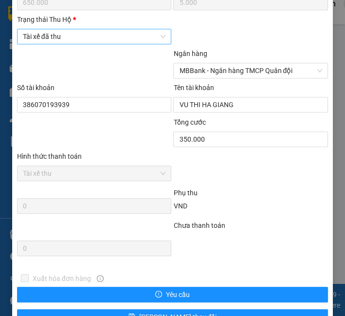
click at [86, 37] on span "Tài xế đã thu" at bounding box center [94, 36] width 143 height 15
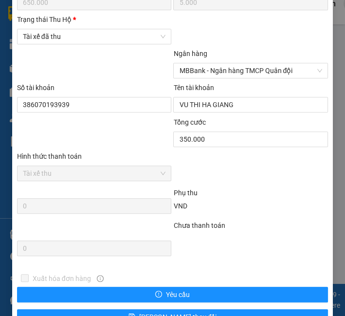
click at [91, 87] on div "Số tài khoản" at bounding box center [94, 89] width 155 height 15
click at [93, 77] on div at bounding box center [94, 65] width 157 height 34
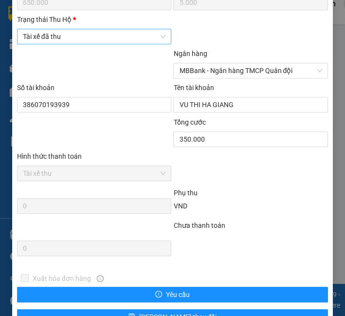
click at [93, 44] on span "Tài xế đã thu" at bounding box center [94, 36] width 143 height 15
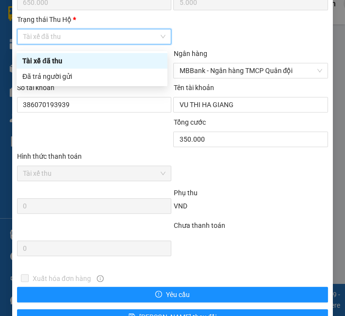
click at [91, 65] on div "Tài xế đã thu" at bounding box center [91, 60] width 139 height 11
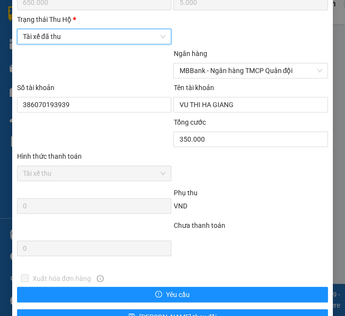
click at [94, 76] on div at bounding box center [94, 65] width 157 height 34
click at [95, 44] on span "Tài xế đã thu" at bounding box center [94, 36] width 143 height 15
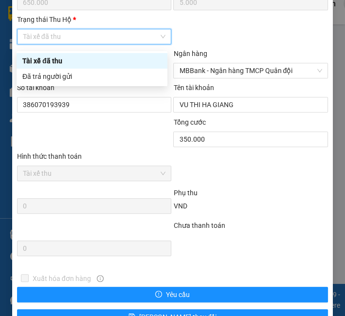
click at [93, 66] on div "Tài xế đã thu" at bounding box center [91, 60] width 139 height 11
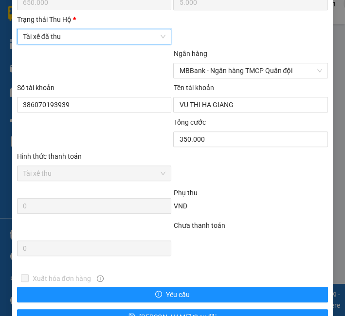
click at [91, 38] on span "Tài xế đã thu" at bounding box center [94, 36] width 143 height 15
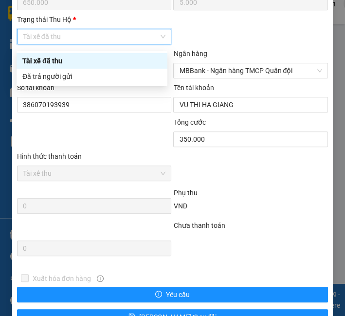
click at [90, 66] on div "Tài xế đã thu" at bounding box center [92, 61] width 151 height 16
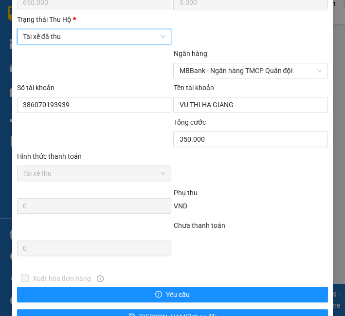
click at [90, 41] on span "Tài xế đã thu" at bounding box center [94, 36] width 143 height 15
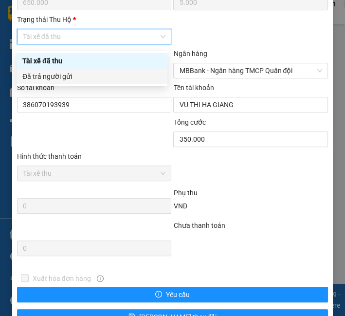
click at [88, 72] on div "Đã trả người gửi" at bounding box center [91, 76] width 139 height 11
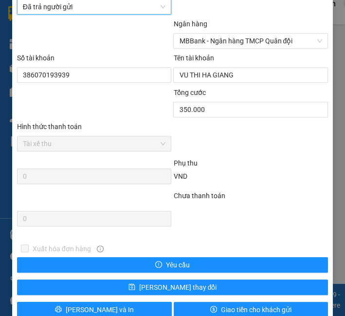
scroll to position [657, 0]
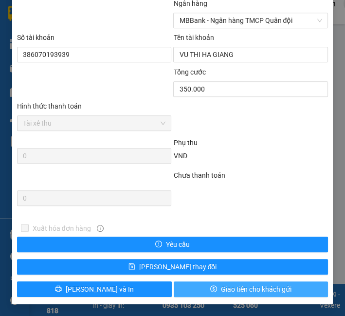
click at [238, 289] on span "Giao tiền cho khách gửi" at bounding box center [256, 289] width 71 height 11
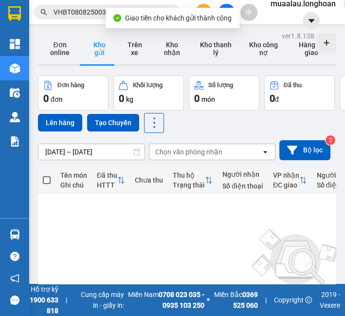
click at [85, 10] on input "VHBT0808250037" at bounding box center [111, 12] width 115 height 11
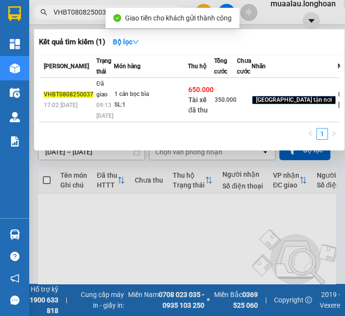
click at [85, 10] on input "VHBT0808250037" at bounding box center [111, 12] width 115 height 11
paste input "PHM0808250020"
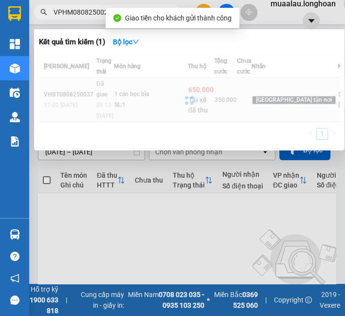
click at [144, 127] on div at bounding box center [189, 99] width 301 height 91
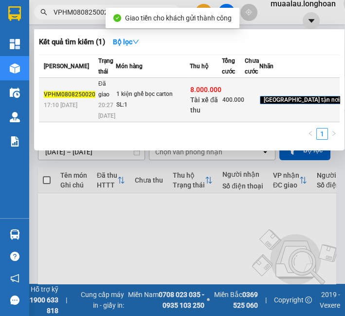
click at [96, 122] on td "Đã giao 20:27 - 12/08" at bounding box center [106, 100] width 20 height 44
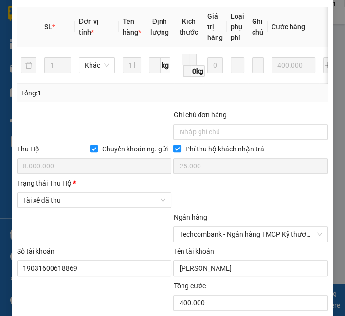
scroll to position [602, 0]
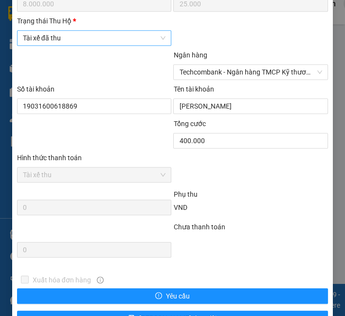
click at [66, 43] on span "Tài xế đã thu" at bounding box center [94, 38] width 143 height 15
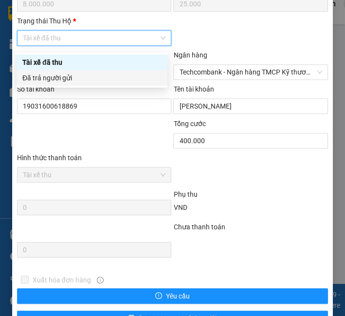
click at [65, 78] on div "Đã trả người gửi" at bounding box center [91, 77] width 139 height 11
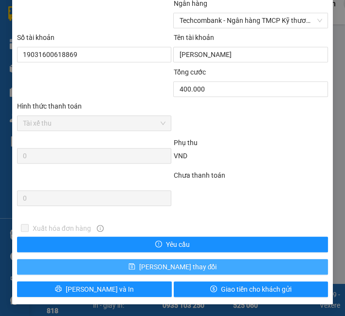
scroll to position [657, 0]
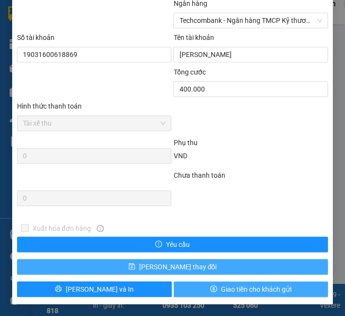
drag, startPoint x: 219, startPoint y: 286, endPoint x: 212, endPoint y: 272, distance: 15.5
click at [221, 286] on span "Giao tiền cho khách gửi" at bounding box center [256, 289] width 71 height 11
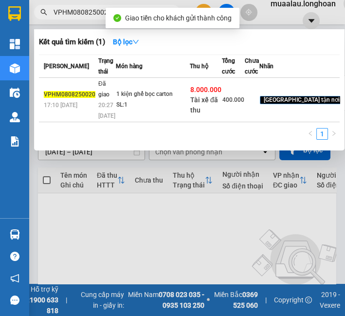
click at [88, 12] on input "VPHM0808250020" at bounding box center [111, 12] width 115 height 11
paste input "HNHD0808250029"
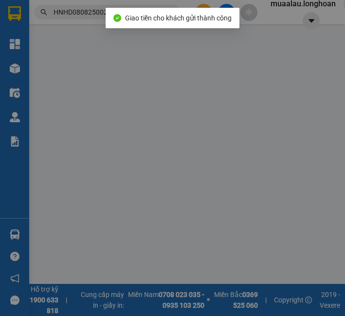
type input "0367377666"
type input "Gravi"
type input "0915716563"
type input "chị [PERSON_NAME]"
checkbox input "true"
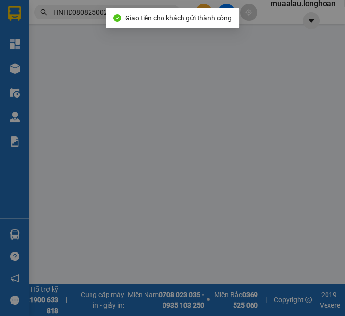
type input "số 129 thôn 8, [GEOGRAPHIC_DATA], [GEOGRAPHIC_DATA], [GEOGRAPHIC_DATA]"
checkbox input "true"
type input "2.970.000"
type input "20.000"
type input "430.000"
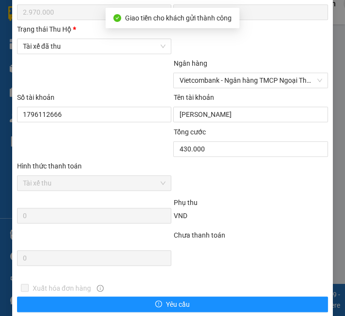
scroll to position [495, 0]
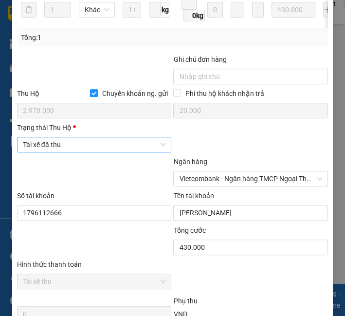
click at [64, 144] on span "Tài xế đã thu" at bounding box center [94, 144] width 143 height 15
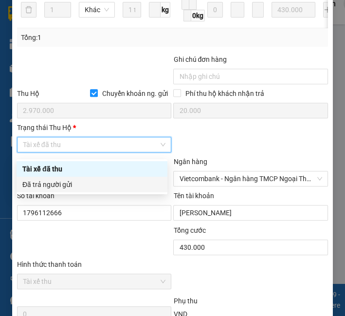
click at [72, 183] on div "Đã trả người gửi" at bounding box center [91, 184] width 139 height 11
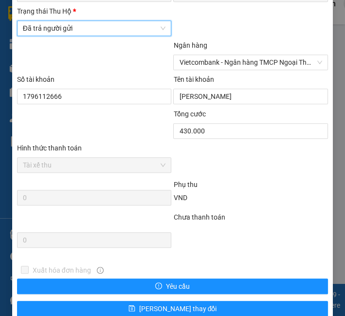
scroll to position [657, 0]
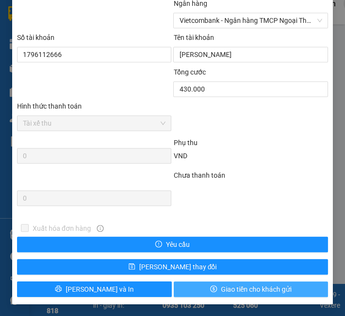
click at [250, 288] on span "Giao tiền cho khách gửi" at bounding box center [256, 289] width 71 height 11
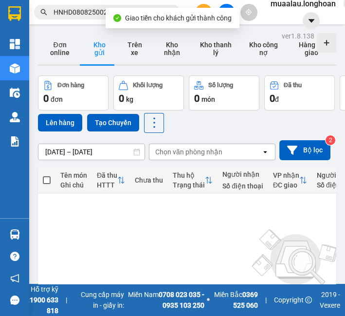
click at [104, 4] on div "Kết quả tìm kiếm ( 1 ) Bộ lọc [PERSON_NAME] thái Món hàng Thu hộ Tổng cước Chưa…" at bounding box center [95, 12] width 190 height 17
click at [72, 15] on input "HNHD0808250029" at bounding box center [111, 12] width 115 height 11
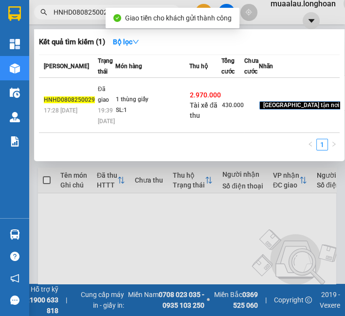
click at [72, 15] on input "HNHD0808250029" at bounding box center [111, 12] width 115 height 11
paste input "VHBT0808250046"
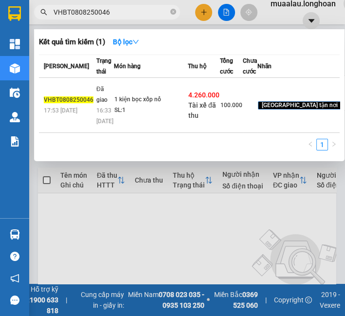
type input "VHBT0808250046"
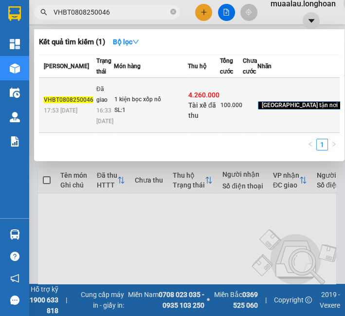
click at [164, 117] on td "1 kiện bọc xốp nổ SL: 1" at bounding box center [151, 105] width 74 height 55
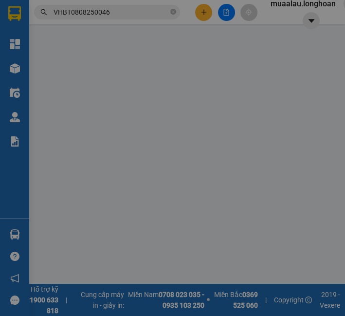
type input "0934450989"
type input "THIẾT Bị [PERSON_NAME]"
type input "0931341686"
type input "[PERSON_NAME]"
checkbox input "true"
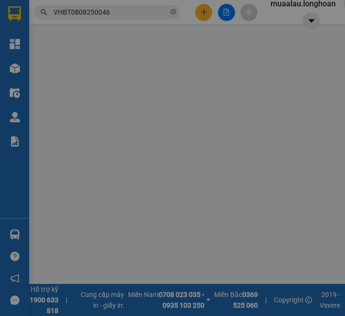
type input "Số 2 [PERSON_NAME], Phường 10, [GEOGRAPHIC_DATA], hcm"
checkbox input "true"
type input "4.260.000"
type input "20.000"
type input "100.000"
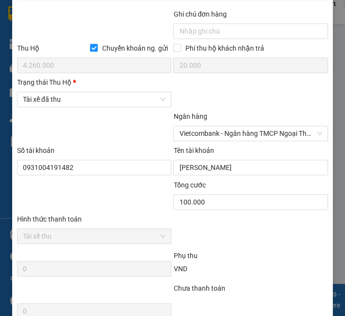
scroll to position [594, 0]
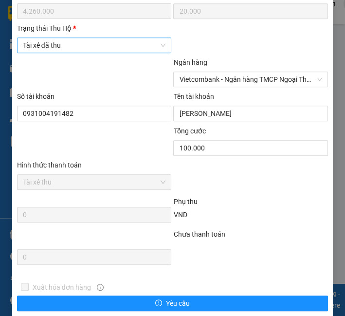
click at [68, 50] on span "Tài xế đã thu" at bounding box center [94, 45] width 143 height 15
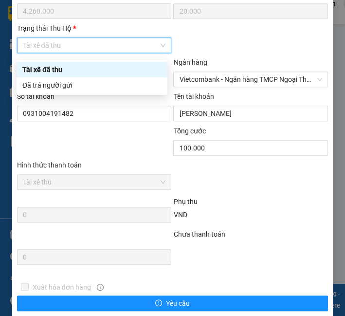
click at [68, 97] on div "Số tài khoản" at bounding box center [94, 98] width 155 height 15
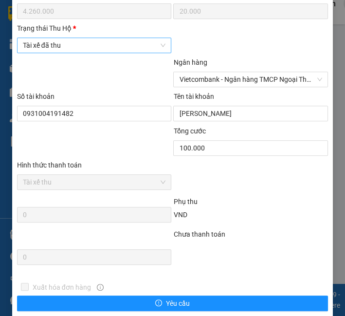
click at [73, 43] on span "Tài xế đã thu" at bounding box center [94, 45] width 143 height 15
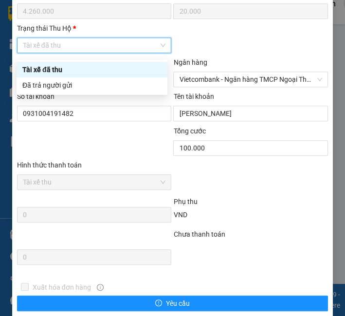
click at [67, 75] on div "Tài xế đã thu" at bounding box center [92, 70] width 151 height 16
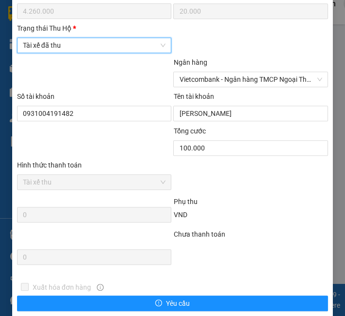
click at [69, 43] on div "Tài xế đã thu" at bounding box center [94, 45] width 155 height 16
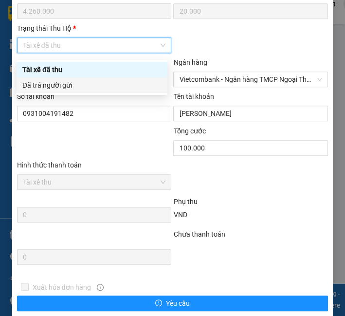
click at [70, 81] on div "Đã trả người gửi" at bounding box center [91, 85] width 139 height 11
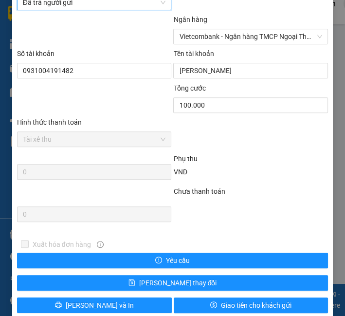
scroll to position [657, 0]
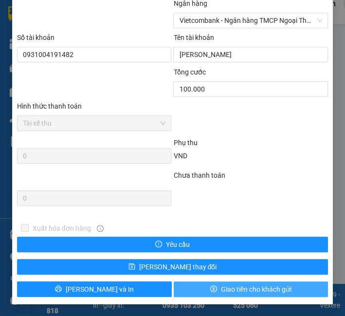
click at [221, 284] on span "Giao tiền cho khách gửi" at bounding box center [256, 289] width 71 height 11
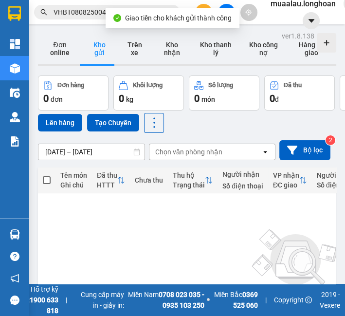
click at [77, 13] on input "VHBT0808250046" at bounding box center [111, 12] width 115 height 11
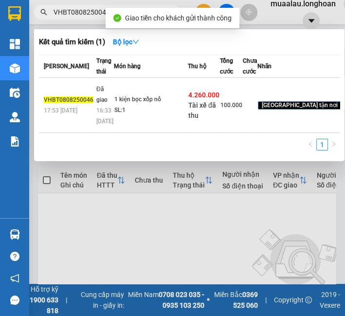
click at [77, 13] on input "VHBT0808250046" at bounding box center [111, 12] width 115 height 11
paste input "PMD0808250037"
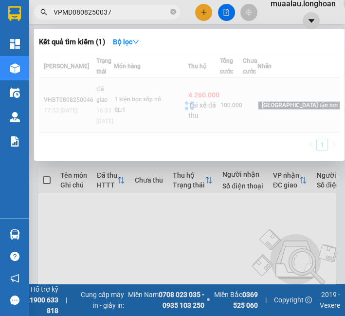
type input "VPMD0808250037"
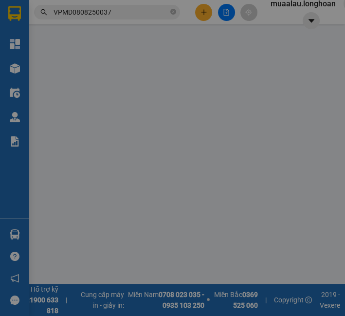
type input "0961509525"
type input "ngọc"
type input "0333807986"
type input "[PERSON_NAME]"
checkbox input "true"
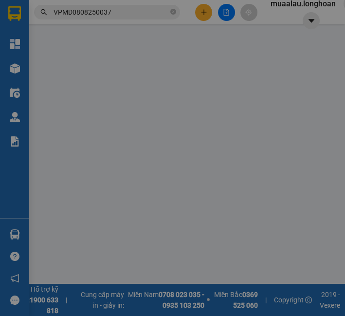
type input "Tổ 10B. Long Đức 1. [GEOGRAPHIC_DATA]. [GEOGRAPHIC_DATA]. [GEOGRAPHIC_DATA]."
checkbox input "true"
type input "442.000"
type input "5.000"
type input "100.000"
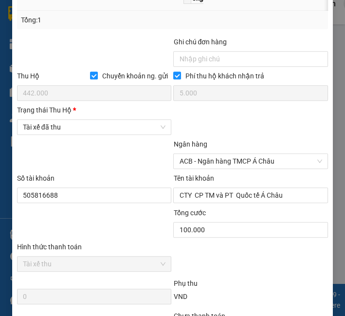
scroll to position [590, 0]
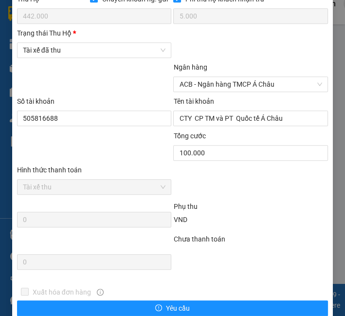
click at [70, 38] on div "Trạng thái [PERSON_NAME] *" at bounding box center [94, 33] width 155 height 11
click at [70, 43] on input "Trạng thái [PERSON_NAME] *" at bounding box center [91, 50] width 136 height 15
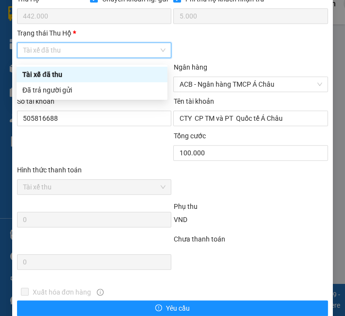
click at [72, 57] on span "Tài xế đã thu" at bounding box center [94, 50] width 143 height 15
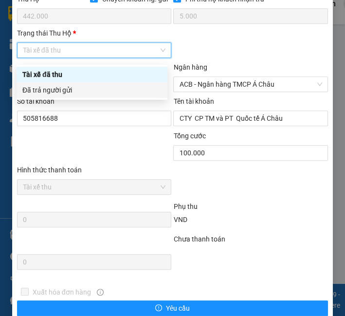
click at [71, 92] on div "Đã trả người gửi" at bounding box center [91, 90] width 139 height 11
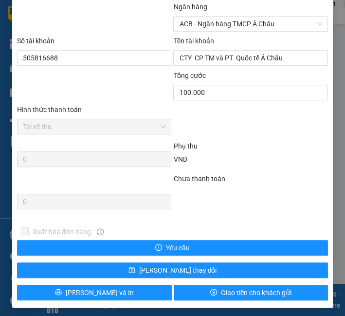
scroll to position [657, 0]
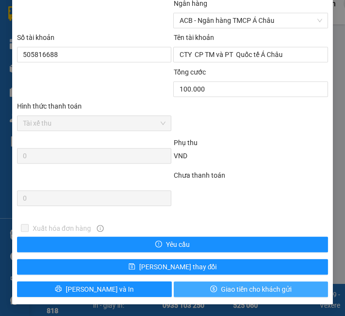
click at [232, 289] on span "Giao tiền cho khách gửi" at bounding box center [256, 289] width 71 height 11
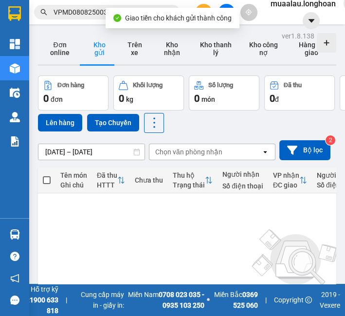
click at [75, 11] on input "VPMD0808250037" at bounding box center [111, 12] width 115 height 11
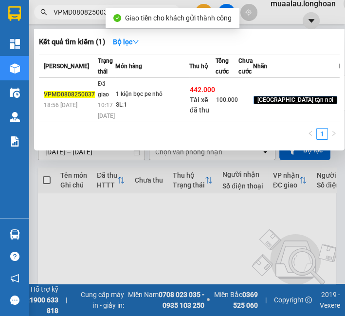
click at [75, 11] on input "VPMD0808250037" at bounding box center [111, 12] width 115 height 11
paste input "HBT0808250030"
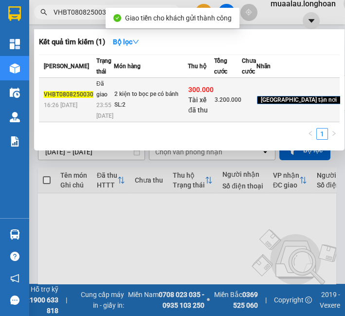
click at [126, 110] on div "SL: 2" at bounding box center [150, 105] width 73 height 11
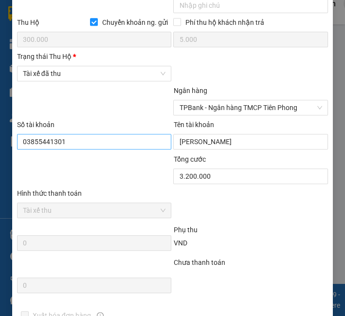
scroll to position [592, 0]
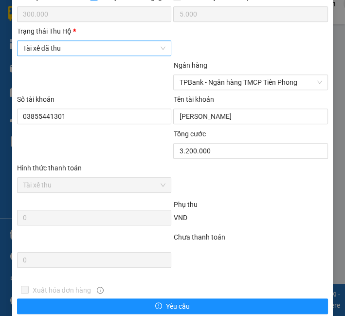
click at [97, 49] on span "Tài xế đã thu" at bounding box center [94, 48] width 143 height 15
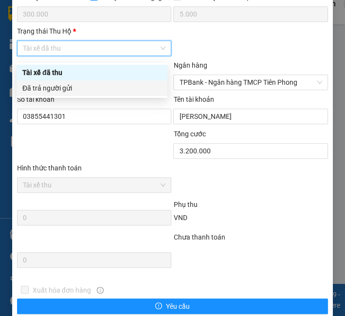
click at [90, 84] on div "Đã trả người gửi" at bounding box center [91, 88] width 139 height 11
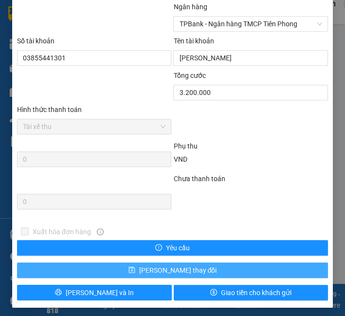
scroll to position [657, 0]
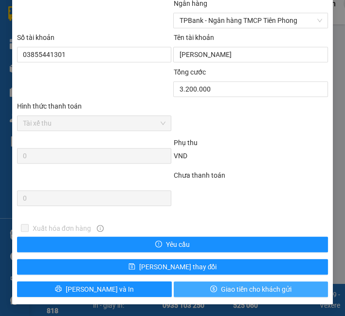
click at [211, 294] on button "Giao tiền cho khách gửi" at bounding box center [251, 289] width 155 height 16
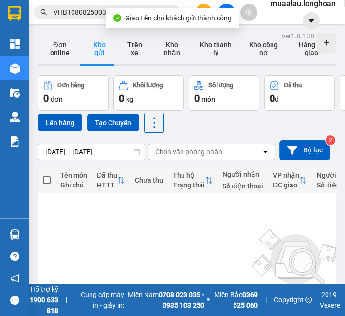
click at [86, 12] on input "VHBT0808250030" at bounding box center [111, 12] width 115 height 11
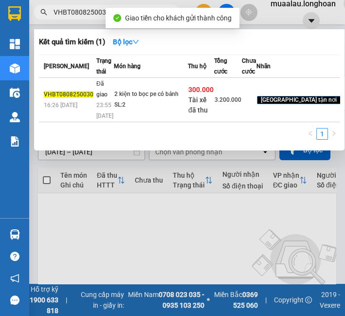
click at [86, 12] on input "VHBT0808250030" at bounding box center [111, 12] width 115 height 11
paste input "HNVD0908250005"
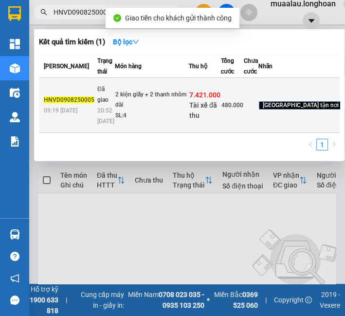
type input "HNVD0908250005"
click at [124, 121] on div "SL: 4" at bounding box center [151, 115] width 73 height 11
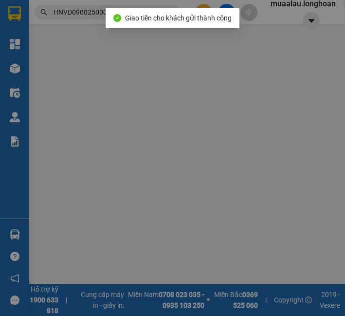
type input "0867972189"
type input "A Thủy"
type input "0968283179"
type input "[PERSON_NAME]"
checkbox input "true"
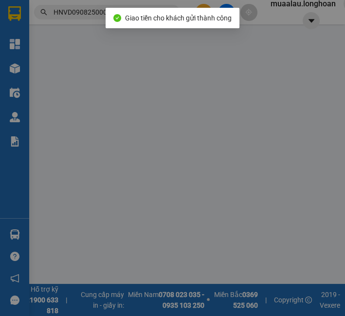
type input "43 NGuyễn Tất Thành, [GEOGRAPHIC_DATA], [GEOGRAPHIC_DATA], [GEOGRAPHIC_DATA]"
type input "hàng giao nguyên kiện, hư vỡ ko đền"
checkbox input "true"
type input "7.421.000"
type input "25.000"
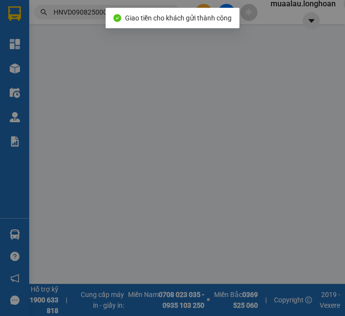
type input "480.000"
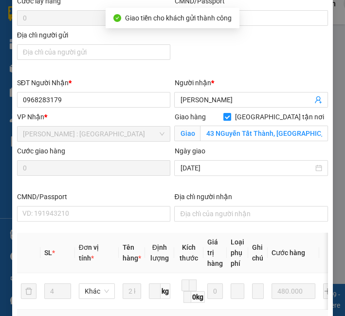
scroll to position [432, 0]
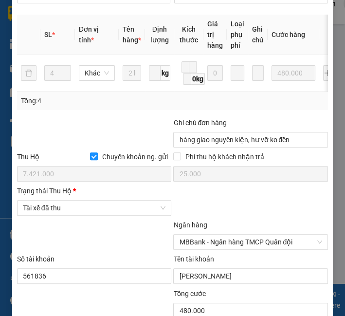
click at [63, 232] on div at bounding box center [94, 236] width 157 height 34
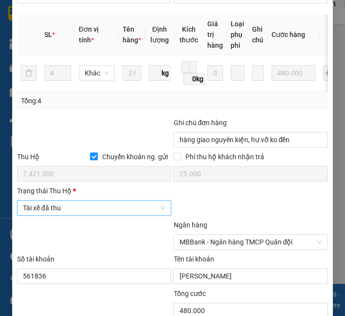
click at [63, 215] on span "Tài xế đã thu" at bounding box center [94, 207] width 143 height 15
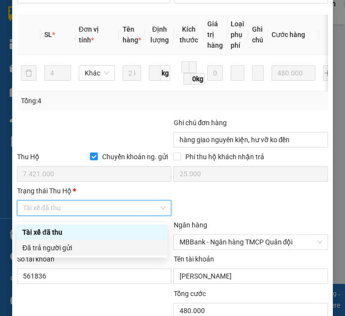
click at [64, 244] on div "Đã trả người gửi" at bounding box center [91, 247] width 139 height 11
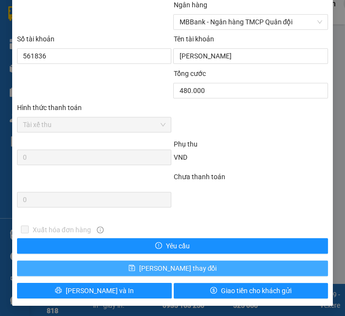
scroll to position [657, 0]
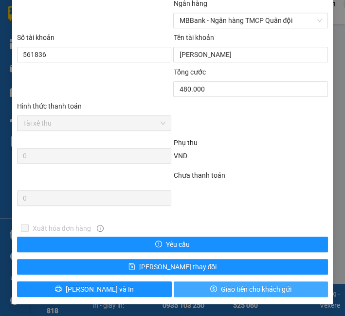
click at [221, 288] on span "Giao tiền cho khách gửi" at bounding box center [256, 289] width 71 height 11
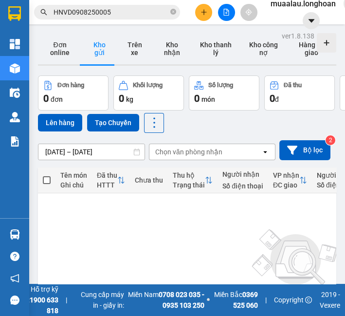
click at [91, 12] on input "HNVD0908250005" at bounding box center [111, 12] width 115 height 11
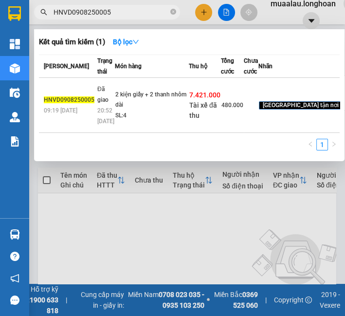
click at [91, 12] on input "HNVD0908250005" at bounding box center [111, 12] width 115 height 11
paste input "VPMD0908250009"
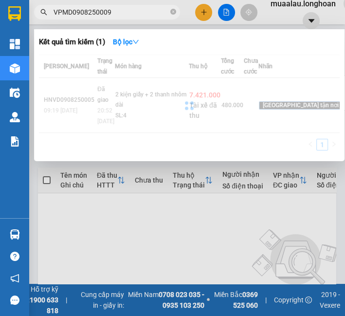
type input "VPMD0908250009"
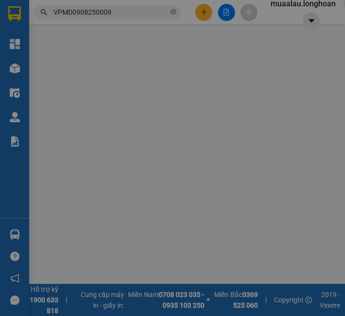
click at [140, 153] on div "SĐT Người Gửi * VD: 0371234567" at bounding box center [94, 138] width 154 height 34
type input "0904917986"
type input "thắng"
type input "0943244242"
type input "anh quân"
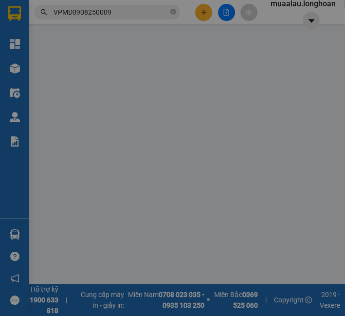
checkbox input "true"
type input "225 đg 35 [PERSON_NAME] p7 q8"
type input "hàng ko đồng kiểm giao nguyên kiện hư vỡ k đền ( đã báo khách gửi )"
checkbox input "true"
type input "7.700.000"
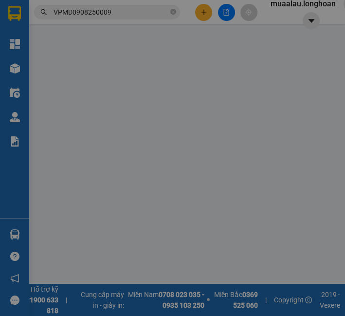
type input "25.000"
type input "300.000"
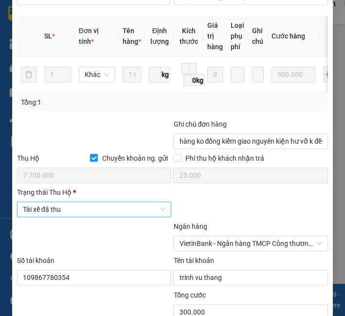
scroll to position [432, 0]
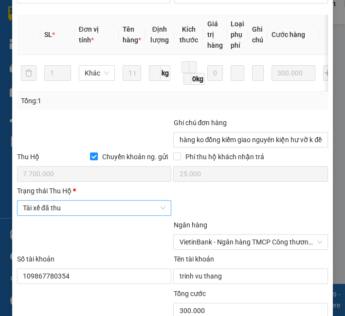
click at [77, 215] on span "Tài xế đã thu" at bounding box center [94, 207] width 143 height 15
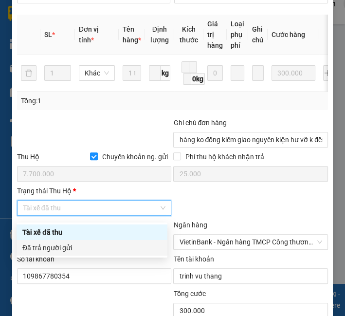
click at [74, 245] on div "Đã trả người gửi" at bounding box center [91, 247] width 139 height 11
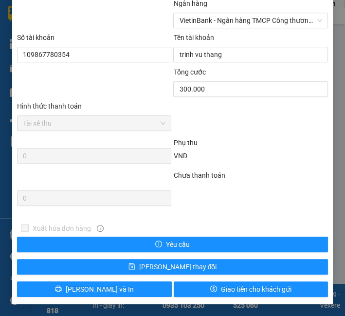
scroll to position [657, 0]
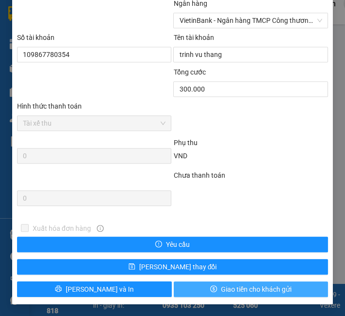
click at [255, 291] on span "Giao tiền cho khách gửi" at bounding box center [256, 289] width 71 height 11
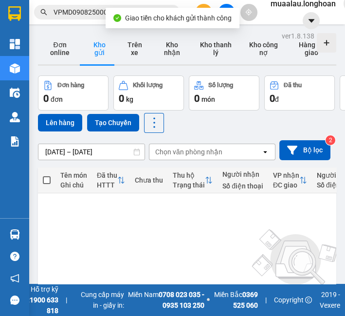
click at [71, 14] on input "VPMD0908250009" at bounding box center [111, 12] width 115 height 11
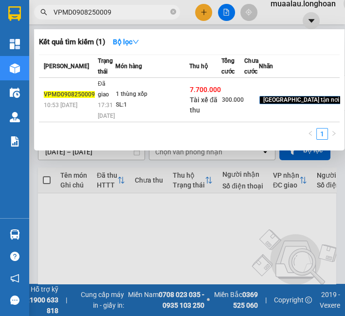
click at [71, 14] on input "VPMD0908250009" at bounding box center [111, 12] width 115 height 11
paste input "VPHM0908250004"
click at [71, 13] on input "VPMDVPHM09082500040908250009" at bounding box center [111, 12] width 115 height 11
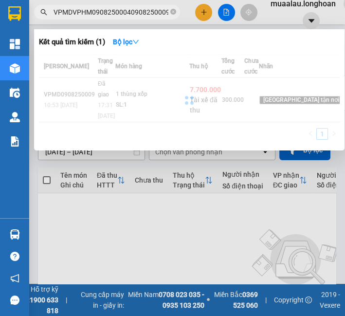
click at [71, 12] on input "VPMDVPHM09082500040908250009" at bounding box center [111, 12] width 115 height 11
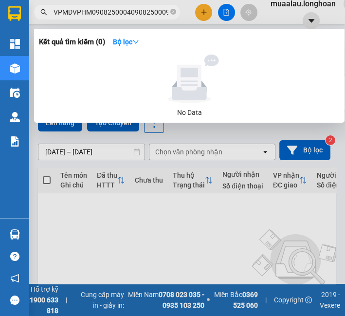
click at [71, 12] on input "VPMDVPHM09082500040908250009" at bounding box center [111, 12] width 115 height 11
paste input "VPHM0908250004"
paste input "HM0908250004"
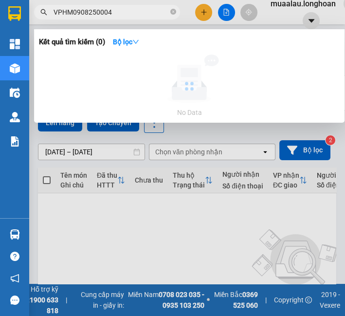
type input "VPHM0908250004"
click at [129, 83] on div at bounding box center [189, 85] width 301 height 63
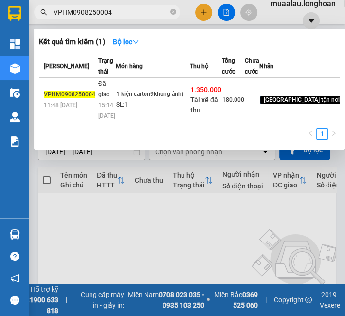
click at [129, 83] on td "1 kiện carton9khung ảnh) SL: 1" at bounding box center [153, 100] width 74 height 44
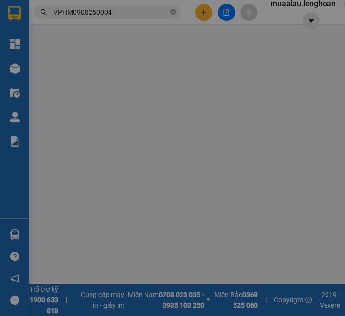
type input "0392591998"
type input "Hùng"
type input "0368363980"
type input "cảnh"
checkbox input "true"
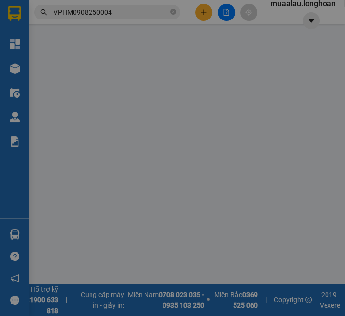
type input "[STREET_ADDRESS][PERSON_NAME]"
type input "nhận nguyên kiện,giao nguyên kiện,hư hỏng k đền)"
checkbox input "true"
type input "1.350.000"
type input "10.000"
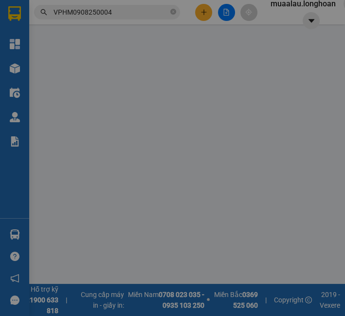
type input "180.000"
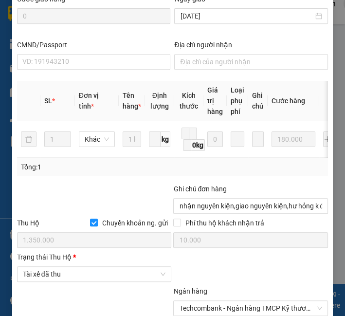
scroll to position [411, 0]
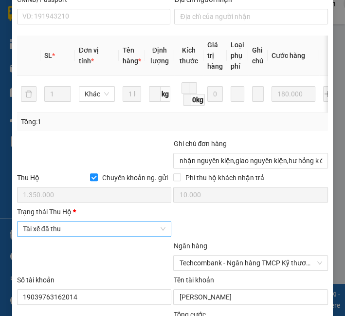
click at [51, 236] on span "Tài xế đã thu" at bounding box center [94, 228] width 143 height 15
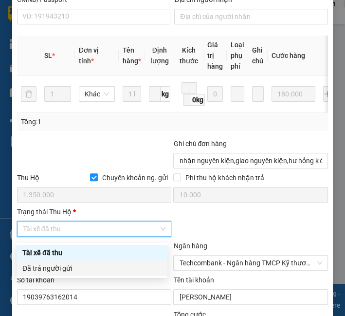
click at [59, 264] on div "Đã trả người gửi" at bounding box center [91, 268] width 139 height 11
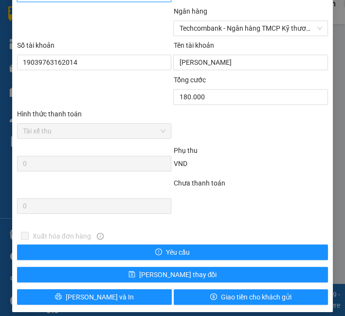
scroll to position [657, 0]
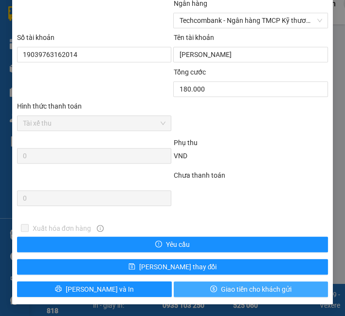
click at [243, 291] on span "Giao tiền cho khách gửi" at bounding box center [256, 289] width 71 height 11
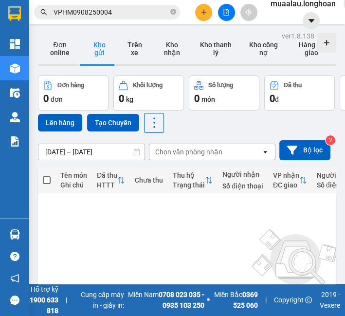
click at [114, 13] on input "VPHM0908250004" at bounding box center [111, 12] width 115 height 11
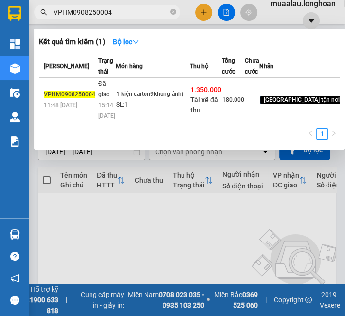
click at [114, 13] on input "VPHM0908250004" at bounding box center [111, 12] width 115 height 11
paste input "HBT090825001"
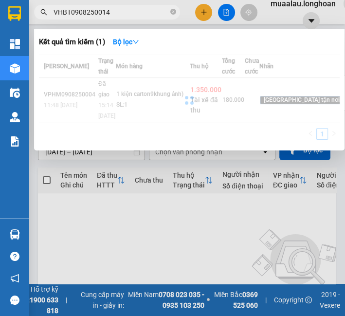
type input "VHBT0908250014"
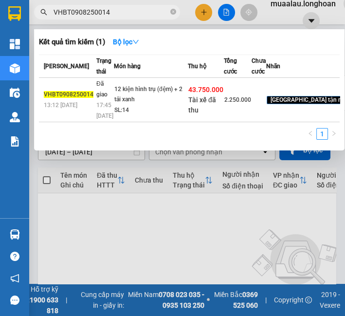
click at [156, 122] on td "12 kiện hình trụ (đệm) + 2 tải xanh SL: 14" at bounding box center [151, 100] width 74 height 44
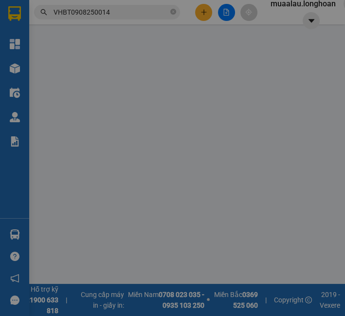
type input "0988832072"
type input "Phương"
type input "0988181777"
type input "Dũng"
checkbox input "true"
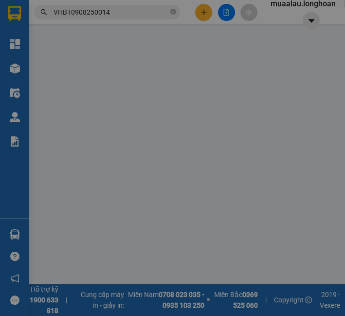
type input "nhà hàng khách sạn A68, [GEOGRAPHIC_DATA][PERSON_NAME], [GEOGRAPHIC_DATA], [GEO…"
checkbox input "true"
type input "43.750.000"
type input "90.000"
type input "2.250.000"
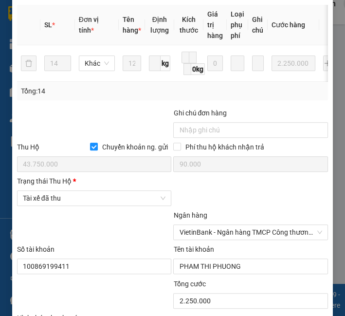
scroll to position [593, 0]
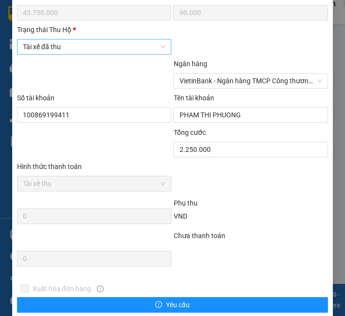
click at [85, 54] on span "Tài xế đã thu" at bounding box center [94, 46] width 143 height 15
click at [81, 99] on div "Số tài khoản" at bounding box center [94, 99] width 155 height 15
click at [85, 45] on span "Tài xế đã thu" at bounding box center [94, 46] width 143 height 15
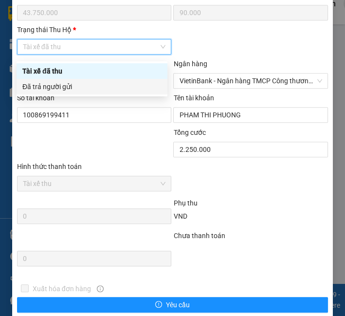
click at [76, 85] on div "Đã trả người gửi" at bounding box center [91, 86] width 139 height 11
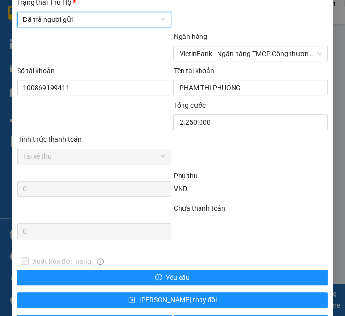
scroll to position [657, 0]
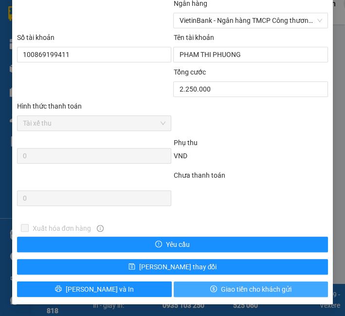
click at [231, 289] on span "Giao tiền cho khách gửi" at bounding box center [256, 289] width 71 height 11
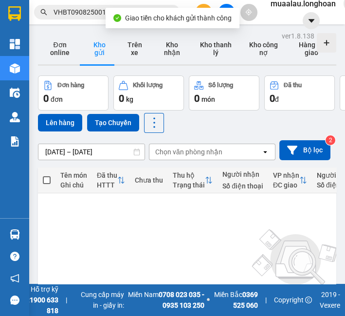
click at [94, 19] on div "Kết quả tìm kiếm ( 1 ) Bộ lọc Mã ĐH Trạng thái Món hàng Thu hộ Tổng cước Chưa c…" at bounding box center [95, 12] width 190 height 17
click at [93, 10] on input "VHBT0908250014" at bounding box center [111, 12] width 115 height 11
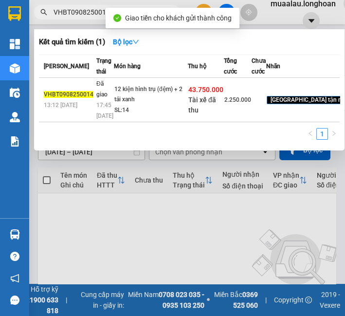
click at [93, 10] on input "VHBT0908250014" at bounding box center [111, 12] width 115 height 11
paste input "PLB0908250015"
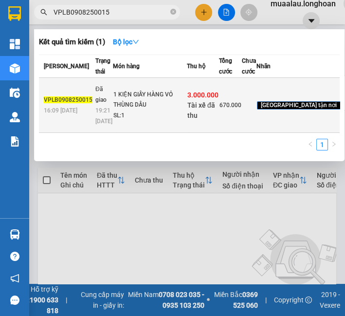
type input "VPLB0908250015"
click at [136, 108] on td "1 KIỆN GIẤY HÀNG VỎ THÙNG DẦU SL: 1" at bounding box center [150, 105] width 74 height 55
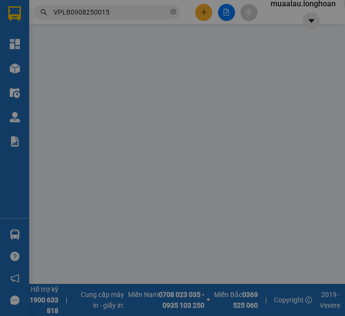
type input "0974249133"
type input "ANH BÌNH"
type input "0849709196"
type input "[PERSON_NAME]"
checkbox input "true"
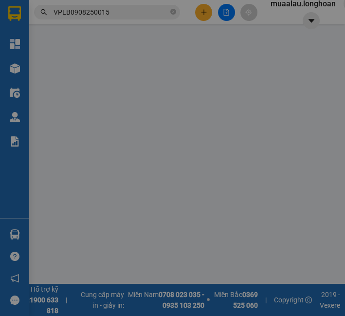
type input "HẺM 26 NGÔ QUYỀN, [GEOGRAPHIC_DATA], [GEOGRAPHIC_DATA], [GEOGRAPHIC_DATA]"
checkbox input "true"
type input "3.000.000"
type input "20.000"
type input "670.000"
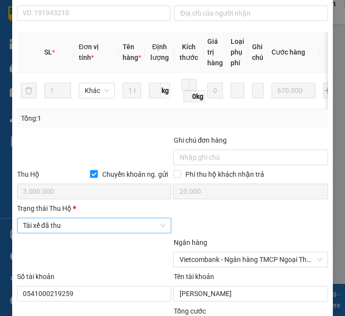
scroll to position [491, 0]
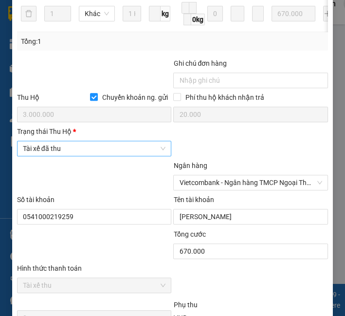
click at [80, 147] on span "Tài xế đã thu" at bounding box center [94, 148] width 143 height 15
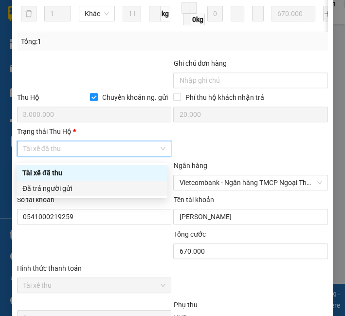
click at [68, 181] on div "Đã trả người gửi" at bounding box center [92, 188] width 151 height 16
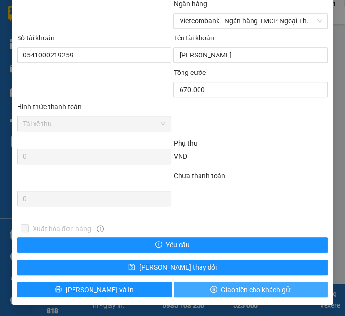
scroll to position [657, 0]
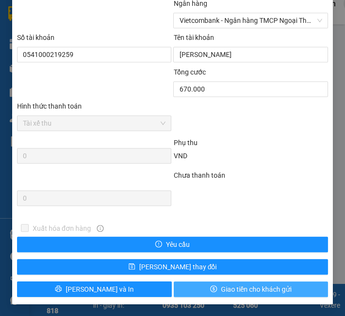
click at [221, 292] on span "Giao tiền cho khách gửi" at bounding box center [256, 289] width 71 height 11
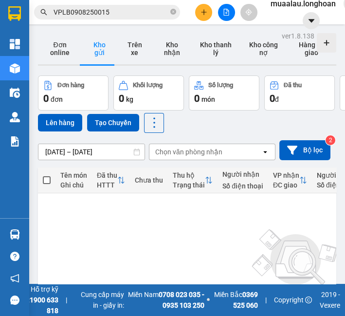
click at [83, 17] on input "VPLB0908250015" at bounding box center [111, 12] width 115 height 11
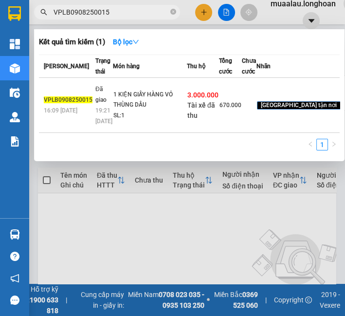
click at [83, 17] on input "VPLB0908250015" at bounding box center [111, 12] width 115 height 11
paste input "TX060825000"
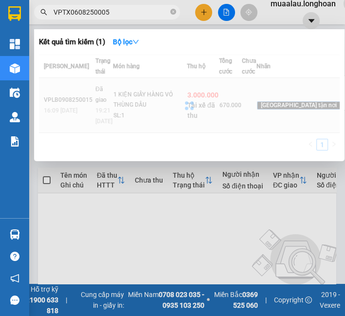
type input "VPTX0608250005"
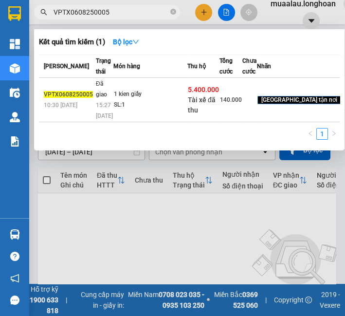
click at [107, 121] on div "15:27 [DATE]" at bounding box center [104, 110] width 17 height 21
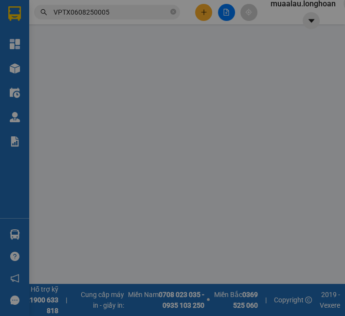
type input "0983617310"
type input "vinh"
type input "0903139599"
type input "vinh"
checkbox input "true"
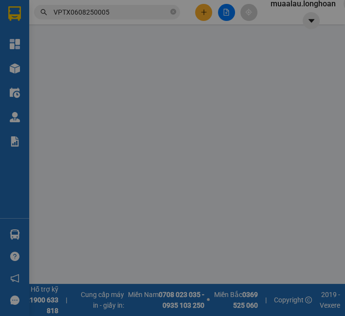
type input "86 tản đà,p11,q 5.hcm"
checkbox input "true"
type input "5.400.000"
type input "30.000"
type input "140.000"
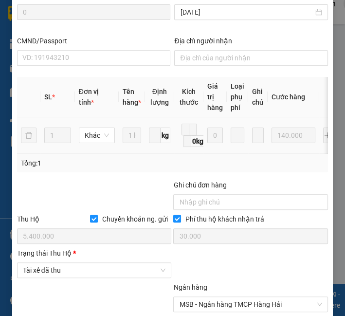
scroll to position [451, 0]
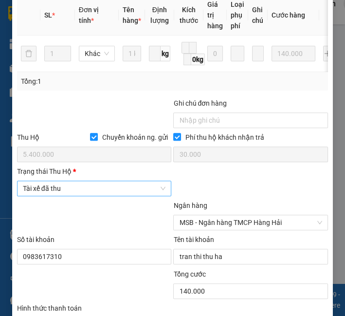
click at [64, 192] on span "Tài xế đã thu" at bounding box center [94, 188] width 143 height 15
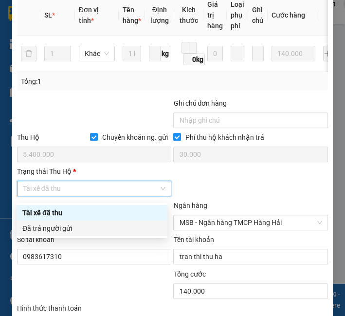
click at [66, 230] on div "Đã trả người gửi" at bounding box center [91, 228] width 139 height 11
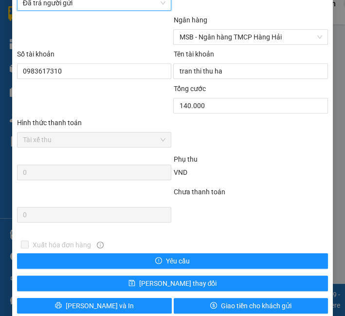
scroll to position [657, 0]
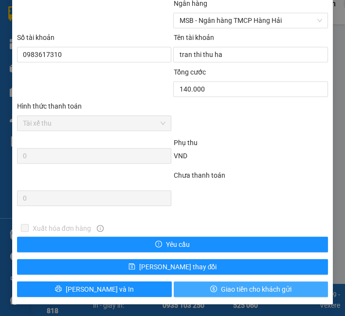
click at [221, 284] on span "Giao tiền cho khách gửi" at bounding box center [256, 289] width 71 height 11
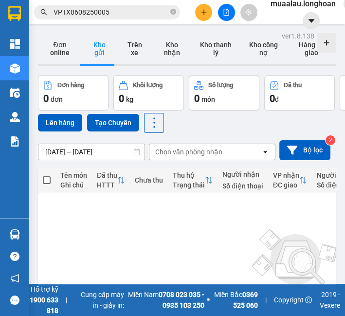
click at [104, 18] on div "Kết quả tìm kiếm ( 1 ) Bộ lọc Mã ĐH Trạng thái Món hàng Thu hộ Tổng cước Chưa c…" at bounding box center [95, 12] width 190 height 17
click at [104, 14] on input "VPTX0608250005" at bounding box center [111, 12] width 115 height 11
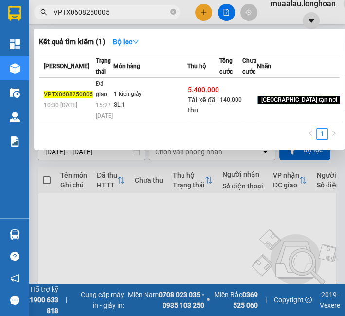
click at [104, 14] on input "VPTX0608250005" at bounding box center [111, 12] width 115 height 11
paste input "HM0908250024"
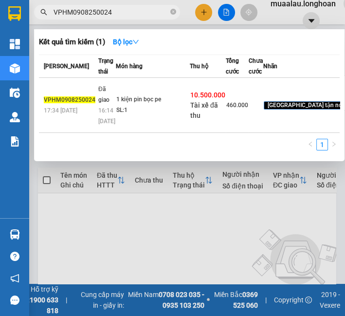
type input "VPHM0908250024"
click at [116, 105] on div "1 kiện pin bọc pe" at bounding box center [152, 99] width 73 height 11
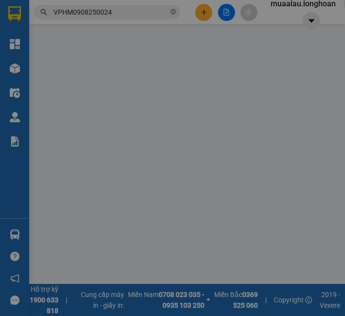
type input "0976538017"
type input "C vân"
type input "0932786237"
type input "a hiếu"
checkbox input "true"
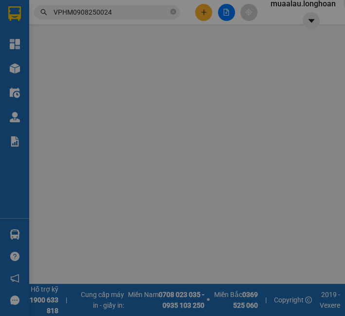
type input "bưu điện cũ xã [GEOGRAPHIC_DATA],[GEOGRAPHIC_DATA],[GEOGRAPHIC_DATA]"
checkbox input "true"
type input "10.500.000"
type input "30.000"
type input "460.000"
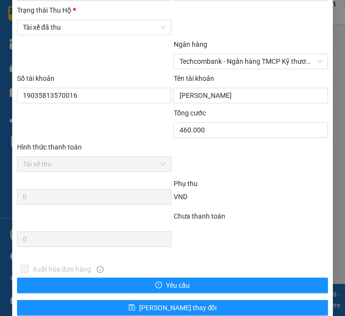
scroll to position [603, 0]
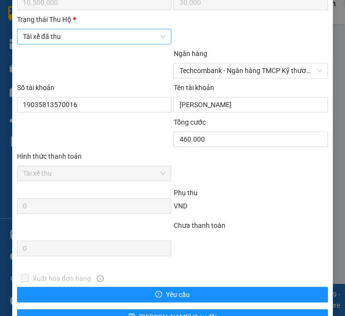
click at [84, 44] on span "Tài xế đã thu" at bounding box center [94, 36] width 143 height 15
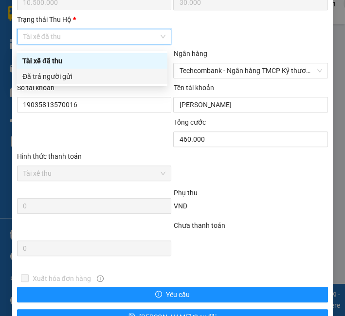
click at [79, 73] on div "Đã trả người gửi" at bounding box center [91, 76] width 139 height 11
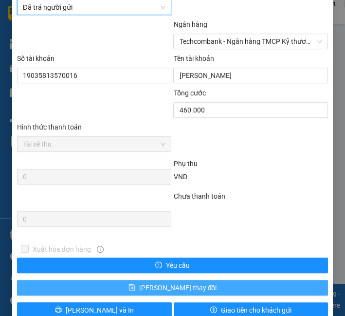
scroll to position [657, 0]
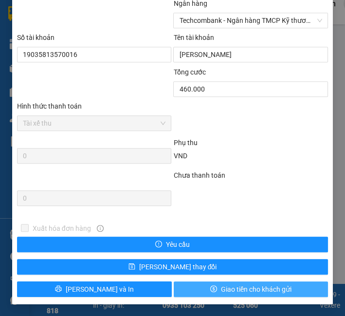
click at [248, 290] on span "Giao tiền cho khách gửi" at bounding box center [256, 289] width 71 height 11
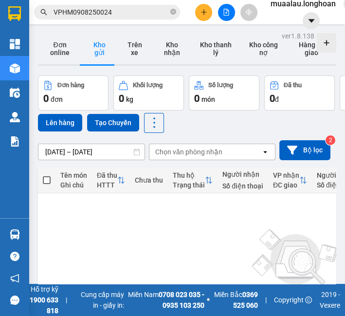
click at [76, 16] on input "VPHM0908250024" at bounding box center [111, 12] width 115 height 11
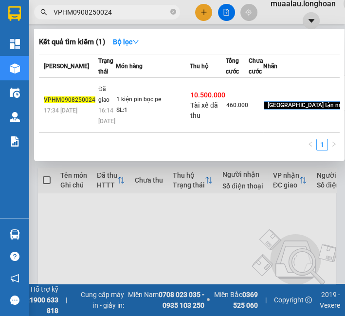
click at [76, 16] on input "VPHM0908250024" at bounding box center [111, 12] width 115 height 11
paste input "5"
type input "VPHM0908250025"
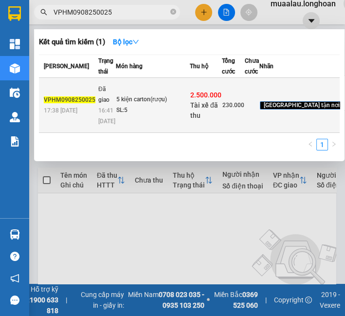
click at [103, 113] on td "Đã giao 16:41 [DATE]" at bounding box center [106, 105] width 20 height 55
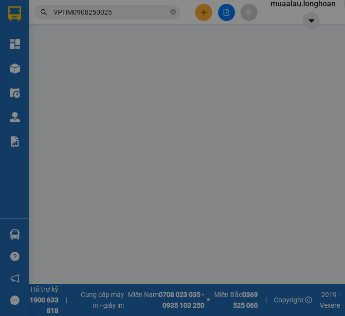
type input "0934559698"
type input "A Hải"
type input "0356349776"
type input "[PERSON_NAME]"
checkbox input "true"
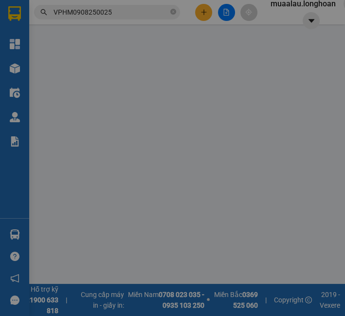
type input "Quốc lô 22 khu phố suối sâu. [GEOGRAPHIC_DATA] thị xã [GEOGRAPHIC_DATA] tỉnh [G…"
checkbox input "true"
type input "2.500.000"
type input "20.000"
type input "230.000"
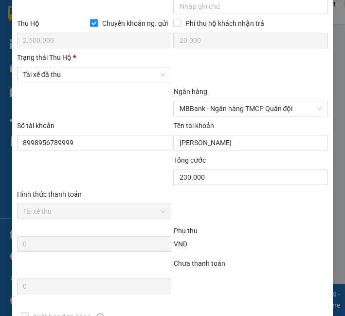
scroll to position [544, 0]
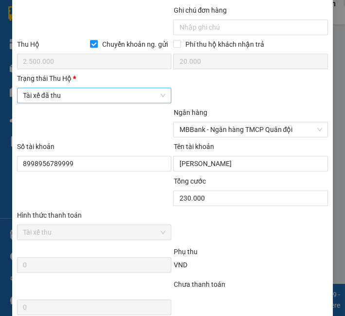
click at [52, 100] on span "Tài xế đã thu" at bounding box center [94, 95] width 143 height 15
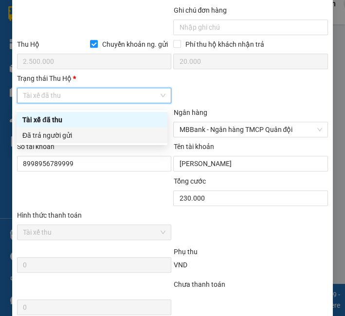
click at [79, 130] on div "Đã trả người gửi" at bounding box center [91, 135] width 139 height 11
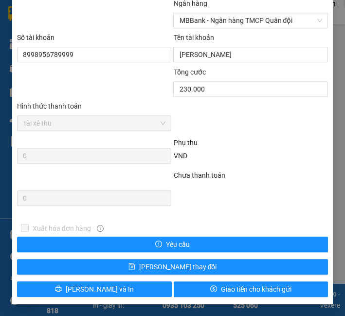
scroll to position [657, 0]
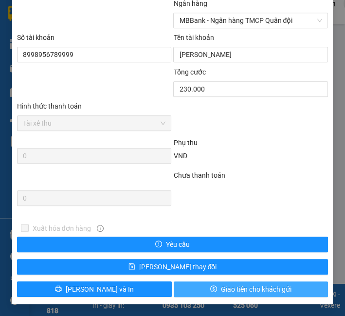
click at [210, 289] on icon "dollar" at bounding box center [213, 288] width 7 height 7
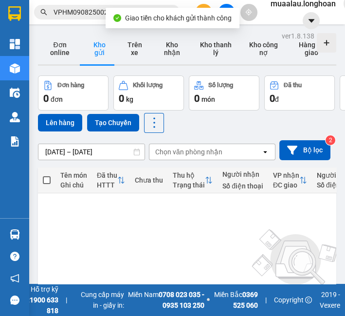
click at [68, 13] on input "VPHM0908250025" at bounding box center [111, 12] width 115 height 11
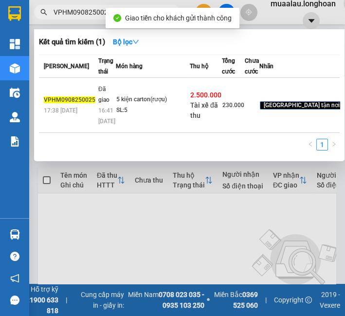
click at [68, 13] on input "VPHM0908250025" at bounding box center [111, 12] width 115 height 11
paste input "HNVD0908250040"
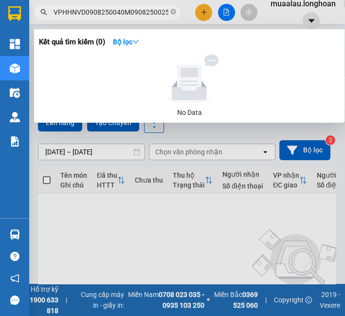
paste input "HNVD0908250040"
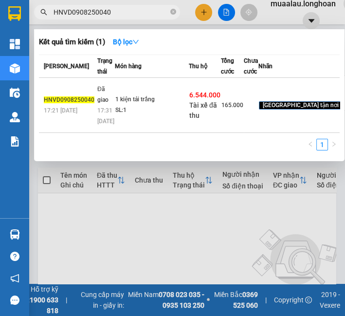
click at [124, 105] on td "1 kiện tải trắng SL: 1" at bounding box center [152, 105] width 74 height 55
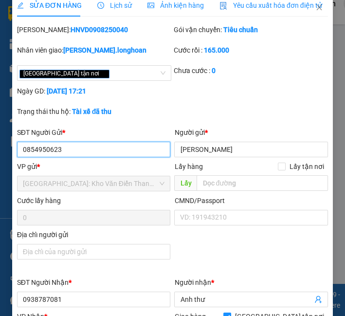
scroll to position [378, 0]
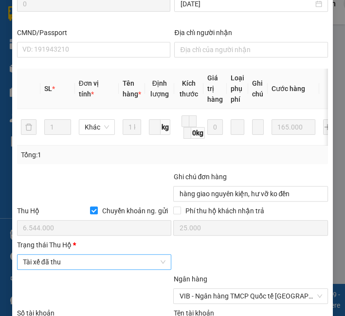
click at [49, 265] on span "Tài xế đã thu" at bounding box center [94, 261] width 143 height 15
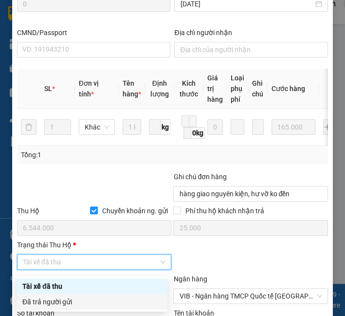
click at [52, 302] on div "Đã trả người gửi" at bounding box center [91, 301] width 139 height 11
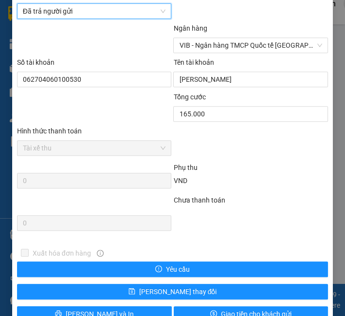
scroll to position [657, 0]
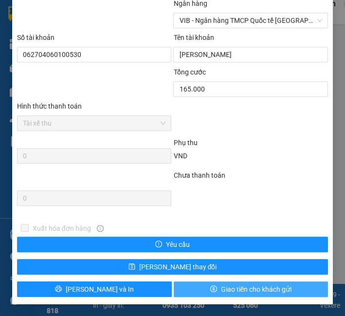
click at [208, 295] on button "Giao tiền cho khách gửi" at bounding box center [251, 289] width 155 height 16
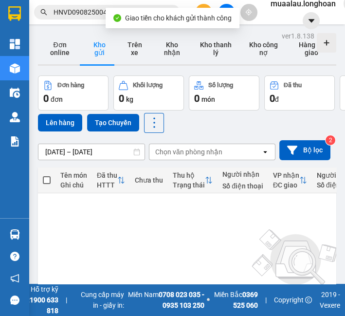
click at [97, 13] on input "HNVD0908250040" at bounding box center [111, 12] width 115 height 11
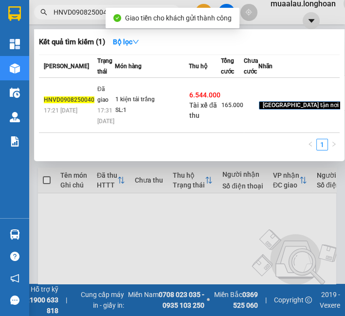
click at [97, 13] on input "HNVD0908250040" at bounding box center [111, 12] width 115 height 11
paste input "VPHM0908250028"
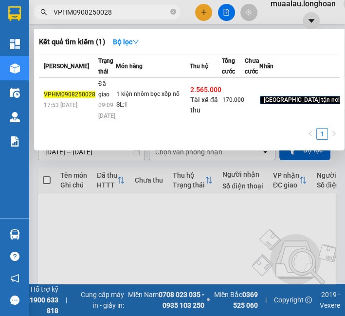
type input "VPHM0908250028"
click at [130, 110] on div "SL: 1" at bounding box center [152, 105] width 73 height 11
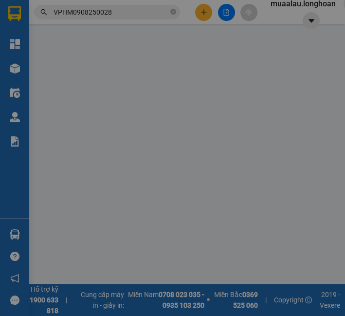
type input "0963674366"
type input "hiệu"
type input "0702620363"
type input "phong"
checkbox input "true"
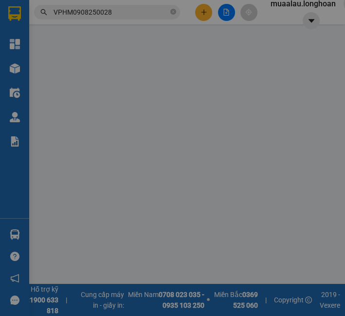
type input "141/69/7 đường tl19,[GEOGRAPHIC_DATA],[GEOGRAPHIC_DATA],[GEOGRAPHIC_DATA]"
checkbox input "true"
type input "2.565.000"
type input "20.000"
type input "170.000"
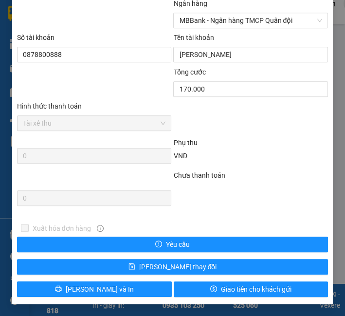
scroll to position [549, 0]
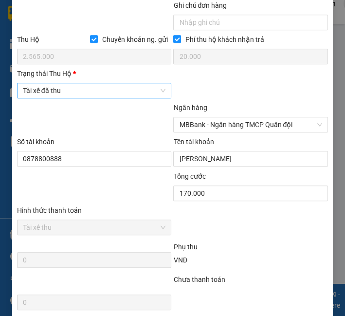
click at [102, 94] on span "Tài xế đã thu" at bounding box center [94, 90] width 143 height 15
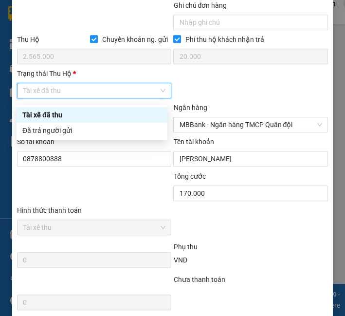
click at [94, 124] on div "Đã trả người gửi" at bounding box center [92, 131] width 151 height 16
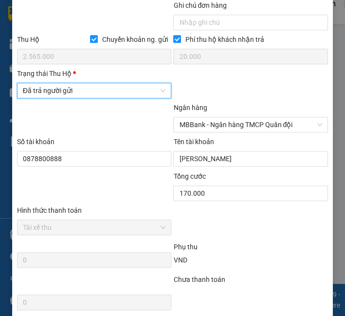
scroll to position [657, 0]
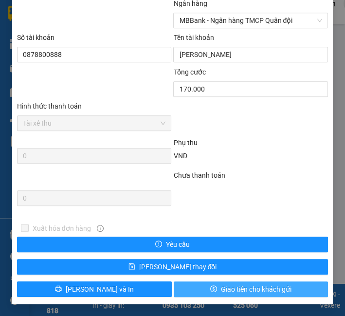
click at [224, 286] on span "Giao tiền cho khách gửi" at bounding box center [256, 289] width 71 height 11
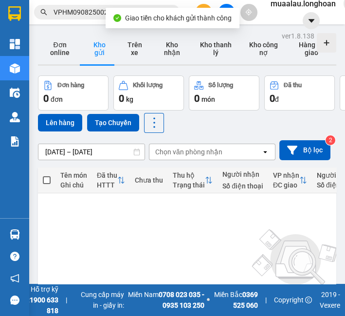
click at [88, 8] on input "VPHM0908250028" at bounding box center [111, 12] width 115 height 11
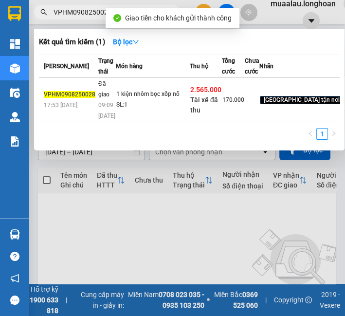
click at [88, 8] on input "VPHM0908250028" at bounding box center [111, 12] width 115 height 11
paste input "HNVD0908250034"
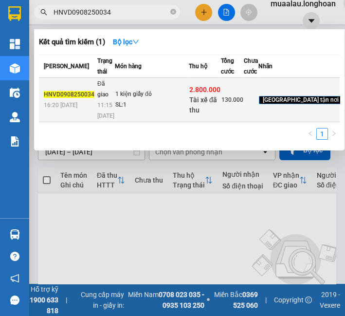
type input "HNVD0908250034"
click at [129, 100] on div "1 kiện giấy đỏ" at bounding box center [151, 94] width 73 height 11
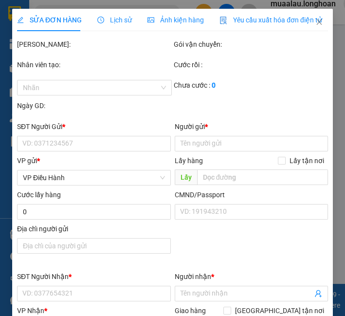
type input "0975772973"
type input "C Mùi"
type input "0985022825"
type input "C loan"
checkbox input "true"
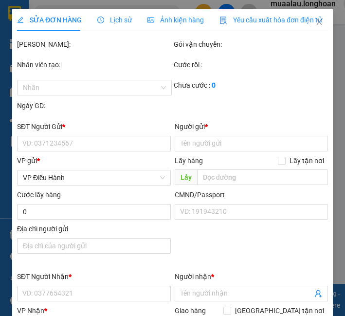
type input "[STREET_ADDRESS]"
checkbox input "true"
type input "2.800.000"
type input "20.000"
type input "130.000"
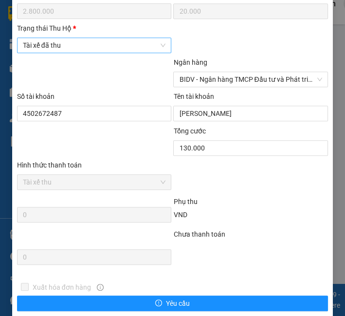
scroll to position [549, 0]
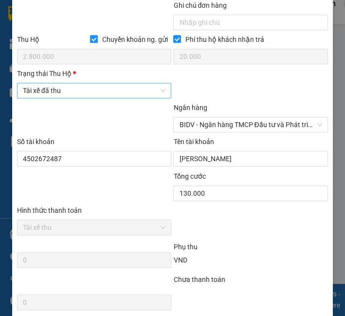
drag, startPoint x: 87, startPoint y: 94, endPoint x: 86, endPoint y: 99, distance: 5.4
click at [87, 93] on span "Tài xế đã thu" at bounding box center [94, 90] width 143 height 15
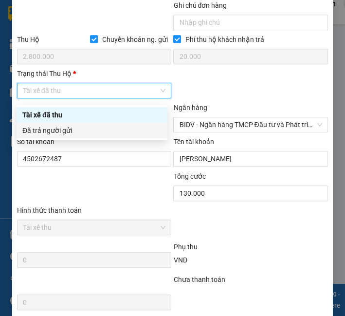
click at [73, 133] on div "Đã trả người gửi" at bounding box center [91, 130] width 139 height 11
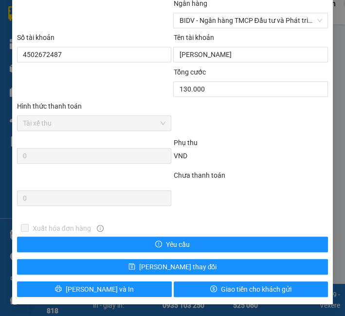
scroll to position [657, 0]
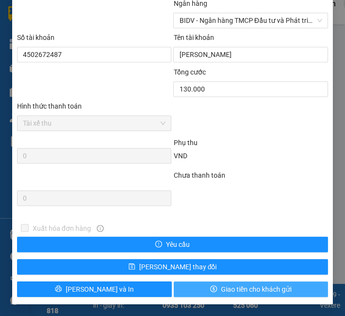
click at [210, 295] on button "Giao tiền cho khách gửi" at bounding box center [251, 289] width 155 height 16
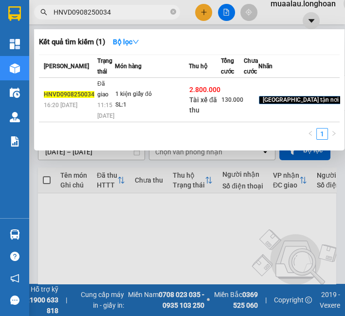
click at [75, 10] on input "HNVD0908250034" at bounding box center [111, 12] width 115 height 11
paste input "KQ120908250028"
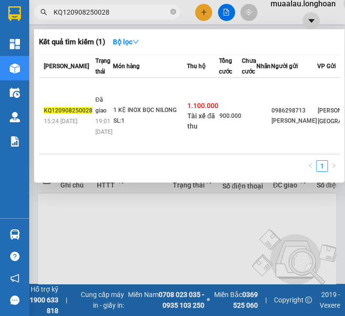
type input "KQ120908250028"
click at [165, 116] on td "1 KỆ INOX BỌC NILONG SL: 1" at bounding box center [150, 116] width 74 height 76
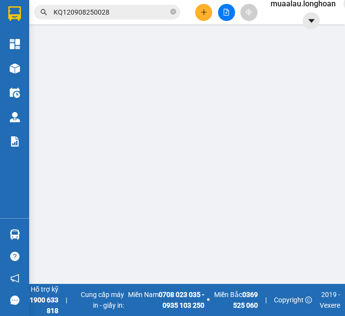
click at [165, 116] on div "Ngày GD:" at bounding box center [94, 110] width 157 height 20
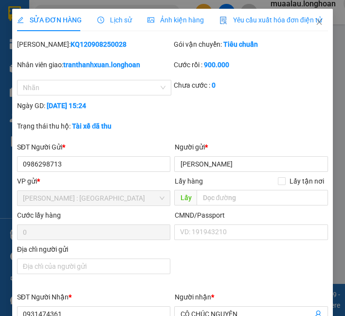
type input "0986298713"
type input "[PERSON_NAME]"
type input "0931474361"
type input "CÔ CHÚC NGUYÊN"
checkbox input "true"
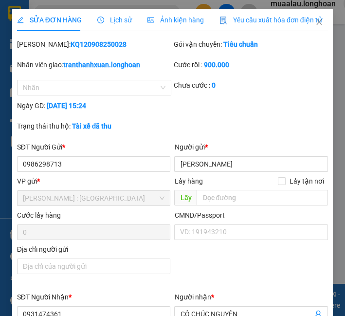
type input "[GEOGRAPHIC_DATA][DEMOGRAPHIC_DATA], [GEOGRAPHIC_DATA], [GEOGRAPHIC_DATA], [GEO…"
checkbox input "true"
type input "1.100.000"
type input "10.000"
type input "900.000"
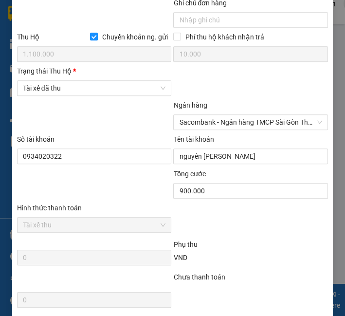
scroll to position [549, 0]
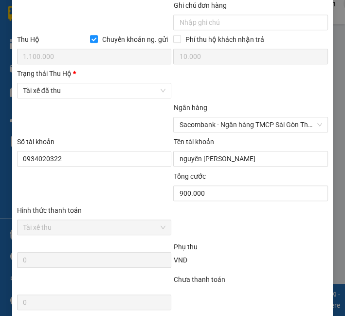
click at [83, 102] on div "Trạng thái Thu Hộ * Tài xế đã thu" at bounding box center [94, 85] width 155 height 34
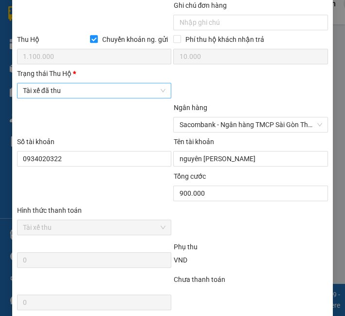
click at [89, 92] on span "Tài xế đã thu" at bounding box center [94, 90] width 143 height 15
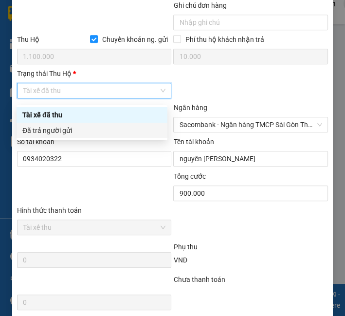
click at [81, 133] on div "Đã trả người gửi" at bounding box center [91, 130] width 139 height 11
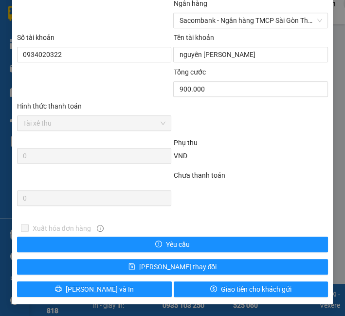
scroll to position [657, 0]
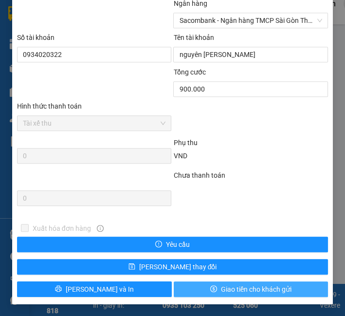
click at [210, 285] on button "Giao tiền cho khách gửi" at bounding box center [251, 289] width 155 height 16
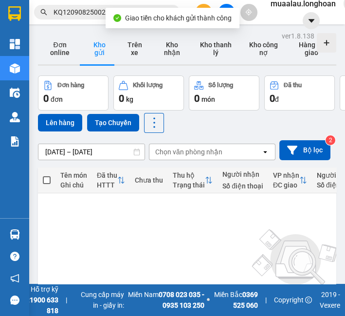
click at [68, 10] on input "KQ120908250028" at bounding box center [111, 12] width 115 height 11
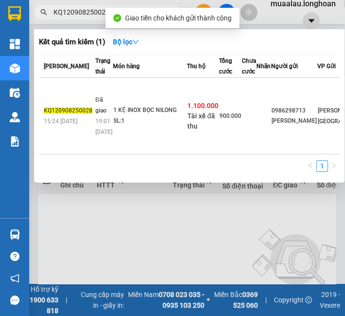
click at [68, 10] on input "KQ120908250028" at bounding box center [111, 12] width 115 height 11
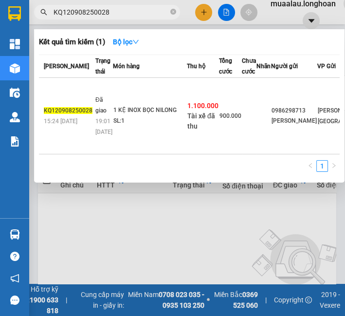
paste input "VPMD0908250002"
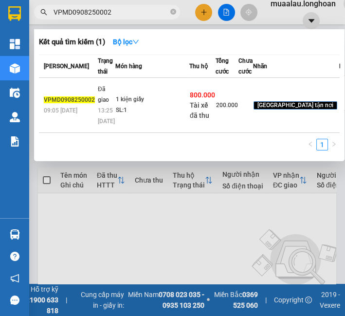
type input "VPMD0908250002"
click at [123, 119] on td "1 kiện giấy SL: 1" at bounding box center [152, 105] width 74 height 55
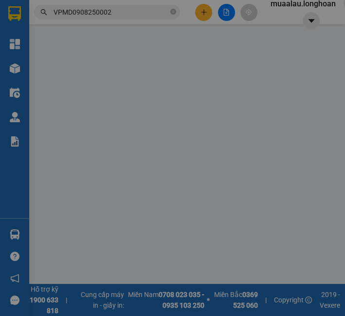
type input "0983343706"
type input "[PERSON_NAME]"
type input "0919686375"
type input "Phở Nhà Ngói"
checkbox input "true"
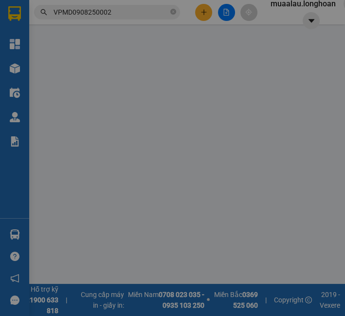
type input "35 đường 16 - [GEOGRAPHIC_DATA] - [GEOGRAPHIC_DATA] - HCM"
checkbox input "true"
type input "800.000"
type input "5.000"
type input "200.000"
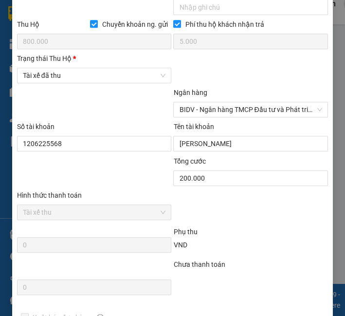
scroll to position [594, 0]
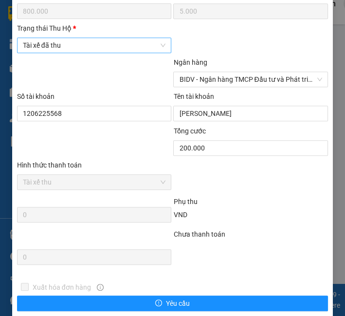
click at [77, 50] on span "Tài xế đã thu" at bounding box center [94, 45] width 143 height 15
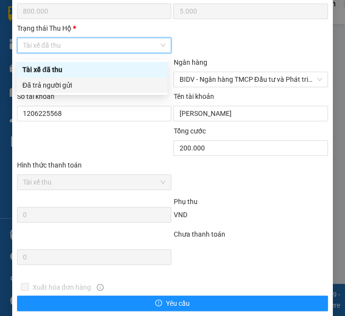
click at [70, 88] on div "Đã trả người gửi" at bounding box center [91, 85] width 139 height 11
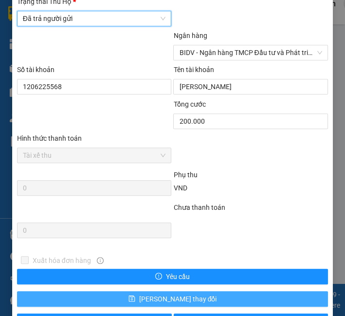
scroll to position [657, 0]
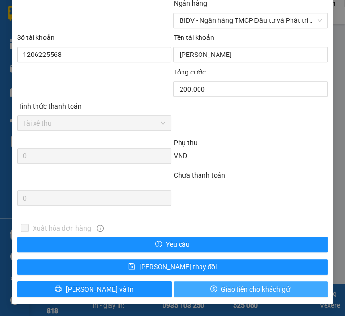
click at [215, 293] on button "Giao tiền cho khách gửi" at bounding box center [251, 289] width 155 height 16
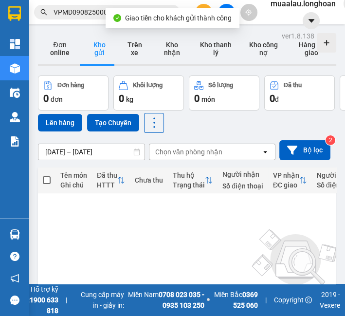
click at [80, 17] on input "VPMD0908250002" at bounding box center [111, 12] width 115 height 11
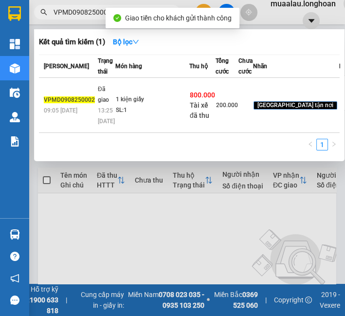
click at [80, 17] on input "VPMD0908250002" at bounding box center [111, 12] width 115 height 11
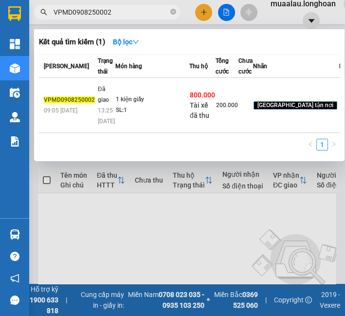
paste input "HNHD0908250040"
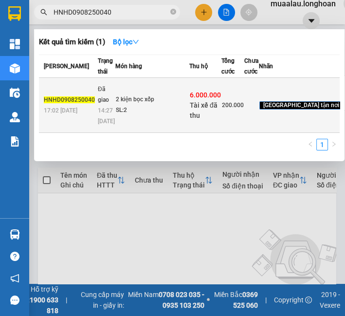
type input "HNHD0908250040"
click at [143, 116] on div "SL: 2" at bounding box center [152, 110] width 73 height 11
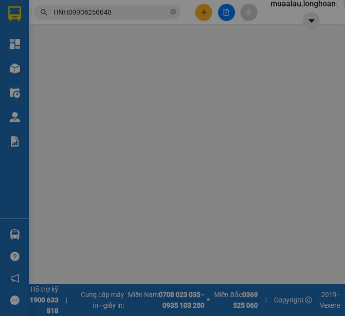
type input "0367377666"
type input "Gravi"
type input "0977644645"
type input "[PERSON_NAME]"
checkbox input "true"
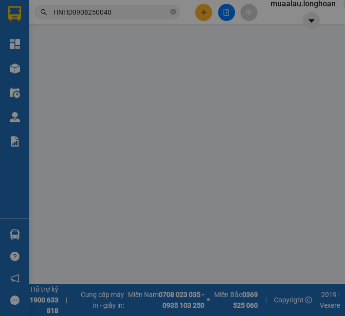
type input "NJ10, [GEOGRAPHIC_DATA],. Mxy Phước, Bến Cát, [GEOGRAPHIC_DATA]"
checkbox input "true"
type input "6.000.000"
type input "25.000"
type input "200.000"
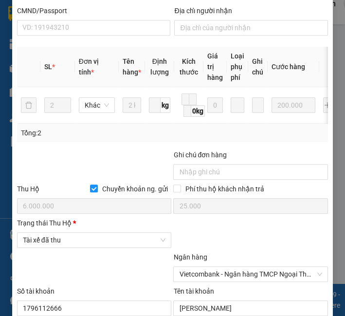
scroll to position [432, 0]
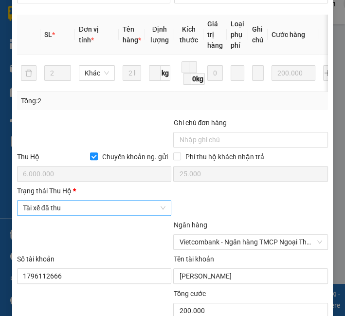
click at [67, 215] on span "Tài xế đã thu" at bounding box center [94, 207] width 143 height 15
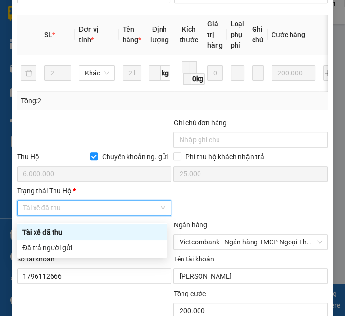
click at [67, 235] on div "Tài xế đã thu" at bounding box center [91, 232] width 139 height 11
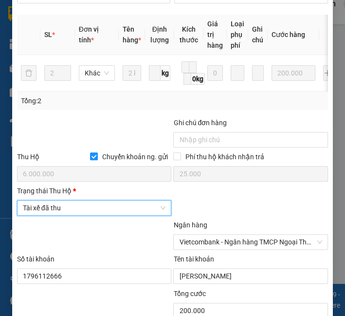
click at [79, 207] on span "Tài xế đã thu" at bounding box center [94, 207] width 143 height 15
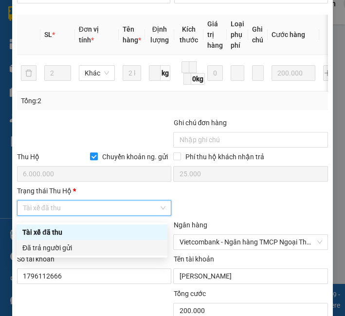
click at [66, 248] on div "Đã trả người gửi" at bounding box center [91, 247] width 139 height 11
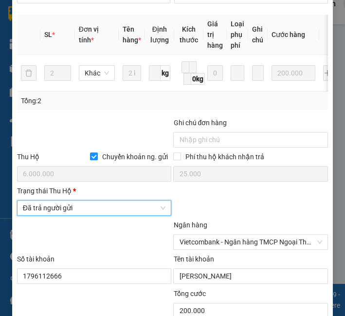
scroll to position [657, 0]
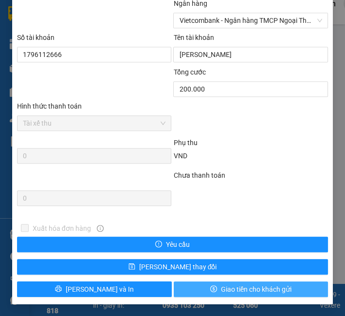
click at [196, 293] on button "Giao tiền cho khách gửi" at bounding box center [251, 289] width 155 height 16
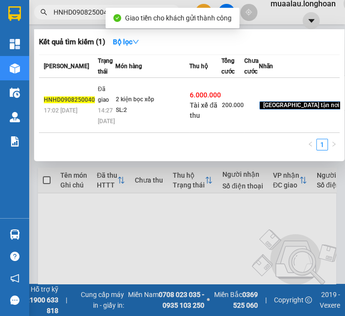
click at [83, 14] on input "HNHD0908250040" at bounding box center [111, 12] width 115 height 11
paste input "VPLB090825001"
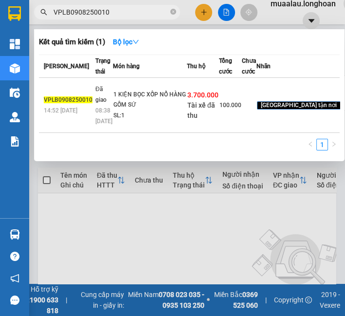
click at [119, 121] on div "SL: 1" at bounding box center [149, 115] width 73 height 11
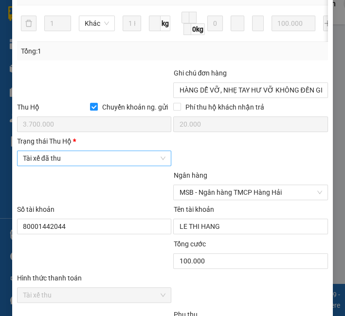
scroll to position [506, 0]
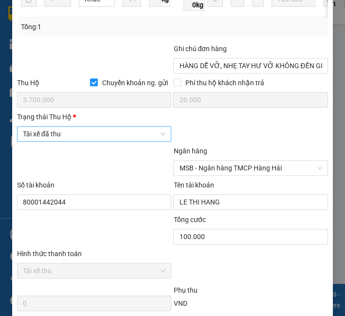
click at [72, 141] on span "Tài xế đã thu" at bounding box center [94, 133] width 143 height 15
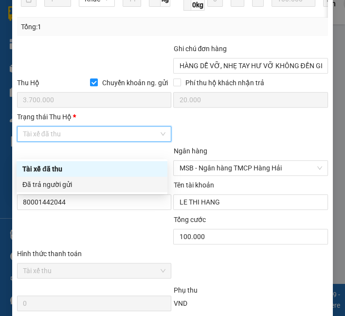
click at [70, 175] on div "Tài xế đã thu" at bounding box center [92, 169] width 151 height 16
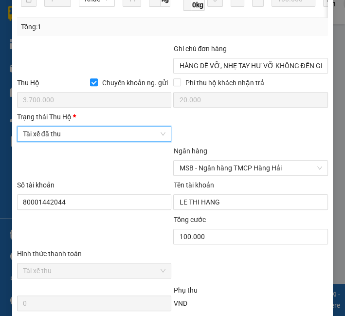
click at [72, 141] on span "Tài xế đã thu" at bounding box center [94, 133] width 143 height 15
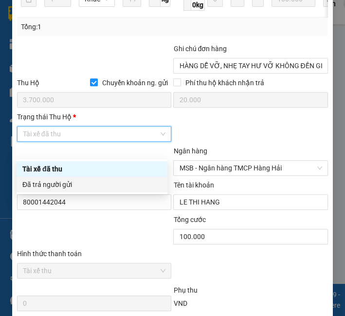
click at [72, 184] on div "Đã trả người gửi" at bounding box center [91, 184] width 139 height 11
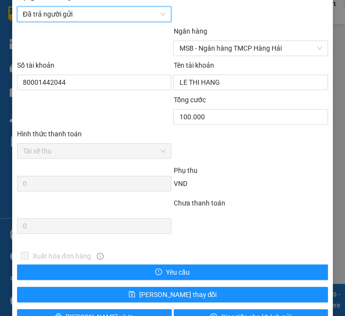
scroll to position [668, 0]
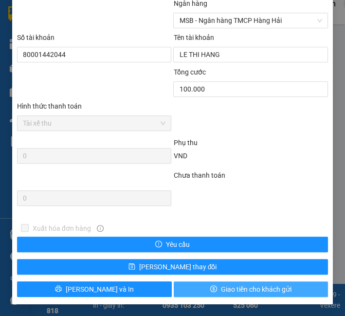
click at [185, 289] on button "Giao tiền cho khách gửi" at bounding box center [251, 289] width 155 height 16
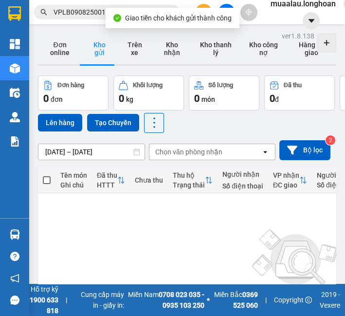
click at [64, 7] on input "VPLB0908250010" at bounding box center [111, 12] width 115 height 11
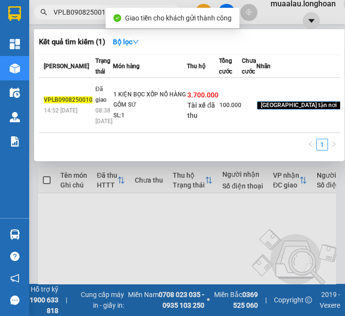
click at [64, 7] on input "VPLB0908250010" at bounding box center [111, 12] width 115 height 11
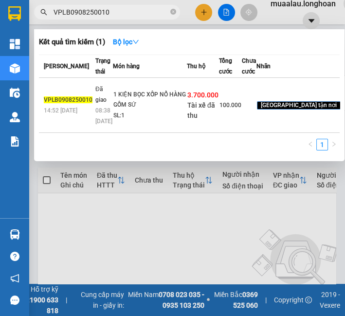
paste input "HNHD0908250041"
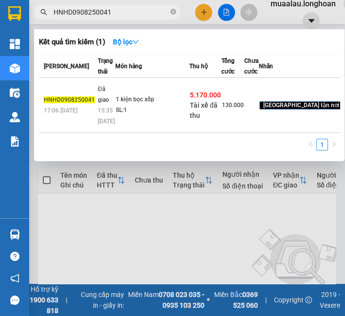
type input "HNHD0908250041"
click at [129, 105] on div "1 kiện bọc xốp" at bounding box center [152, 99] width 73 height 11
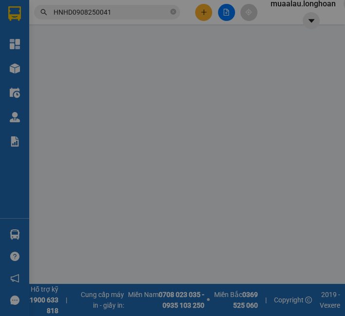
type input "0367377666"
type input "Gravi"
type input "0898839268"
type input "Chị Đào"
checkbox input "true"
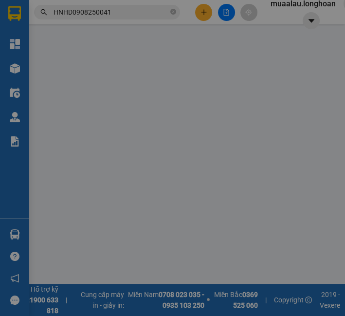
type input "[STREET_ADDRESS][PERSON_NAME]"
checkbox input "true"
type input "5.170.000"
type input "25.000"
type input "130.000"
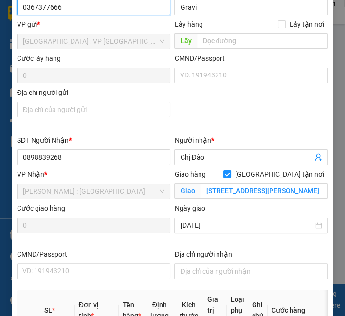
scroll to position [432, 0]
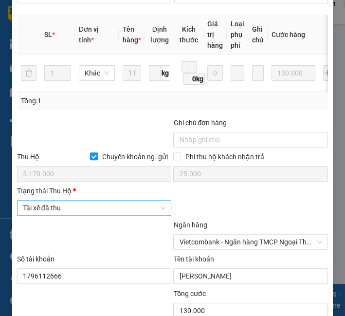
click at [106, 208] on span "Tài xế đã thu" at bounding box center [94, 207] width 143 height 15
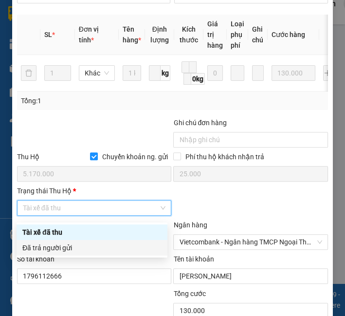
click at [87, 246] on div "Đã trả người gửi" at bounding box center [91, 247] width 139 height 11
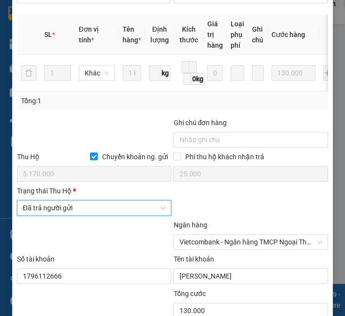
scroll to position [657, 0]
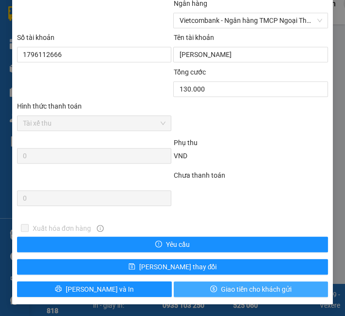
click at [210, 286] on icon "dollar" at bounding box center [213, 288] width 7 height 7
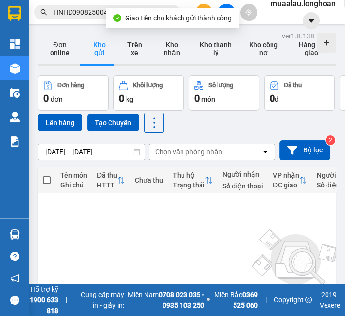
click at [91, 8] on input "HNHD0908250041" at bounding box center [111, 12] width 115 height 11
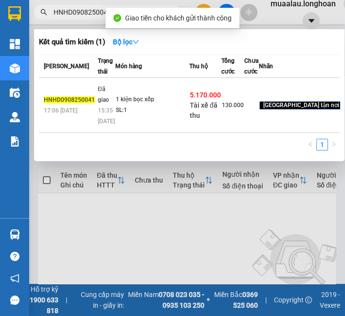
click at [91, 8] on input "HNHD0908250041" at bounding box center [111, 12] width 115 height 11
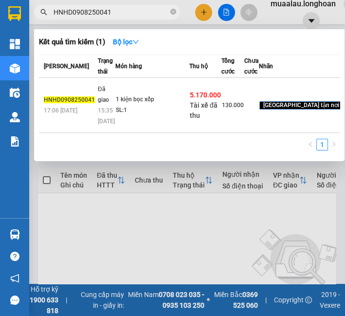
paste input "VPMD0908250018"
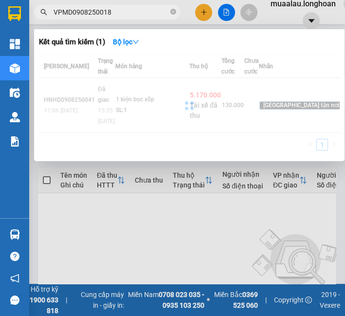
type input "VPMD0908250018"
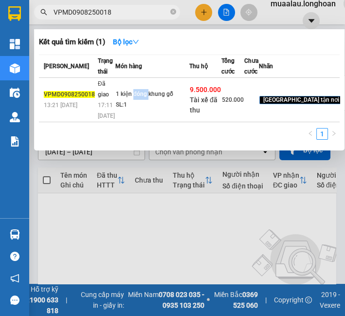
click at [139, 109] on td "1 kiện đóng khung gỗ SL: 1" at bounding box center [152, 100] width 74 height 44
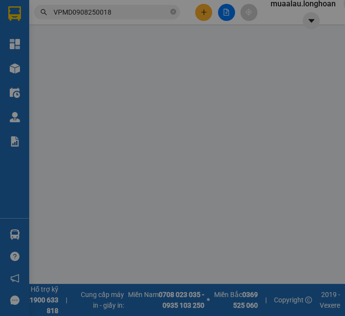
type input "0359625849"
type input "CHỊ THU"
type input "0985316089"
type input "cẩm mai"
checkbox input "true"
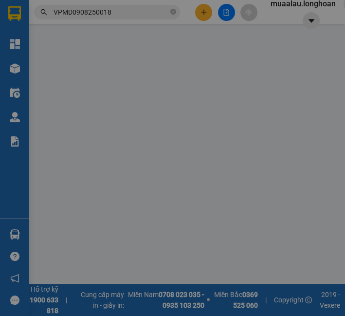
type input "78 phan khiêm ích [GEOGRAPHIC_DATA]"
type input "hàng ko đồng kiểm giao nguyên kiện hư vỡ k đền"
checkbox input "true"
type input "9.500.000"
type input "25.000"
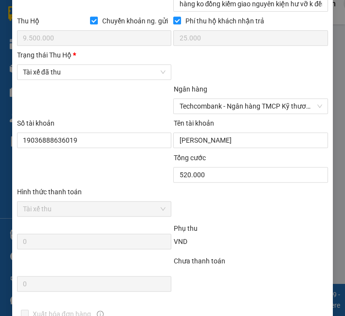
scroll to position [570, 0]
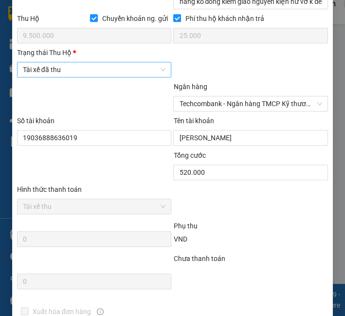
click at [100, 77] on span "Tài xế đã thu" at bounding box center [94, 69] width 143 height 15
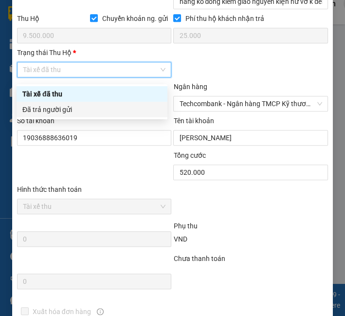
click at [95, 111] on div "Đã trả người gửi" at bounding box center [91, 109] width 139 height 11
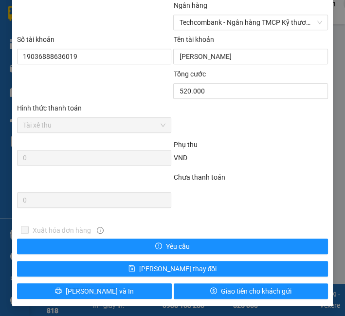
scroll to position [657, 0]
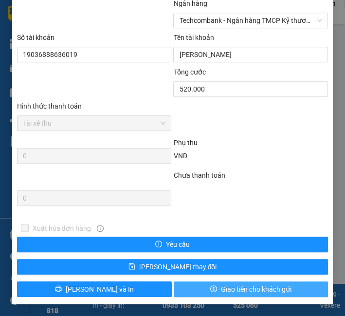
click at [221, 285] on span "Giao tiền cho khách gửi" at bounding box center [256, 289] width 71 height 11
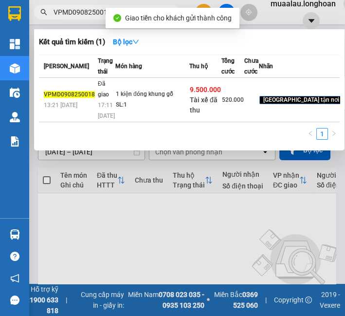
click at [60, 12] on input "VPMD0908250018" at bounding box center [111, 12] width 115 height 11
paste input "KQ121108250056"
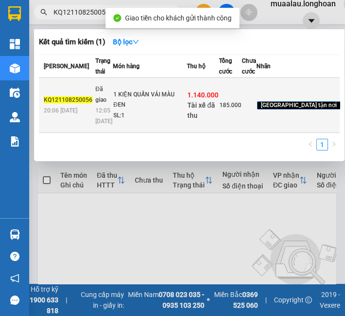
click at [132, 127] on td "1 KIỆN QUẤN VẢI MÀU ĐEN SL: 1" at bounding box center [150, 105] width 74 height 55
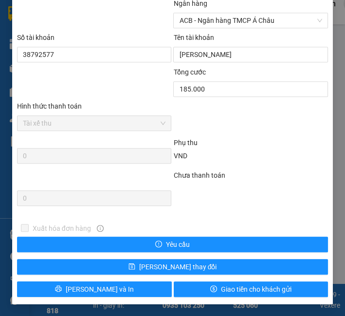
scroll to position [603, 0]
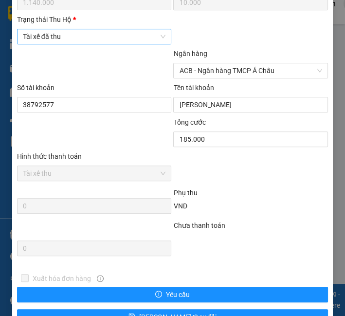
click at [56, 39] on span "Tài xế đã thu" at bounding box center [94, 36] width 143 height 15
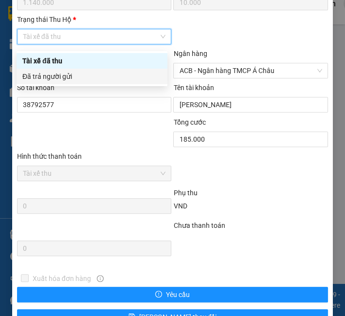
click at [63, 74] on div "Đã trả người gửi" at bounding box center [91, 76] width 139 height 11
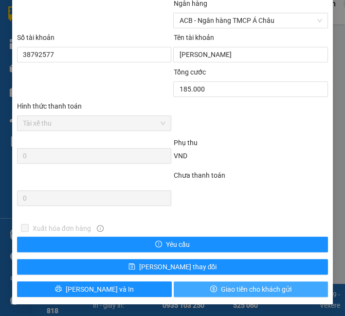
scroll to position [657, 0]
drag, startPoint x: 235, startPoint y: 290, endPoint x: 226, endPoint y: 279, distance: 14.6
click at [235, 289] on span "Giao tiền cho khách gửi" at bounding box center [256, 289] width 71 height 11
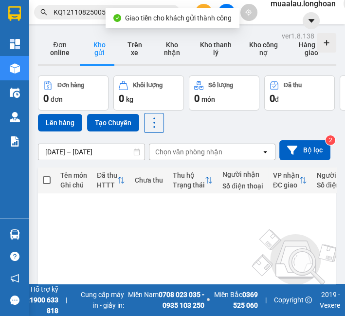
click at [71, 11] on input "KQ121108250056" at bounding box center [111, 12] width 115 height 11
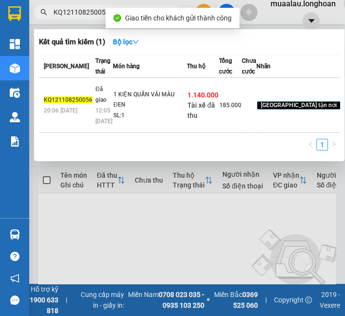
click at [71, 11] on input "KQ121108250056" at bounding box center [111, 12] width 115 height 11
paste input "VPMD0208250010"
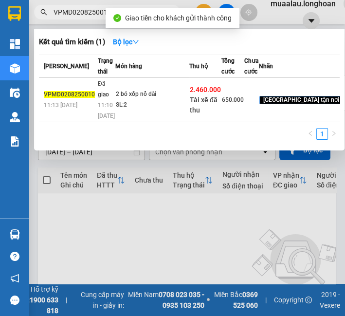
click at [148, 103] on td "2 bó xốp nổ dài SL: 2" at bounding box center [152, 100] width 74 height 44
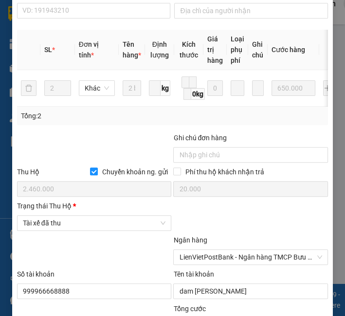
scroll to position [476, 0]
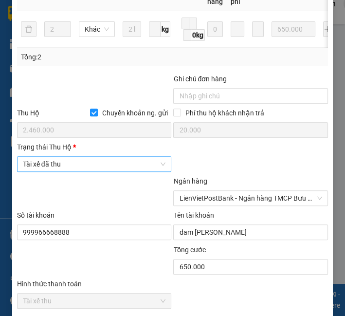
click at [82, 171] on span "Tài xế đã thu" at bounding box center [94, 164] width 143 height 15
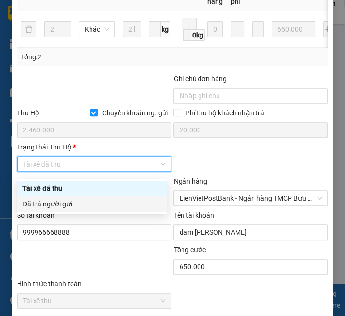
click at [81, 198] on div "Đã trả người gửi" at bounding box center [92, 204] width 151 height 16
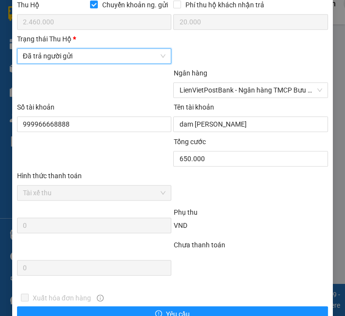
scroll to position [657, 0]
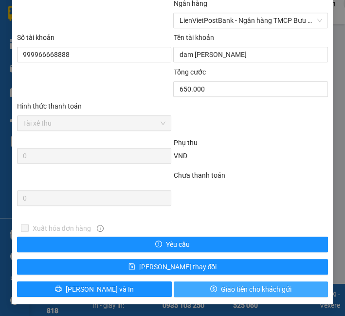
click at [251, 288] on span "Giao tiền cho khách gửi" at bounding box center [256, 289] width 71 height 11
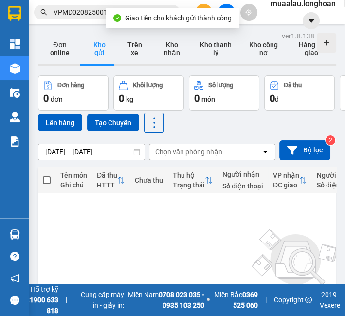
click at [79, 12] on input "VPMD0208250010" at bounding box center [111, 12] width 115 height 11
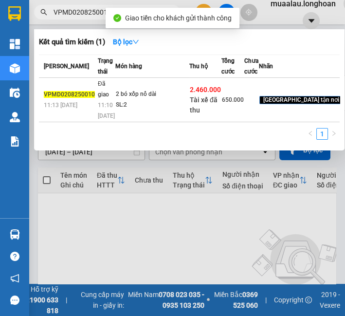
click at [79, 12] on input "VPMD0208250010" at bounding box center [111, 12] width 115 height 11
paste input "HBT0808250047"
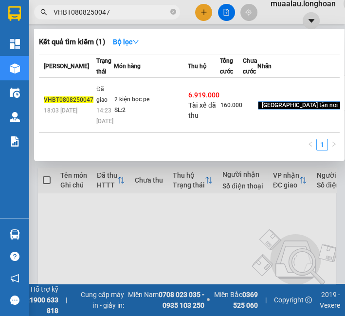
click at [155, 99] on td "2 kiện bọc pe SL: 2" at bounding box center [151, 105] width 74 height 55
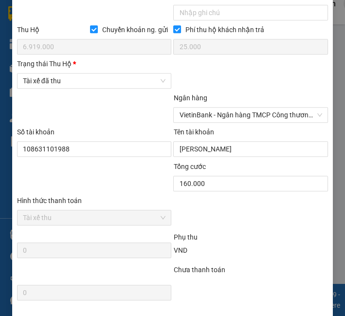
scroll to position [594, 0]
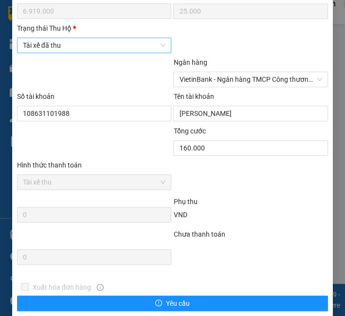
click at [142, 53] on span "Tài xế đã thu" at bounding box center [94, 45] width 143 height 15
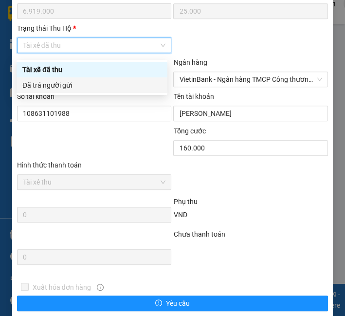
click at [111, 86] on div "Đã trả người gửi" at bounding box center [91, 85] width 139 height 11
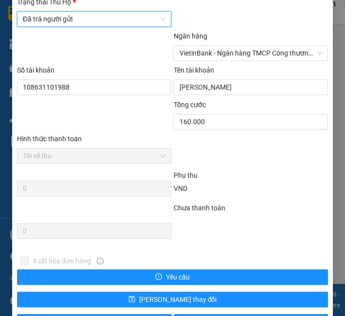
scroll to position [657, 0]
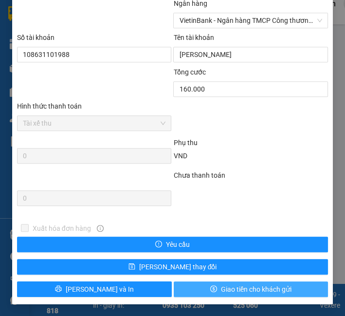
click at [228, 287] on span "Giao tiền cho khách gửi" at bounding box center [256, 289] width 71 height 11
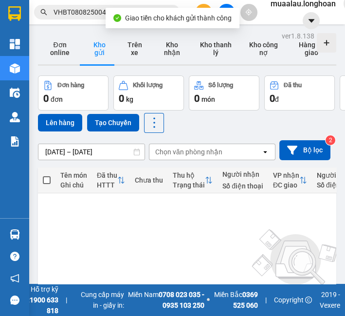
click at [84, 16] on input "VHBT0808250047" at bounding box center [111, 12] width 115 height 11
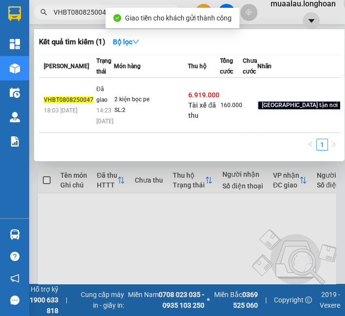
click at [84, 16] on input "VHBT0808250047" at bounding box center [111, 12] width 115 height 11
paste input "HNVD0908250014"
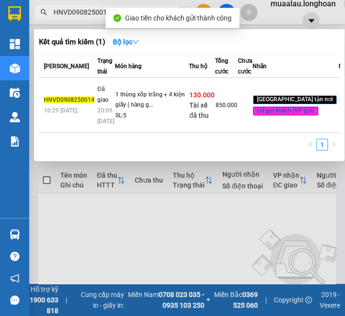
click at [136, 110] on div "1 thùng xốp trắng + 4 kiện giấy ( hàng g..." at bounding box center [151, 100] width 73 height 21
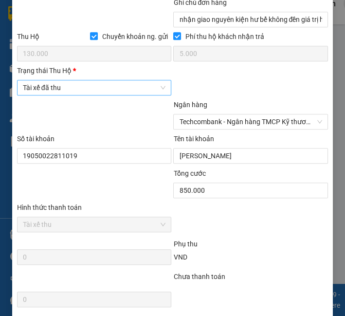
scroll to position [495, 0]
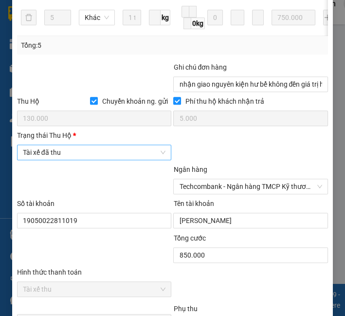
click at [73, 145] on span "Tài xế đã thu" at bounding box center [94, 152] width 143 height 15
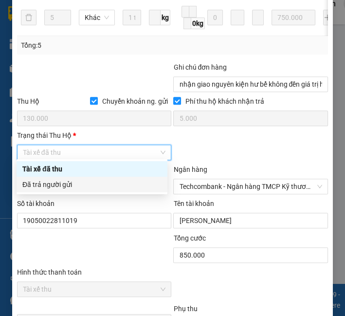
click at [69, 190] on div "Đã trả người gửi" at bounding box center [92, 185] width 151 height 16
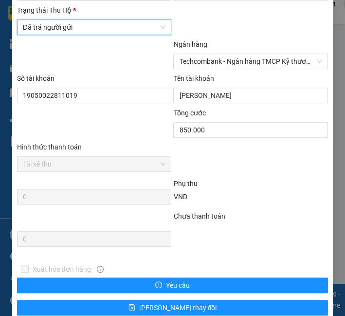
scroll to position [657, 0]
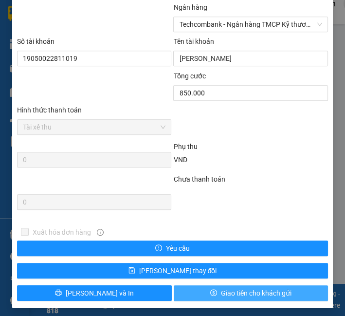
click at [213, 289] on button "Giao tiền cho khách gửi" at bounding box center [251, 293] width 155 height 16
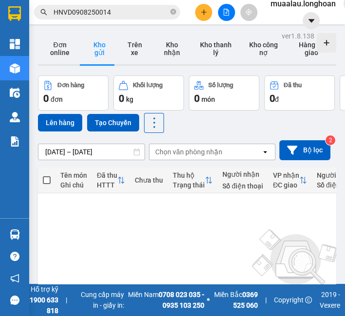
click at [76, 2] on div "Kết quả tìm kiếm ( 1 ) Bộ lọc Mã ĐH Trạng thái Món hàng Thu hộ Tổng cước Chưa c…" at bounding box center [172, 12] width 345 height 24
drag, startPoint x: 76, startPoint y: 2, endPoint x: 76, endPoint y: 11, distance: 8.8
click at [76, 7] on div "Kết quả tìm kiếm ( 1 ) Bộ lọc Mã ĐH Trạng thái Món hàng Thu hộ Tổng cước Chưa c…" at bounding box center [172, 12] width 345 height 24
click at [76, 11] on input "HNVD0908250014" at bounding box center [111, 12] width 115 height 11
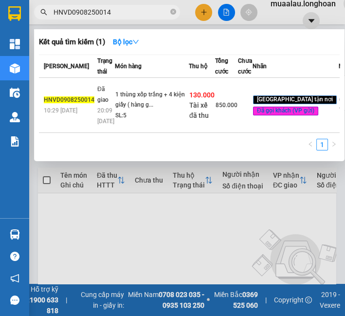
click at [76, 11] on input "HNVD0908250014" at bounding box center [111, 12] width 115 height 11
paste input "VP100908250017"
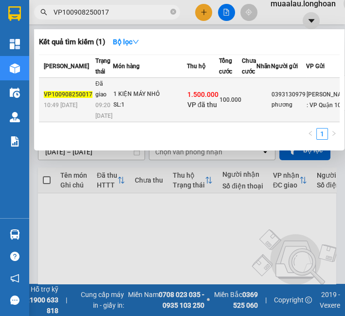
drag, startPoint x: 127, startPoint y: 122, endPoint x: 121, endPoint y: 144, distance: 22.8
click at [121, 122] on td "1 KIỆN MÁY NHỎ SL: 1" at bounding box center [150, 100] width 74 height 44
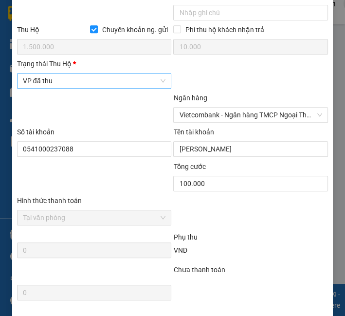
scroll to position [538, 0]
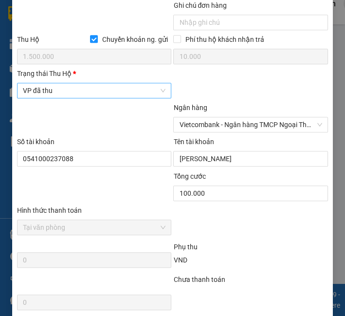
click at [66, 94] on span "VP đã thu" at bounding box center [94, 90] width 143 height 15
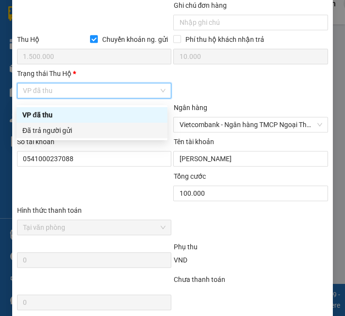
click at [63, 133] on div "Đã trả người gửi" at bounding box center [91, 130] width 139 height 11
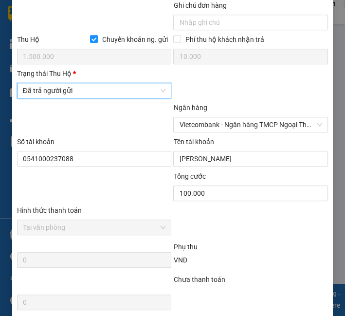
scroll to position [646, 0]
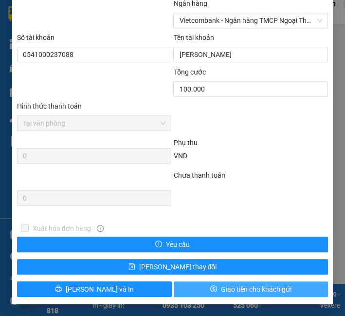
click at [224, 285] on span "Giao tiền cho khách gửi" at bounding box center [256, 289] width 71 height 11
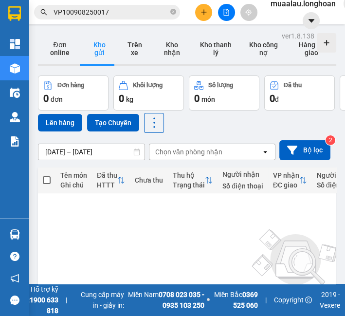
click at [92, 12] on input "VP100908250017" at bounding box center [111, 12] width 115 height 11
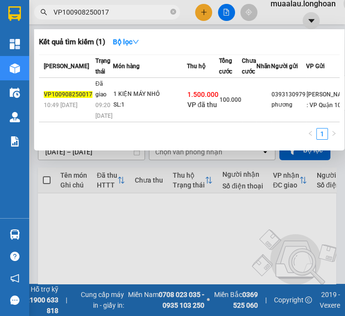
paste input "QU123107250018"
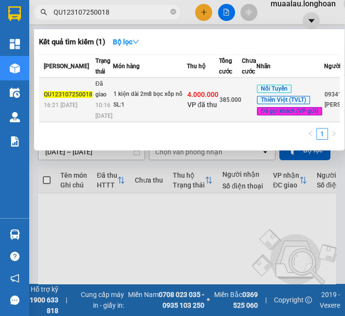
click at [124, 122] on td "1 kiện dài 2m8 bọc xốp nổ SL: 1" at bounding box center [150, 100] width 74 height 44
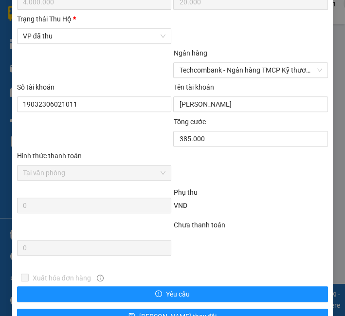
scroll to position [699, 0]
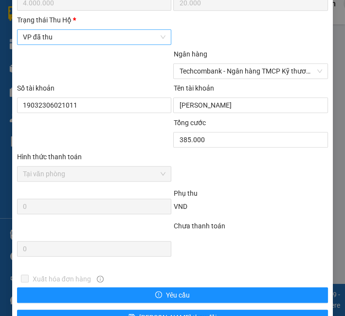
click at [99, 41] on span "VP đã thu" at bounding box center [94, 37] width 143 height 15
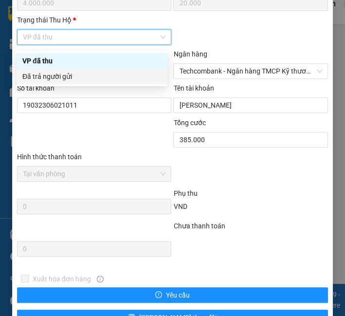
click at [81, 79] on div "Đã trả người gửi" at bounding box center [91, 76] width 139 height 11
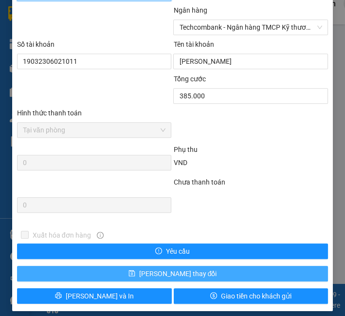
scroll to position [753, 0]
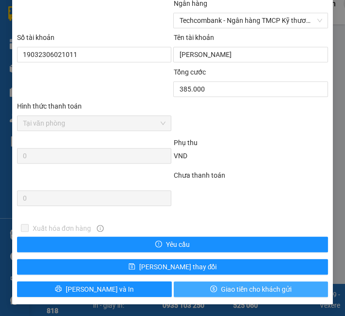
click at [223, 288] on span "Giao tiền cho khách gửi" at bounding box center [256, 289] width 71 height 11
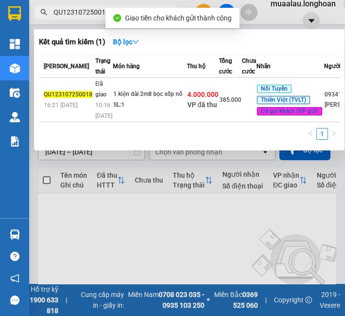
click at [68, 12] on input "QU123107250018" at bounding box center [111, 12] width 115 height 11
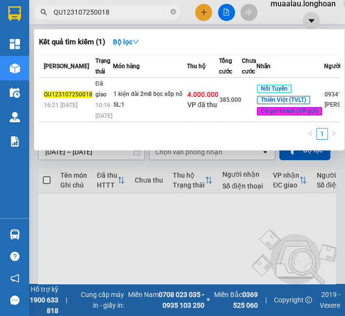
paste input "BXMT040825000"
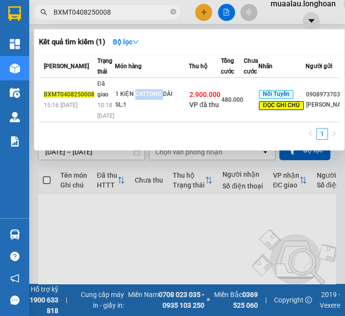
click at [145, 117] on td "1 KIỆN CATTONG DÀI SL: 1" at bounding box center [152, 100] width 74 height 44
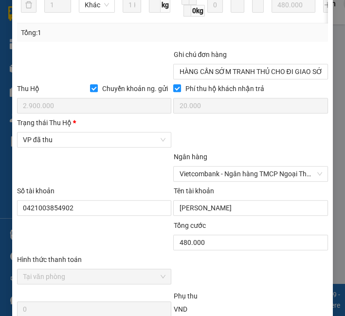
scroll to position [652, 0]
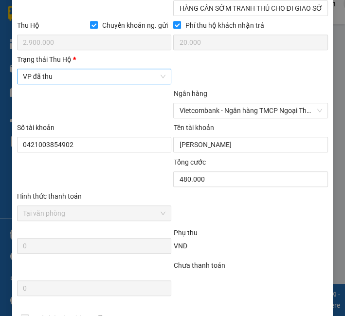
click at [72, 84] on span "VP đã thu" at bounding box center [94, 76] width 143 height 15
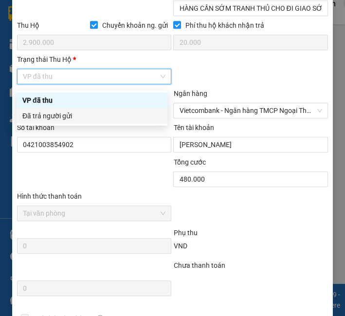
click at [67, 116] on div "Đã trả người gửi" at bounding box center [91, 115] width 139 height 11
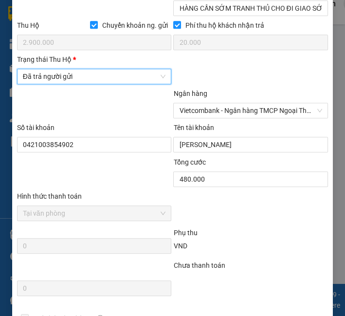
scroll to position [745, 0]
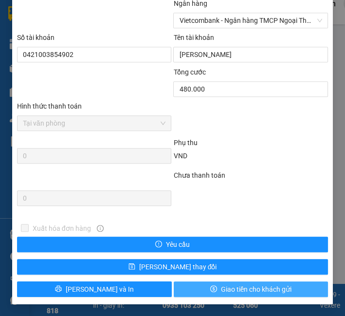
click at [202, 283] on button "Giao tiền cho khách gửi" at bounding box center [251, 289] width 155 height 16
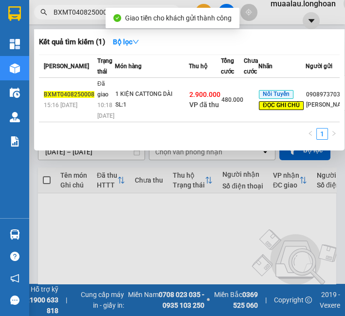
click at [76, 12] on input "BXMT0408250008" at bounding box center [111, 12] width 115 height 11
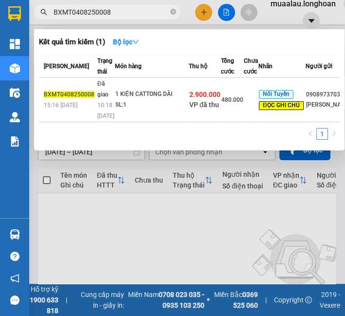
paste input "HQTP3007250005"
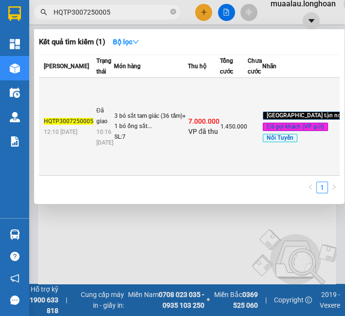
click at [86, 142] on td "HQTP3007250005 12:10 [DATE]" at bounding box center [66, 127] width 55 height 98
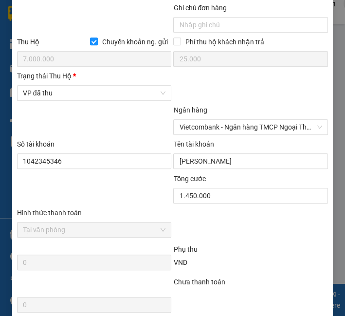
scroll to position [651, 0]
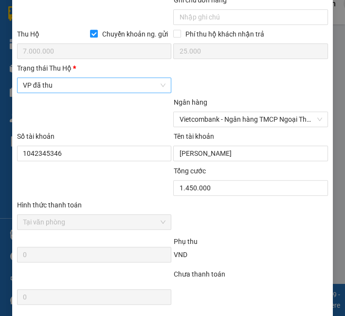
click at [73, 88] on span "VP đã thu" at bounding box center [94, 85] width 143 height 15
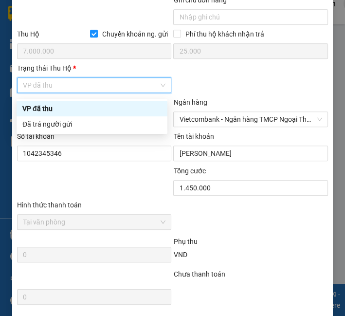
click at [72, 116] on div "VP đã thu" at bounding box center [92, 109] width 151 height 16
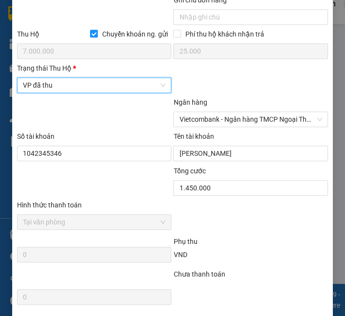
click at [80, 85] on span "VP đã thu" at bounding box center [94, 85] width 143 height 15
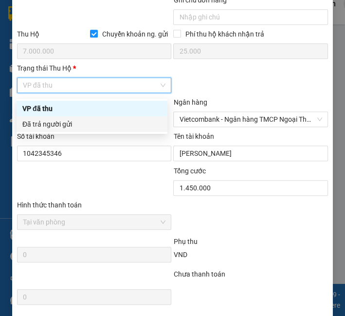
click at [84, 119] on div "Đã trả người gửi" at bounding box center [91, 124] width 139 height 11
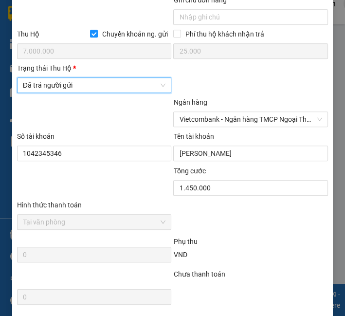
scroll to position [753, 0]
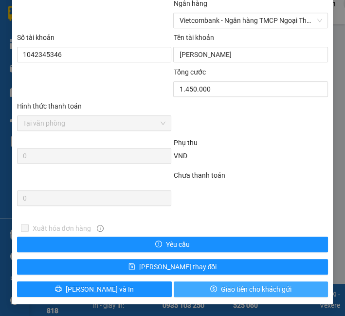
click at [222, 287] on span "Giao tiền cho khách gửi" at bounding box center [256, 289] width 71 height 11
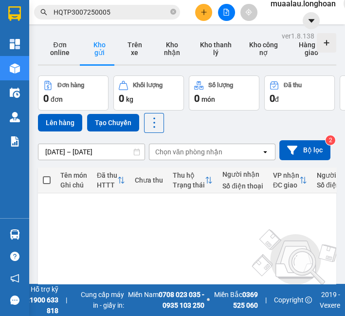
click at [94, 17] on input "HQTP3007250005" at bounding box center [111, 12] width 115 height 11
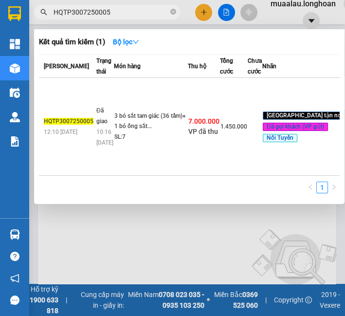
click at [94, 17] on input "HQTP3007250005" at bounding box center [111, 12] width 115 height 11
paste input "VPBT1008250007"
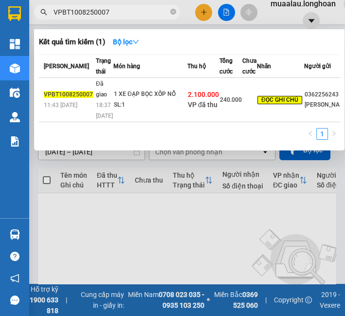
click at [166, 103] on td "1 XE ĐẠP BỌC XỐP NỔ SL: 1" at bounding box center [150, 100] width 74 height 44
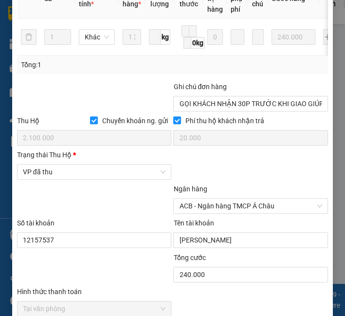
scroll to position [493, 0]
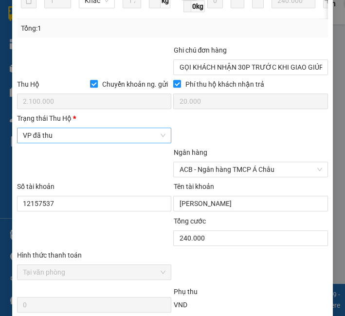
click at [72, 143] on span "VP đã thu" at bounding box center [94, 135] width 143 height 15
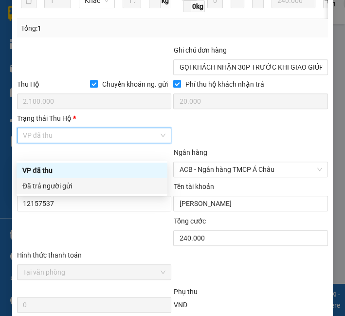
click at [73, 184] on div "Đã trả người gửi" at bounding box center [91, 185] width 139 height 11
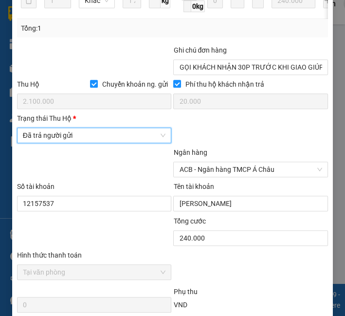
scroll to position [656, 0]
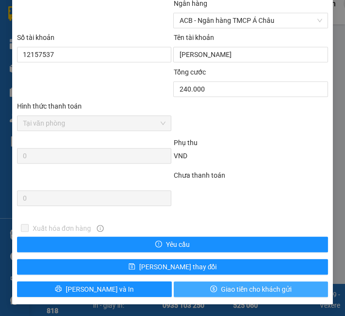
click at [226, 294] on span "Giao tiền cho khách gửi" at bounding box center [256, 289] width 71 height 11
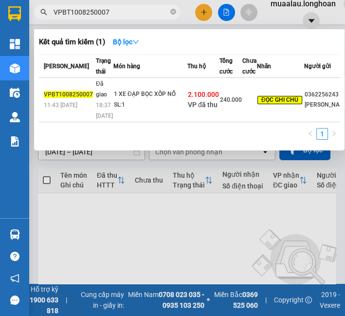
click at [96, 12] on input "VPBT1008250007" at bounding box center [111, 12] width 115 height 11
paste input "TX0708250003"
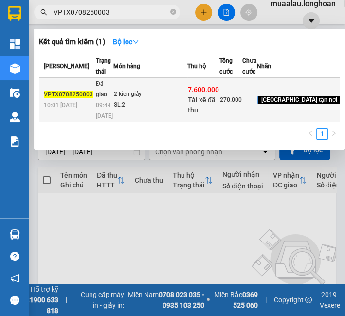
click at [145, 110] on div "SL: 2" at bounding box center [150, 105] width 73 height 11
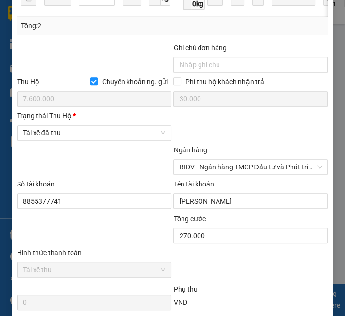
scroll to position [594, 0]
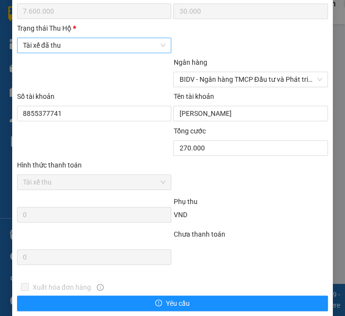
click at [100, 48] on span "Tài xế đã thu" at bounding box center [94, 45] width 143 height 15
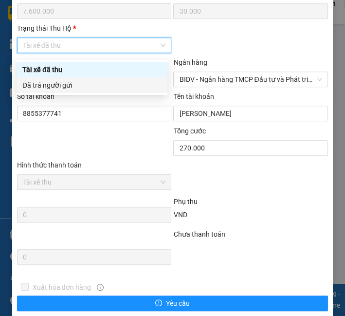
click at [89, 89] on div "Đã trả người gửi" at bounding box center [91, 85] width 139 height 11
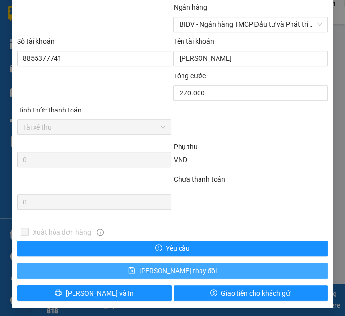
scroll to position [657, 0]
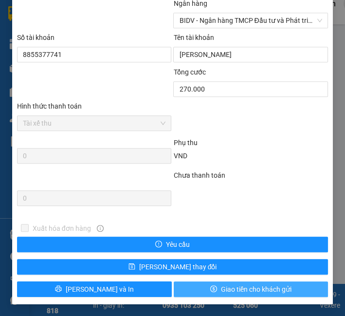
drag, startPoint x: 207, startPoint y: 282, endPoint x: 201, endPoint y: 278, distance: 6.9
click at [207, 282] on button "Giao tiền cho khách gửi" at bounding box center [251, 289] width 155 height 16
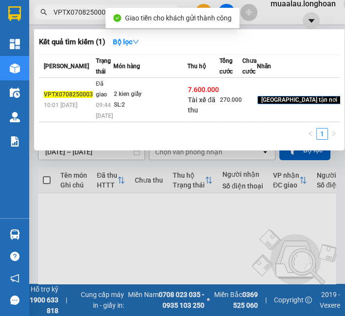
click at [101, 11] on input "VPTX0708250003" at bounding box center [111, 12] width 115 height 11
paste input "HBT0808250048"
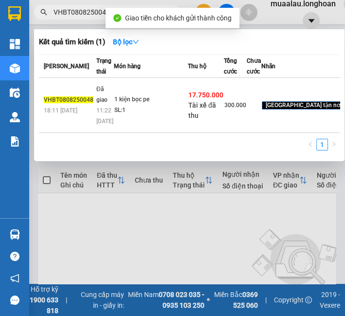
click at [121, 110] on td "1 kiện bọc pe SL: 1" at bounding box center [151, 105] width 74 height 55
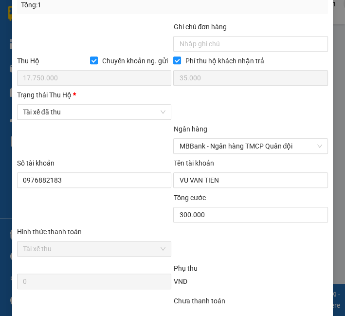
scroll to position [531, 0]
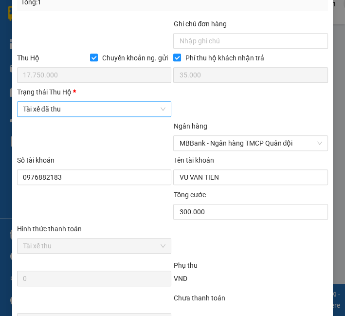
click at [62, 111] on span "Tài xế đã thu" at bounding box center [94, 109] width 143 height 15
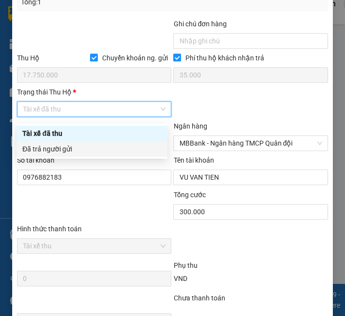
click at [54, 144] on div "Đã trả người gửi" at bounding box center [91, 149] width 139 height 11
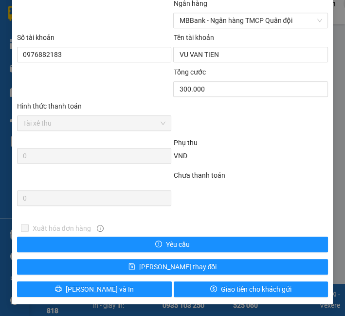
scroll to position [657, 0]
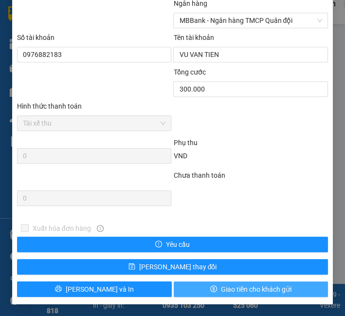
click at [221, 292] on span "Giao tiền cho khách gửi" at bounding box center [256, 289] width 71 height 11
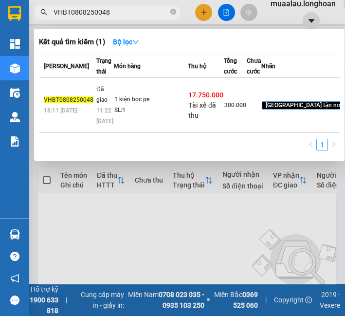
click at [93, 11] on input "VHBT0808250048" at bounding box center [111, 12] width 115 height 11
paste input "PMD0908250047"
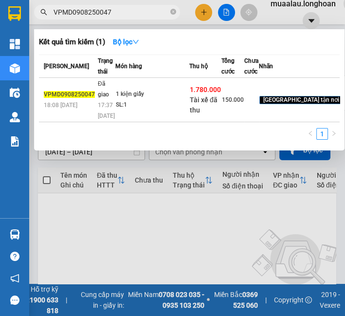
click at [98, 98] on span "Đã giao" at bounding box center [103, 89] width 11 height 18
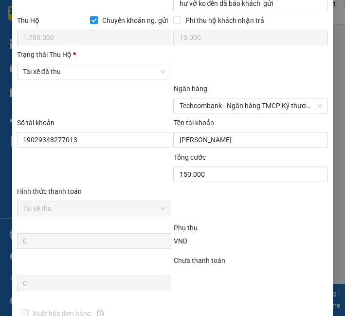
scroll to position [540, 0]
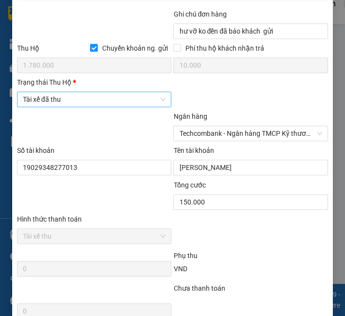
click at [90, 99] on span "Tài xế đã thu" at bounding box center [94, 99] width 143 height 15
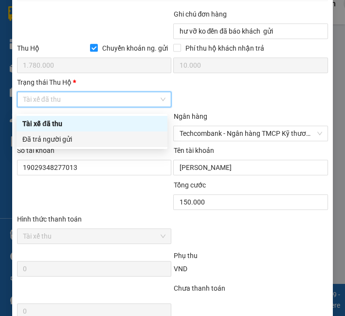
click at [87, 144] on div "Đã trả người gửi" at bounding box center [91, 139] width 139 height 11
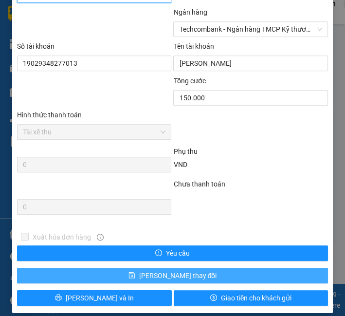
scroll to position [657, 0]
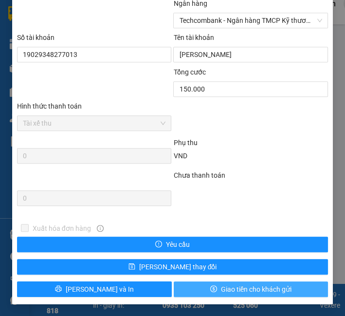
click at [210, 289] on icon "dollar" at bounding box center [213, 288] width 7 height 7
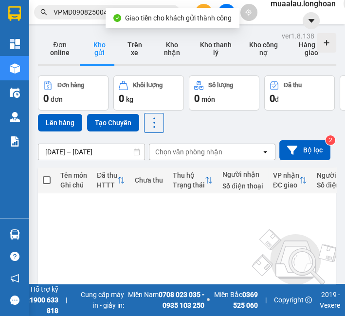
click at [80, 9] on input "VPMD0908250047" at bounding box center [111, 12] width 115 height 11
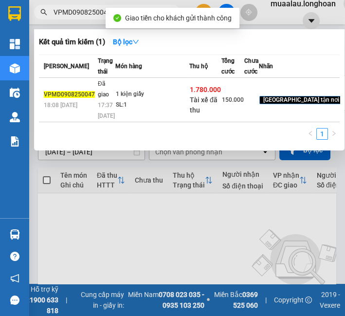
click at [80, 9] on input "VPMD0908250047" at bounding box center [111, 12] width 115 height 11
paste input "HBT0908250015"
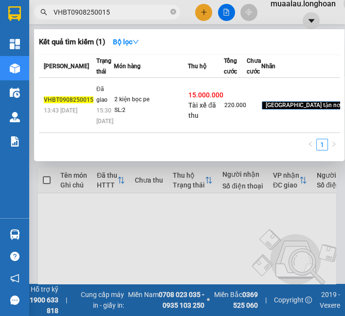
click at [114, 105] on div "2 kiện bọc pe" at bounding box center [150, 99] width 73 height 11
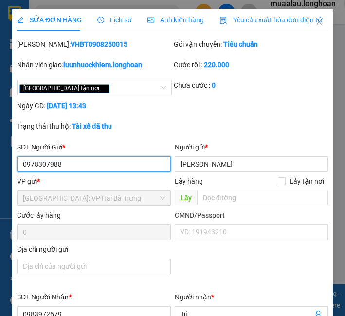
scroll to position [432, 0]
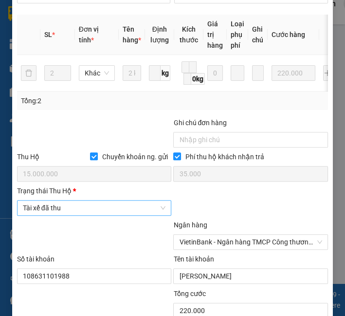
click at [82, 215] on span "Tài xế đã thu" at bounding box center [94, 207] width 143 height 15
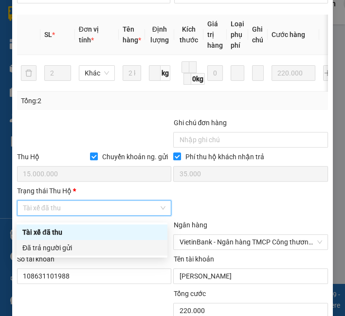
click at [60, 238] on div "Tài xế đã thu" at bounding box center [92, 232] width 151 height 16
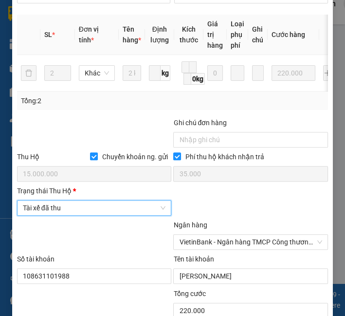
click at [64, 213] on span "Tài xế đã thu" at bounding box center [94, 207] width 143 height 15
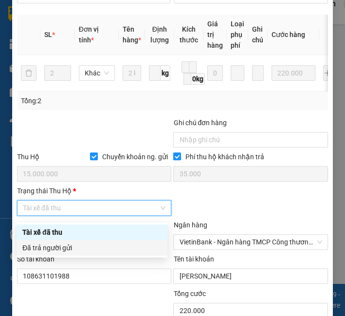
click at [47, 251] on div "Đã trả người gửi" at bounding box center [91, 247] width 139 height 11
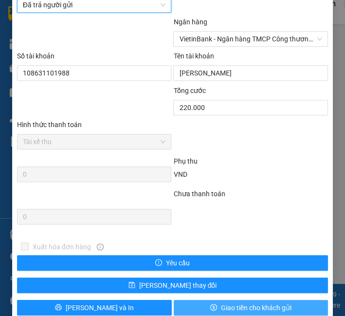
scroll to position [657, 0]
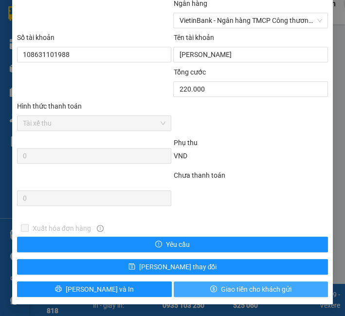
click at [203, 294] on button "Giao tiền cho khách gửi" at bounding box center [251, 289] width 155 height 16
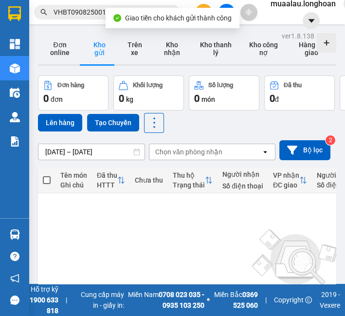
click at [93, 14] on input "VHBT0908250015" at bounding box center [111, 12] width 115 height 11
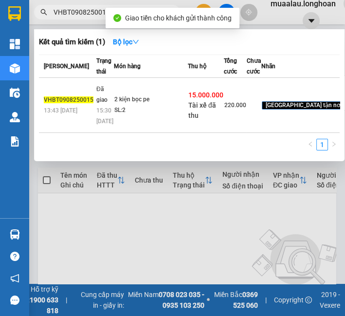
click at [93, 14] on input "VHBT0908250015" at bounding box center [111, 12] width 115 height 11
paste input "HNHD090825003"
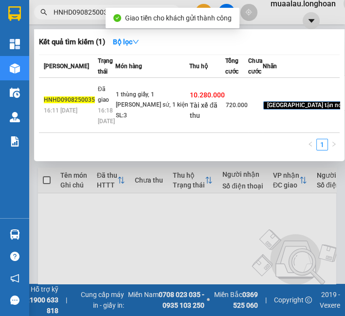
click at [136, 110] on div "1 thùng giấy, 1 [PERSON_NAME] sứ, 1 kiện 2 t..." at bounding box center [152, 100] width 73 height 21
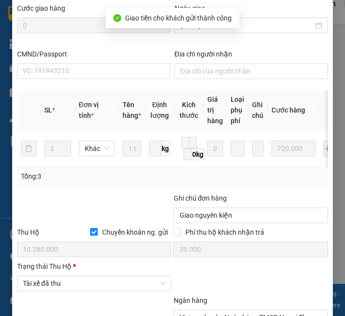
scroll to position [389, 0]
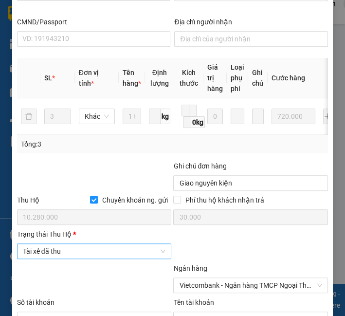
click at [72, 255] on span "Tài xế đã thu" at bounding box center [94, 251] width 143 height 15
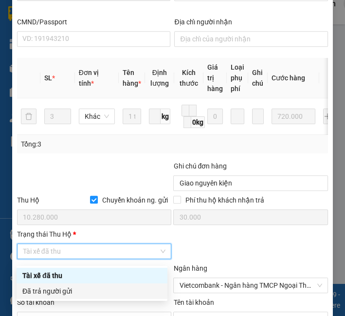
click at [48, 292] on div "Đã trả người gửi" at bounding box center [91, 291] width 139 height 11
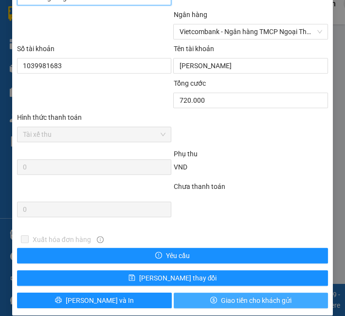
scroll to position [657, 0]
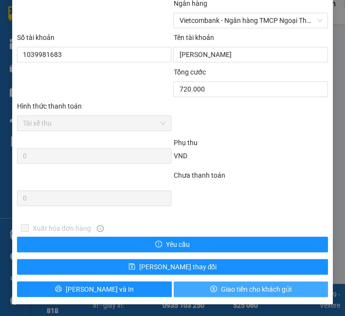
click at [210, 286] on icon "dollar" at bounding box center [213, 288] width 7 height 7
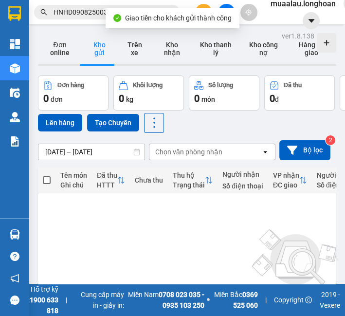
click at [86, 13] on input "HNHD0908250035" at bounding box center [111, 12] width 115 height 11
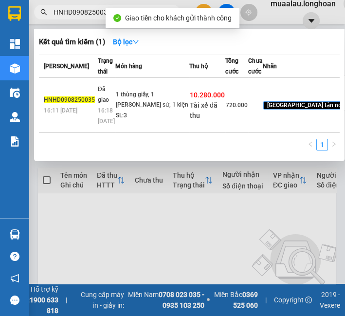
click at [86, 13] on input "HNHD0908250035" at bounding box center [111, 12] width 115 height 11
paste input "VD1008250022"
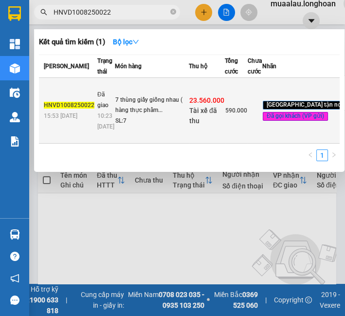
click at [134, 116] on div "7 thùng giấy giống nhau ( hàng thực phẩm..." at bounding box center [151, 105] width 73 height 21
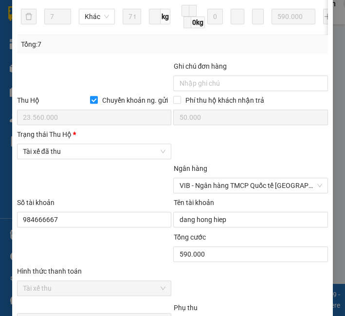
scroll to position [541, 0]
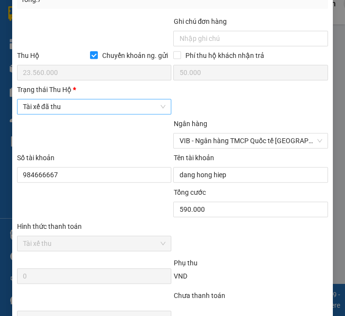
click at [66, 105] on span "Tài xế đã thu" at bounding box center [94, 106] width 143 height 15
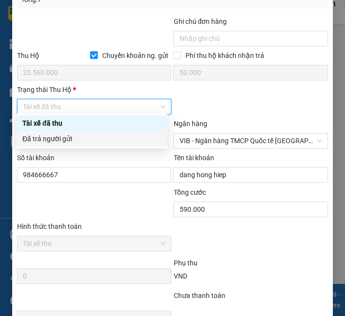
click at [69, 145] on div "Đã trả người gửi" at bounding box center [92, 139] width 151 height 16
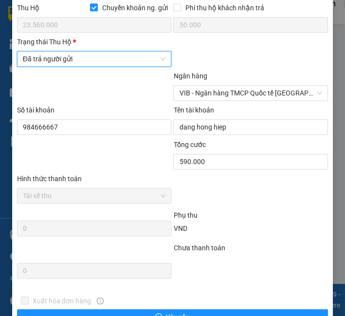
scroll to position [657, 0]
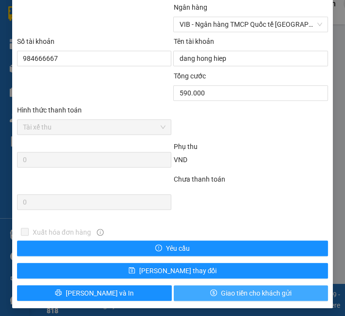
click at [194, 288] on button "Giao tiền cho khách gửi" at bounding box center [251, 293] width 155 height 16
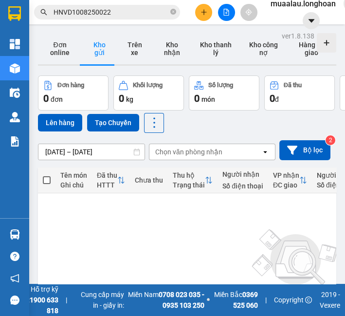
click at [88, 12] on input "HNVD1008250022" at bounding box center [111, 12] width 115 height 11
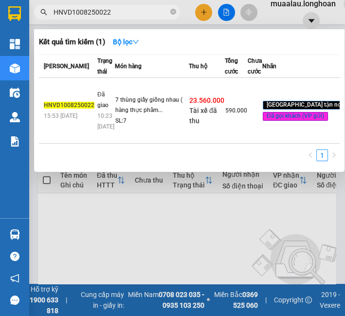
click at [88, 12] on input "HNVD1008250022" at bounding box center [111, 12] width 115 height 11
paste input "QTP0908250005"
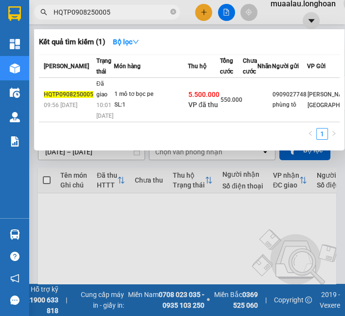
click at [158, 110] on div "SL: 1" at bounding box center [150, 105] width 73 height 11
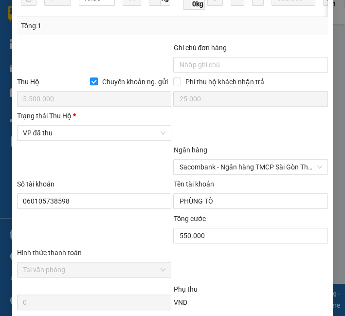
scroll to position [540, 0]
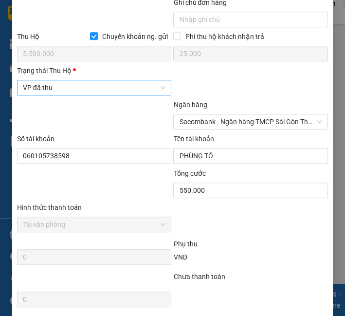
click at [85, 95] on span "VP đã thu" at bounding box center [94, 87] width 143 height 15
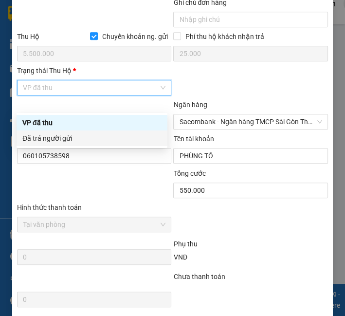
click at [78, 138] on div "Đã trả người gửi" at bounding box center [91, 138] width 139 height 11
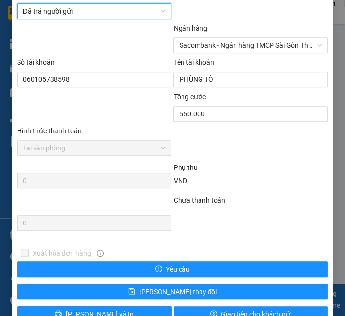
scroll to position [656, 0]
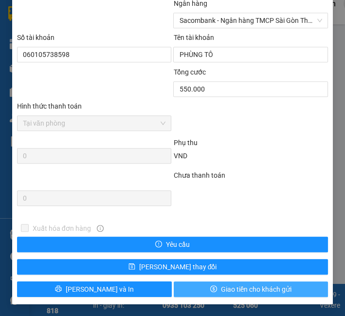
click at [222, 289] on span "Giao tiền cho khách gửi" at bounding box center [256, 289] width 71 height 11
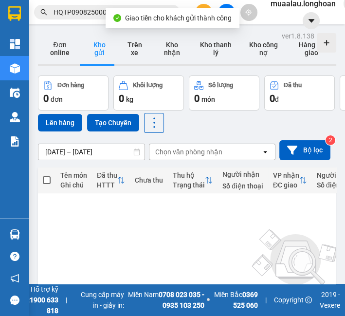
click at [74, 15] on input "HQTP0908250005" at bounding box center [111, 12] width 115 height 11
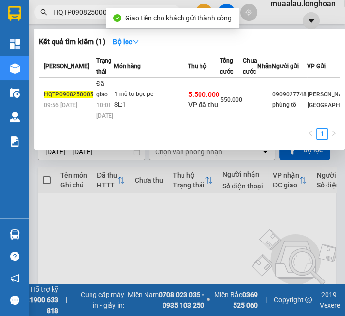
click at [74, 15] on input "HQTP0908250005" at bounding box center [111, 12] width 115 height 11
paste input "VPMD0908250053"
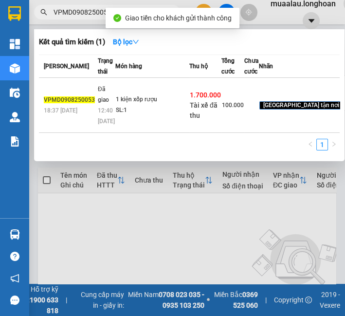
click at [152, 111] on td "1 kiện xốp rượu SL: 1" at bounding box center [152, 105] width 74 height 55
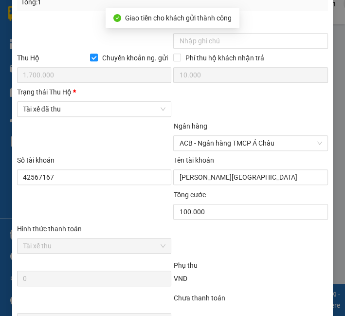
scroll to position [540, 0]
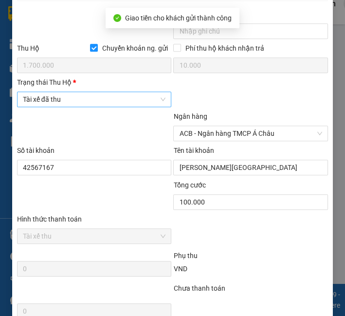
click at [67, 101] on span "Tài xế đã thu" at bounding box center [94, 99] width 143 height 15
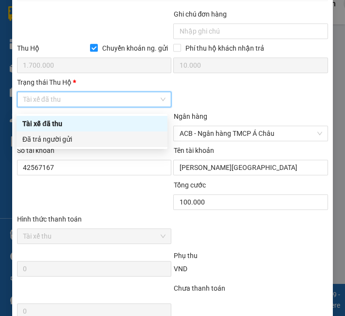
click at [65, 150] on div "Số tài khoản" at bounding box center [94, 152] width 155 height 15
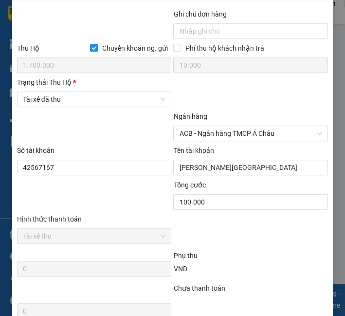
click at [73, 91] on div "Trạng thái [PERSON_NAME] *" at bounding box center [94, 84] width 155 height 15
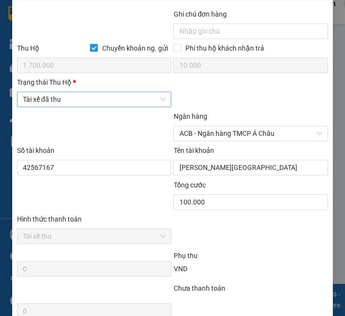
click at [81, 106] on span "Tài xế đã thu" at bounding box center [94, 99] width 143 height 15
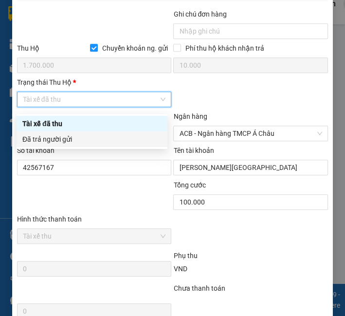
click at [66, 140] on div "Đã trả người gửi" at bounding box center [91, 139] width 139 height 11
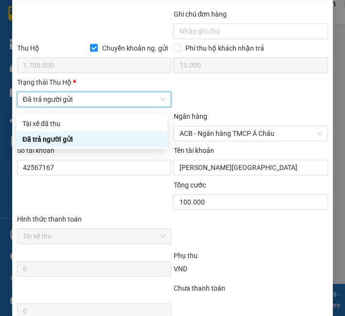
click at [66, 140] on div at bounding box center [94, 128] width 157 height 34
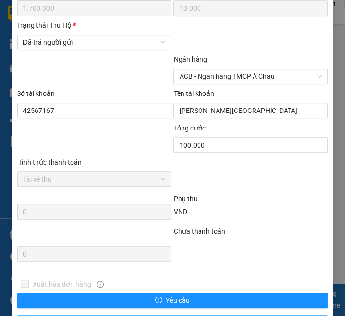
scroll to position [657, 0]
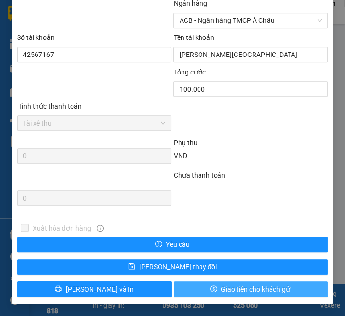
click at [198, 283] on button "Giao tiền cho khách gửi" at bounding box center [251, 289] width 155 height 16
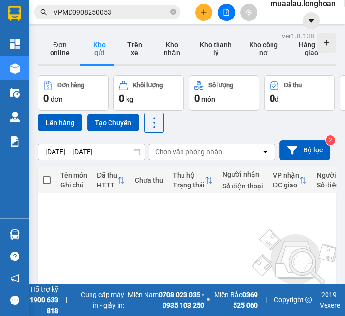
click at [81, 9] on input "VPMD0908250053" at bounding box center [111, 12] width 115 height 11
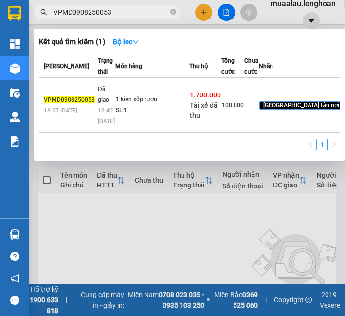
click at [81, 9] on input "VPMD0908250053" at bounding box center [111, 12] width 115 height 11
paste input "HBT0708250029"
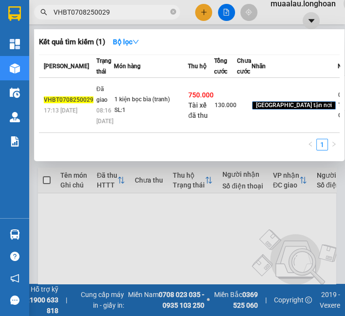
click at [179, 120] on td "1 kiện bọc bìa (tranh) SL: 1" at bounding box center [151, 105] width 74 height 55
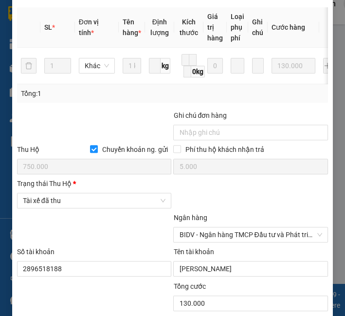
scroll to position [461, 0]
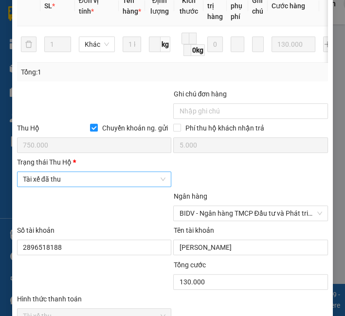
click at [54, 185] on span "Tài xế đã thu" at bounding box center [94, 179] width 143 height 15
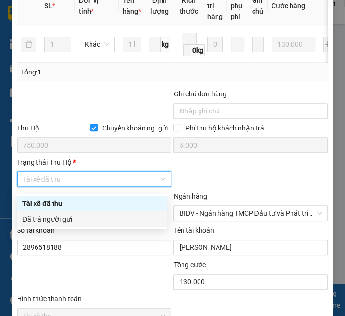
click at [59, 215] on div "Đã trả người gửi" at bounding box center [91, 219] width 139 height 11
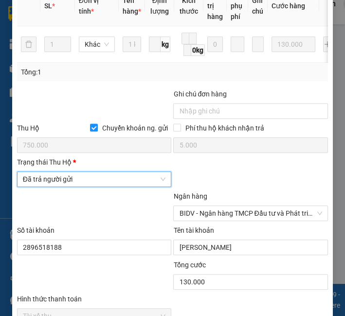
scroll to position [657, 0]
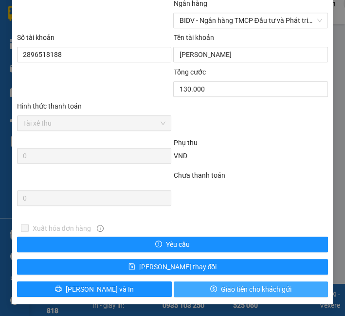
click at [210, 289] on icon "dollar" at bounding box center [213, 288] width 7 height 7
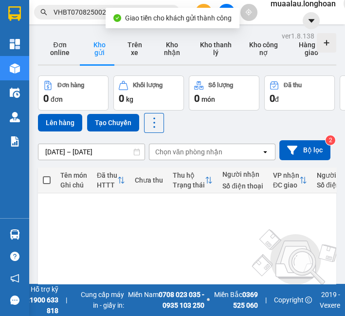
click at [59, 16] on input "VHBT0708250029" at bounding box center [111, 12] width 115 height 11
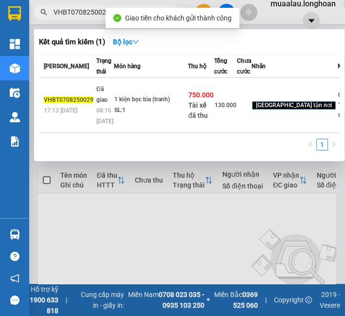
click at [59, 16] on input "VHBT0708250029" at bounding box center [111, 12] width 115 height 11
paste input "HQTP0908250015"
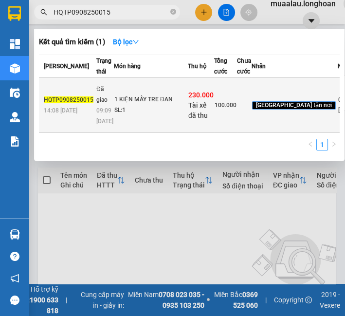
click at [124, 133] on td "1 KIỆN MÂY TRE ĐAN SL: 1" at bounding box center [151, 105] width 74 height 55
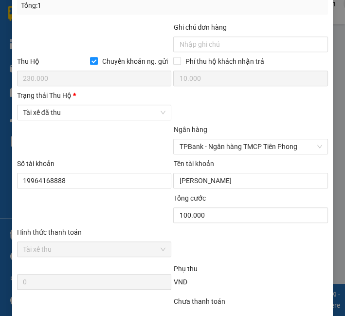
scroll to position [561, 0]
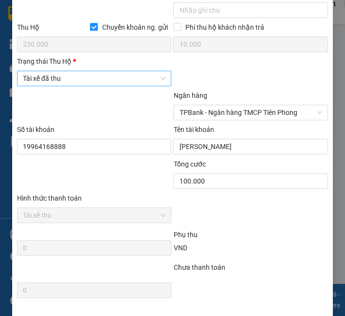
click at [82, 80] on span "Tài xế đã thu" at bounding box center [94, 78] width 143 height 15
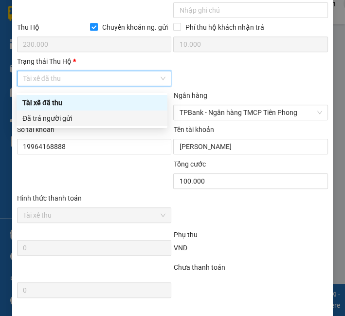
click at [86, 117] on div "Đã trả người gửi" at bounding box center [91, 118] width 139 height 11
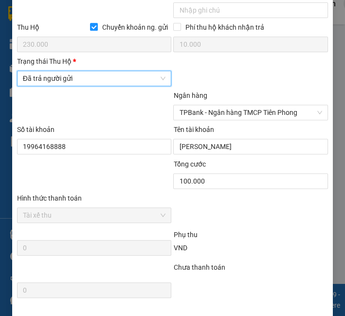
scroll to position [657, 0]
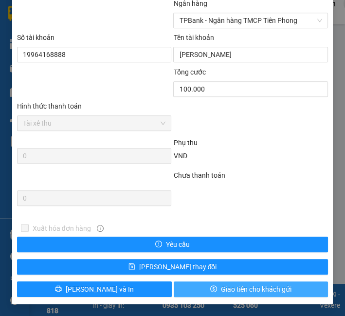
click at [198, 289] on button "Giao tiền cho khách gửi" at bounding box center [251, 289] width 155 height 16
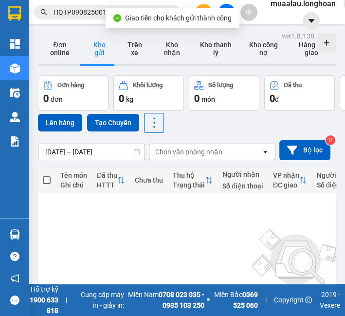
click at [64, 8] on input "HQTP0908250015" at bounding box center [111, 12] width 115 height 11
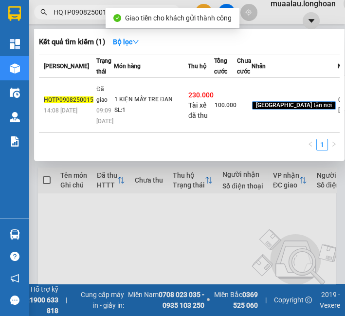
click at [64, 8] on input "HQTP0908250015" at bounding box center [111, 12] width 115 height 11
paste input "VPLB0908250004"
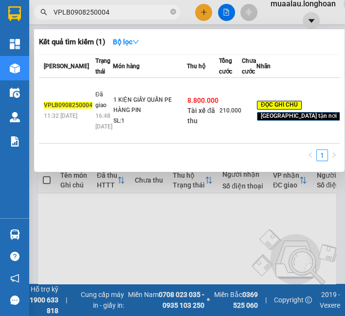
click at [147, 116] on div "1 KIỆN GIẤY QUẤN PE HÀNG PIN" at bounding box center [149, 105] width 73 height 21
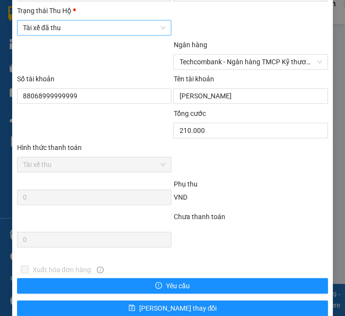
scroll to position [549, 0]
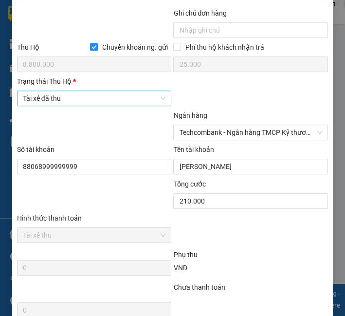
click at [82, 92] on span "Tài xế đã thu" at bounding box center [94, 98] width 143 height 15
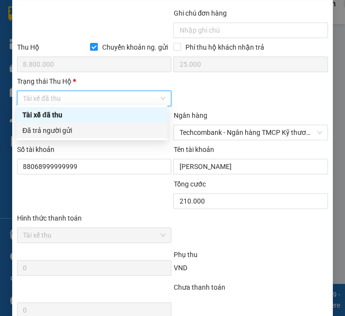
click at [82, 126] on div "Đã trả người gửi" at bounding box center [91, 130] width 139 height 11
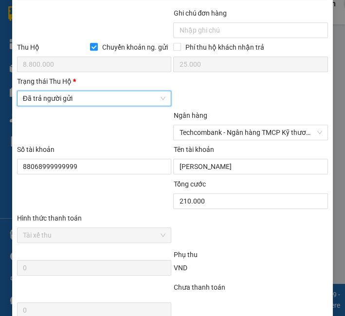
scroll to position [657, 0]
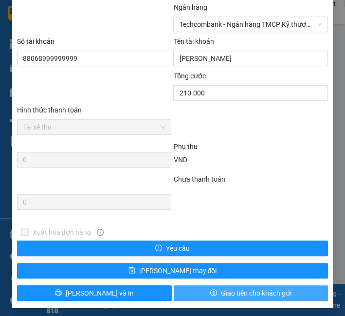
click at [230, 287] on span "Giao tiền cho khách gửi" at bounding box center [256, 292] width 71 height 11
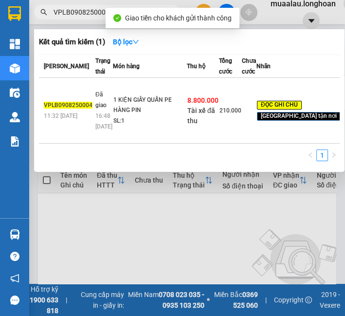
click at [77, 9] on input "VPLB0908250004" at bounding box center [111, 12] width 115 height 11
paste input "HM080825003"
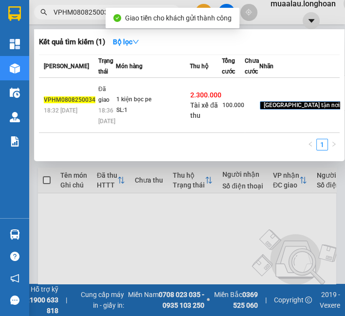
click at [182, 116] on div "SL: 1" at bounding box center [152, 110] width 73 height 11
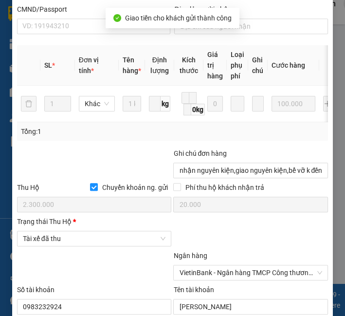
scroll to position [458, 0]
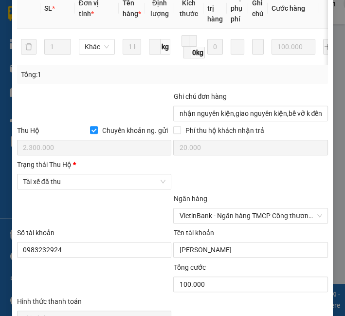
drag, startPoint x: 64, startPoint y: 196, endPoint x: 65, endPoint y: 186, distance: 9.8
click at [64, 193] on div "Trạng thái Thu Hộ * Tài xế đã thu" at bounding box center [94, 176] width 155 height 34
click at [66, 186] on span "Tài xế đã thu" at bounding box center [94, 181] width 143 height 15
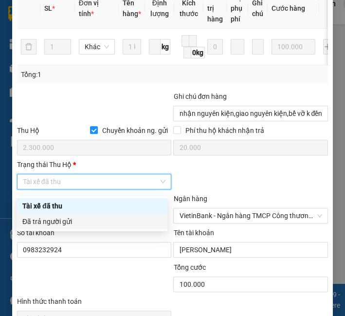
click at [62, 219] on div "Đã trả người gửi" at bounding box center [91, 221] width 139 height 11
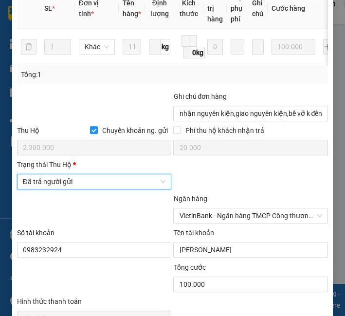
scroll to position [657, 0]
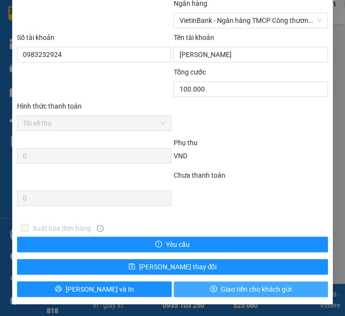
click at [221, 293] on span "Giao tiền cho khách gửi" at bounding box center [256, 289] width 71 height 11
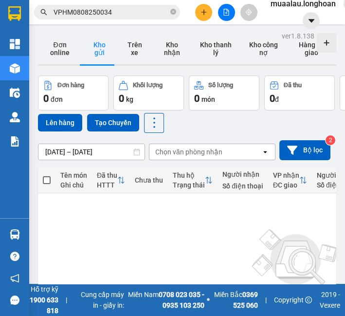
click at [128, 9] on input "VPHM0808250034" at bounding box center [111, 12] width 115 height 11
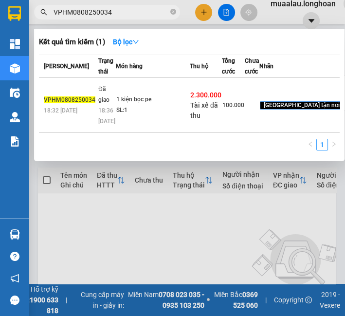
click at [128, 9] on input "VPHM0808250034" at bounding box center [111, 12] width 115 height 11
paste input "HQTP1008250009"
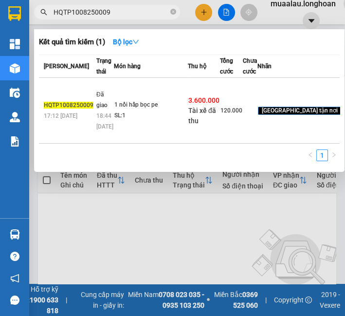
click at [105, 132] on div "18:44 [DATE]" at bounding box center [104, 120] width 17 height 21
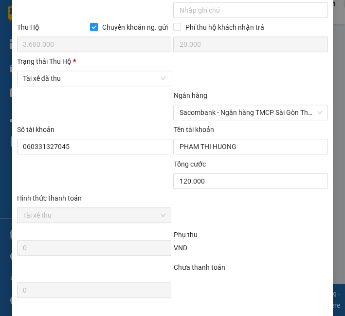
scroll to position [549, 0]
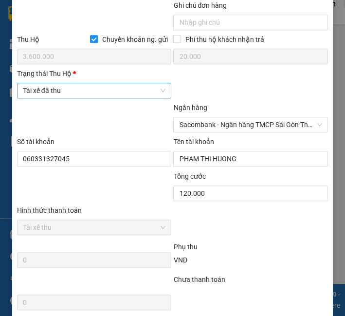
click at [92, 95] on span "Tài xế đã thu" at bounding box center [94, 90] width 143 height 15
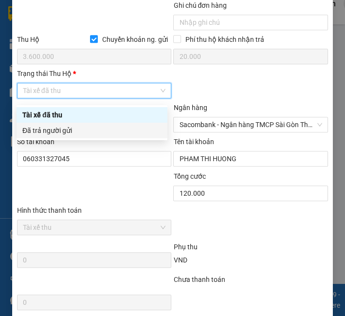
click at [81, 134] on div "Đã trả người gửi" at bounding box center [91, 130] width 139 height 11
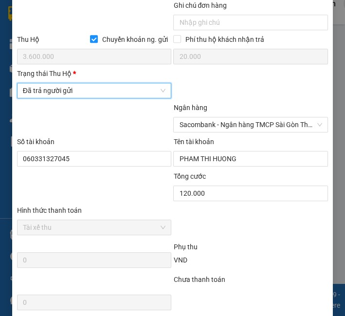
scroll to position [657, 0]
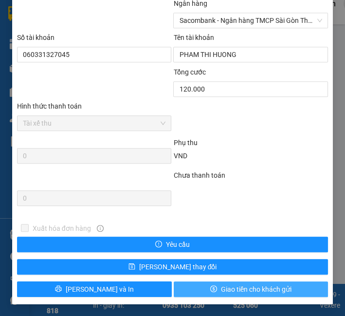
click at [221, 286] on span "Giao tiền cho khách gửi" at bounding box center [256, 289] width 71 height 11
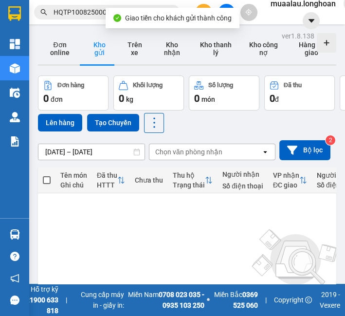
click at [75, 18] on span "HQTP1008250009" at bounding box center [107, 12] width 146 height 15
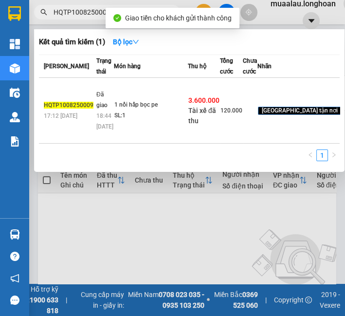
click at [75, 18] on span "HQTP1008250009" at bounding box center [107, 12] width 146 height 15
click at [74, 15] on input "HQTP1008250009" at bounding box center [111, 12] width 115 height 11
paste input "KQ120708250006"
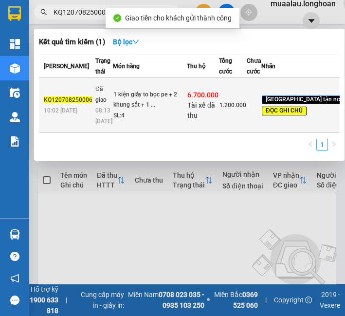
click at [122, 123] on td "1 kiện giấy to bọc pe + 2 khung sắt + 1 ... SL: 4" at bounding box center [150, 105] width 74 height 55
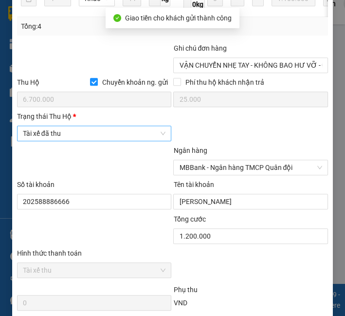
scroll to position [495, 0]
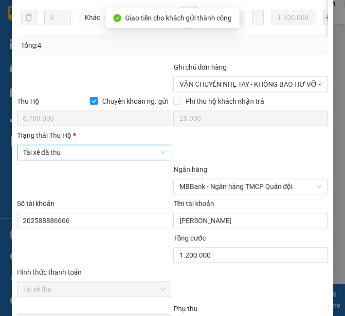
click at [72, 156] on span "Tài xế đã thu" at bounding box center [94, 152] width 143 height 15
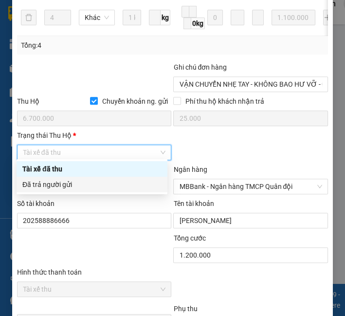
click at [63, 184] on div "Đã trả người gửi" at bounding box center [91, 184] width 139 height 11
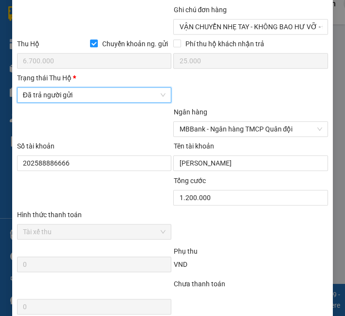
scroll to position [657, 0]
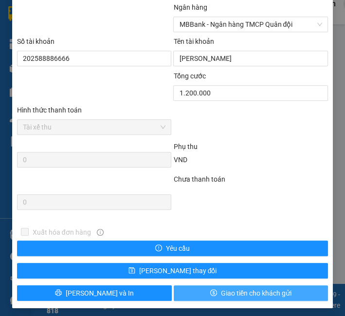
click at [222, 289] on span "Giao tiền cho khách gửi" at bounding box center [256, 292] width 71 height 11
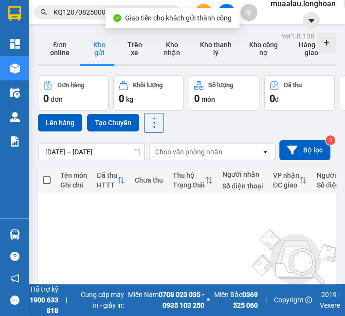
click at [62, 16] on input "KQ120708250006" at bounding box center [111, 12] width 115 height 11
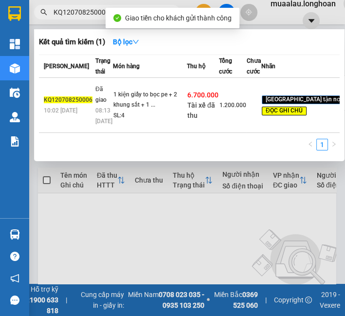
click at [62, 16] on input "KQ120708250006" at bounding box center [111, 12] width 115 height 11
paste input "HQTP0808250015"
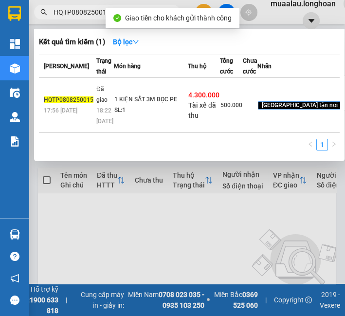
click at [165, 105] on div "1 KIỆN SẮT 3M BỌC PE" at bounding box center [150, 99] width 73 height 11
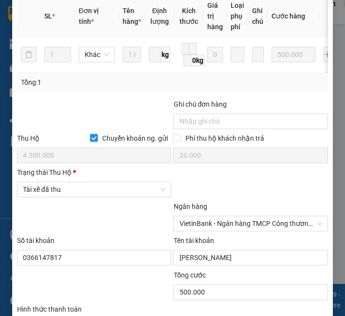
scroll to position [496, 0]
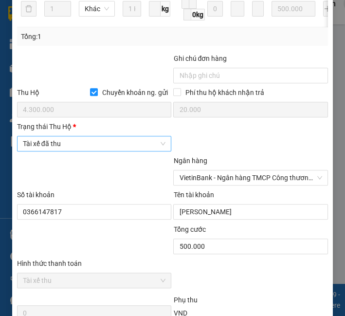
click at [94, 146] on span "Tài xế đã thu" at bounding box center [94, 143] width 143 height 15
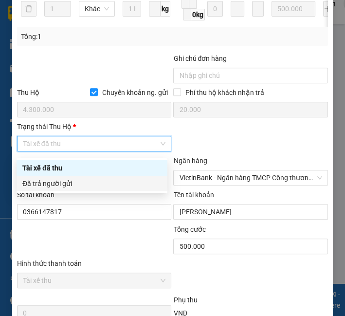
click at [83, 177] on div "Đã trả người gửi" at bounding box center [92, 184] width 151 height 16
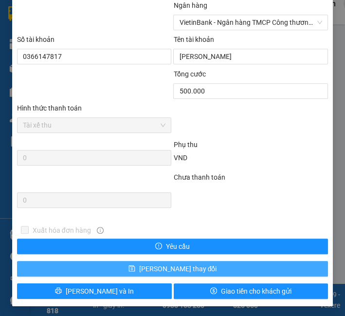
scroll to position [657, 0]
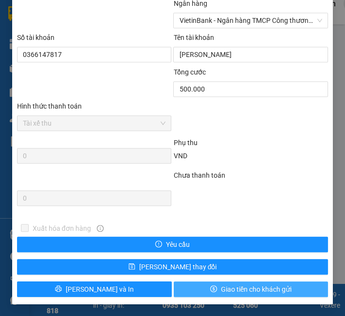
click at [226, 286] on span "Giao tiền cho khách gửi" at bounding box center [256, 289] width 71 height 11
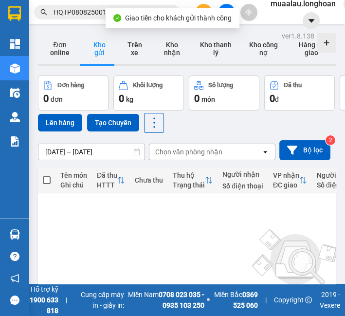
click at [74, 10] on input "HQTP0808250015" at bounding box center [111, 12] width 115 height 11
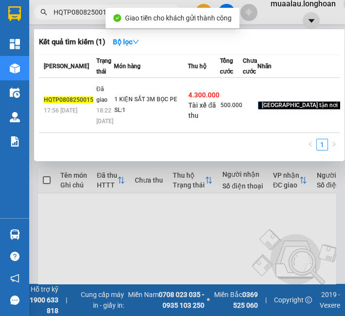
click at [74, 10] on input "HQTP0808250015" at bounding box center [111, 12] width 115 height 11
paste input "VPMD0808250024"
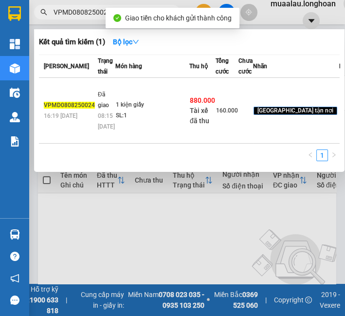
click at [135, 122] on td "1 kiện giấy SL: 1" at bounding box center [152, 111] width 74 height 66
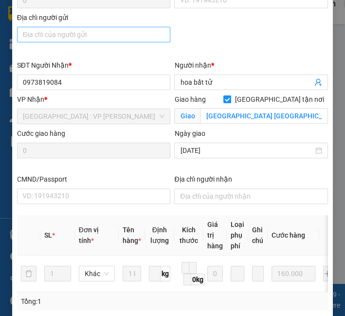
scroll to position [441, 0]
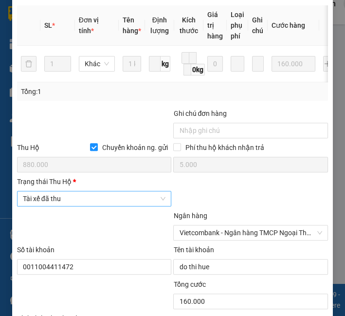
click at [57, 206] on span "Tài xế đã thu" at bounding box center [94, 198] width 143 height 15
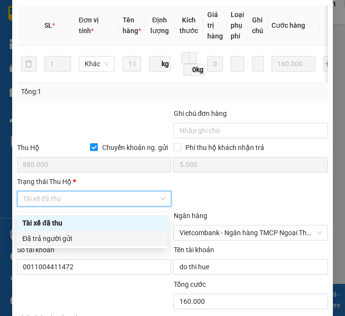
click at [64, 239] on div "Đã trả người gửi" at bounding box center [91, 238] width 139 height 11
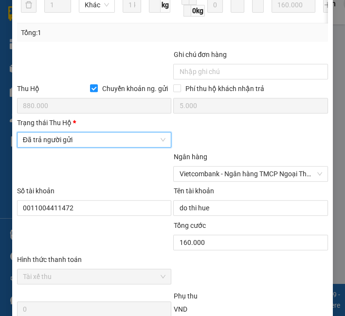
scroll to position [657, 0]
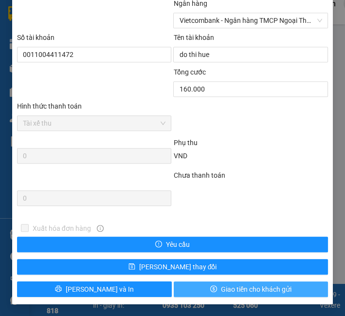
click at [221, 287] on span "Giao tiền cho khách gửi" at bounding box center [256, 289] width 71 height 11
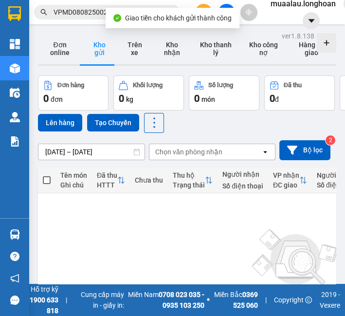
click at [79, 9] on input "VPMD0808250024" at bounding box center [111, 12] width 115 height 11
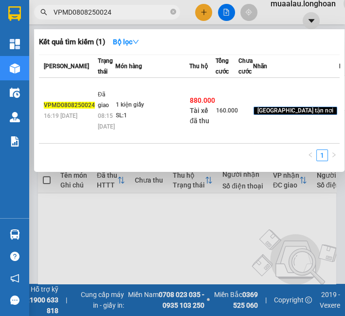
click at [79, 9] on input "VPMD0808250024" at bounding box center [111, 12] width 115 height 11
paste input "HNHD0908250032"
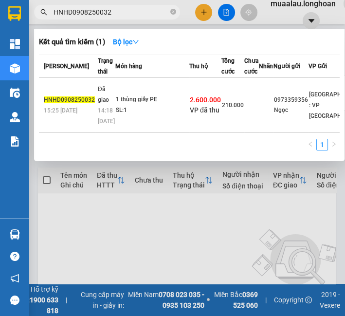
click at [93, 105] on div "HNHD0908250032" at bounding box center [69, 100] width 51 height 10
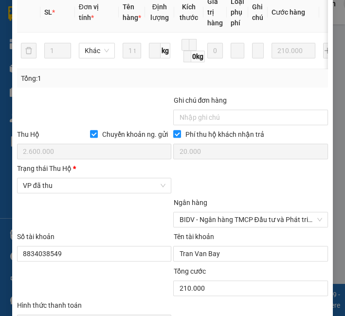
scroll to position [540, 0]
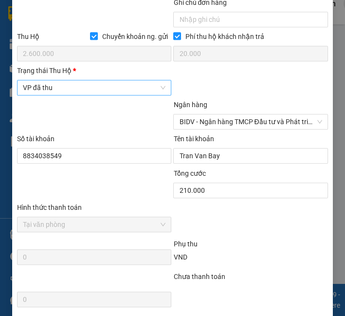
click at [65, 90] on span "VP đã thu" at bounding box center [94, 87] width 143 height 15
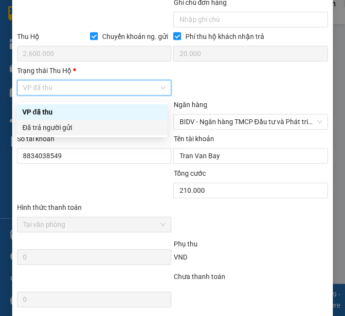
click at [53, 127] on div "Đã trả người gửi" at bounding box center [91, 127] width 139 height 11
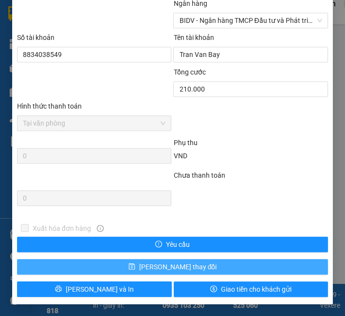
scroll to position [646, 0]
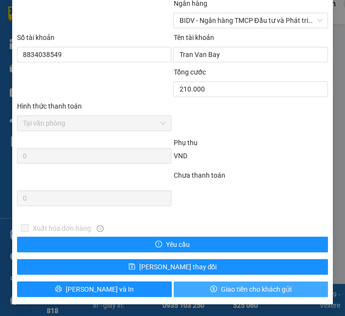
click at [247, 284] on span "Giao tiền cho khách gửi" at bounding box center [256, 289] width 71 height 11
